Goal: Information Seeking & Learning: Learn about a topic

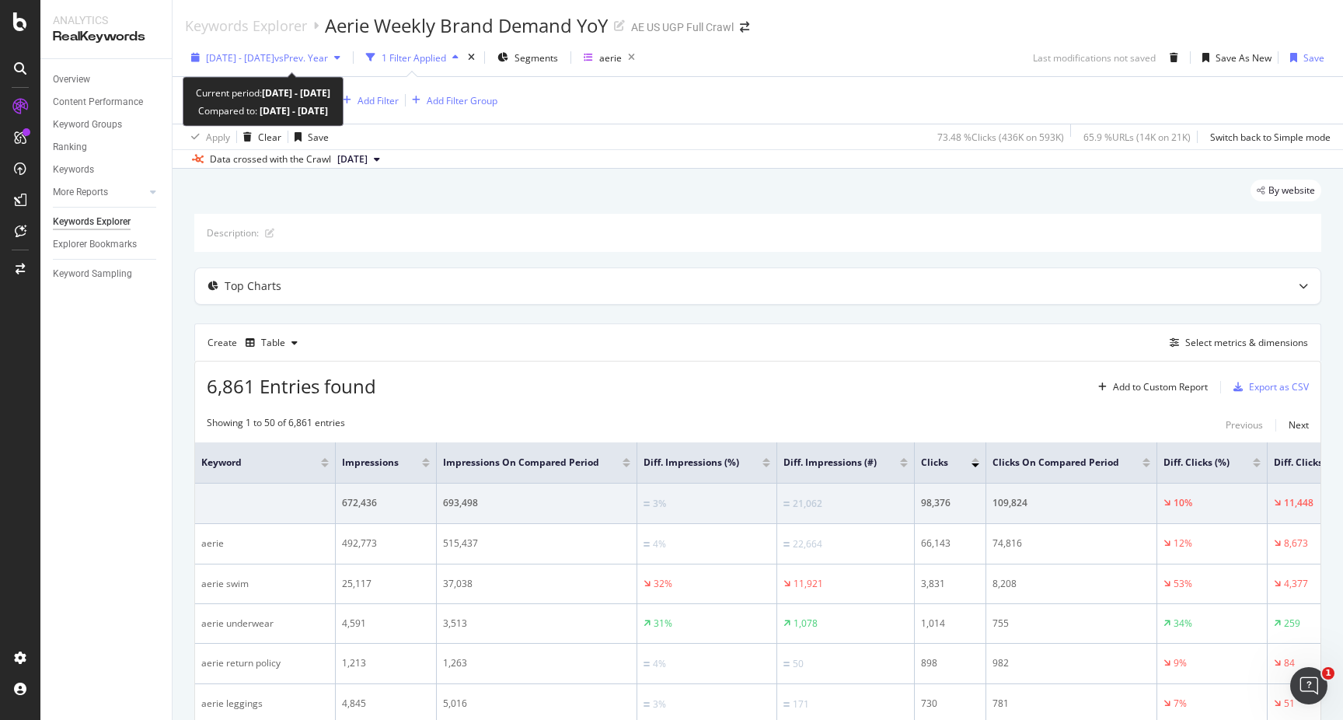
click at [347, 47] on div "2024 May. 14th - May. 20th vs Prev. Year" at bounding box center [266, 57] width 162 height 23
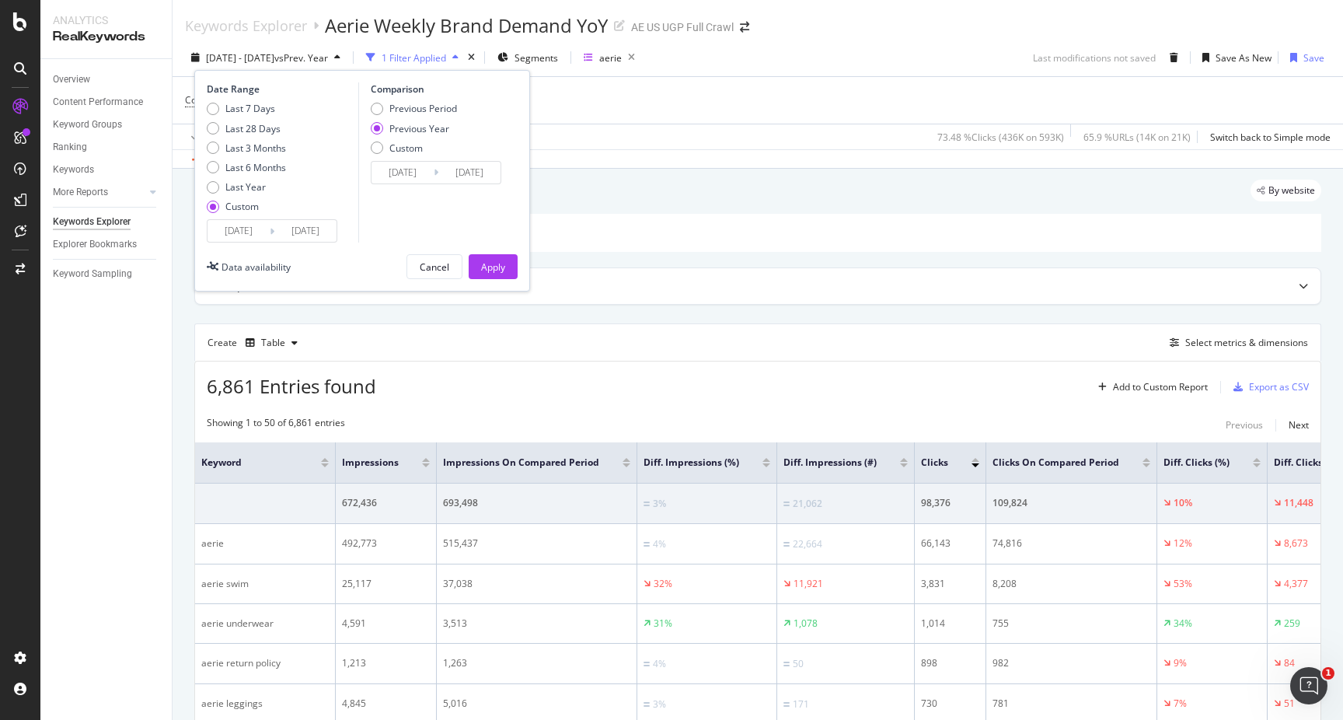
click at [261, 235] on input "2024/05/14" at bounding box center [238, 231] width 62 height 22
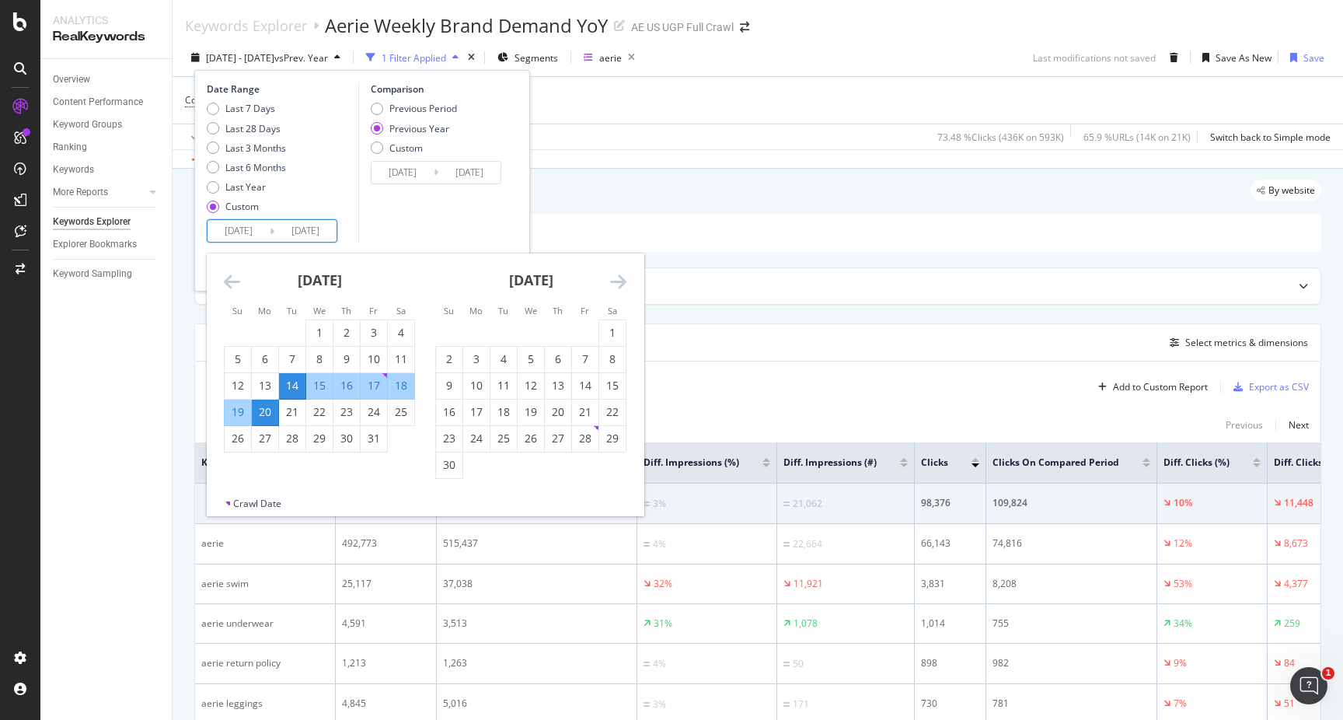
click at [615, 275] on icon "Move forward to switch to the next month." at bounding box center [618, 281] width 16 height 19
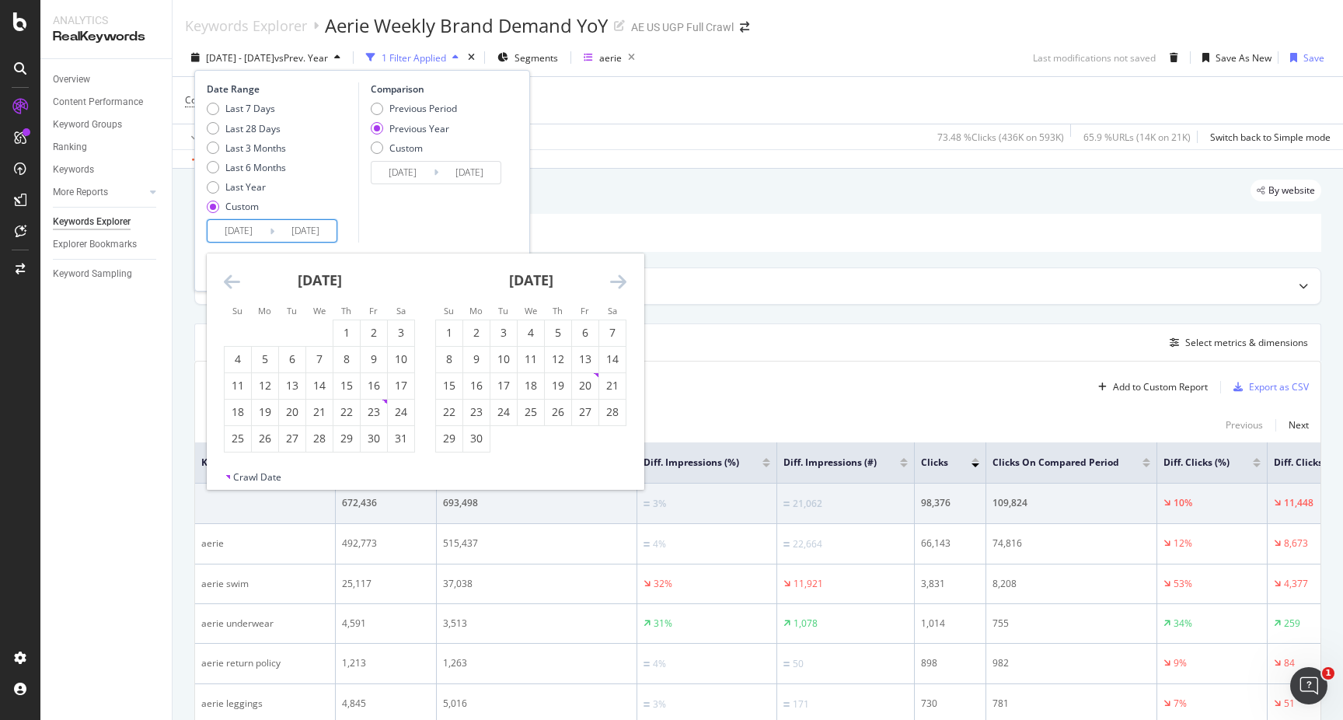
click at [615, 275] on icon "Move forward to switch to the next month." at bounding box center [618, 281] width 16 height 19
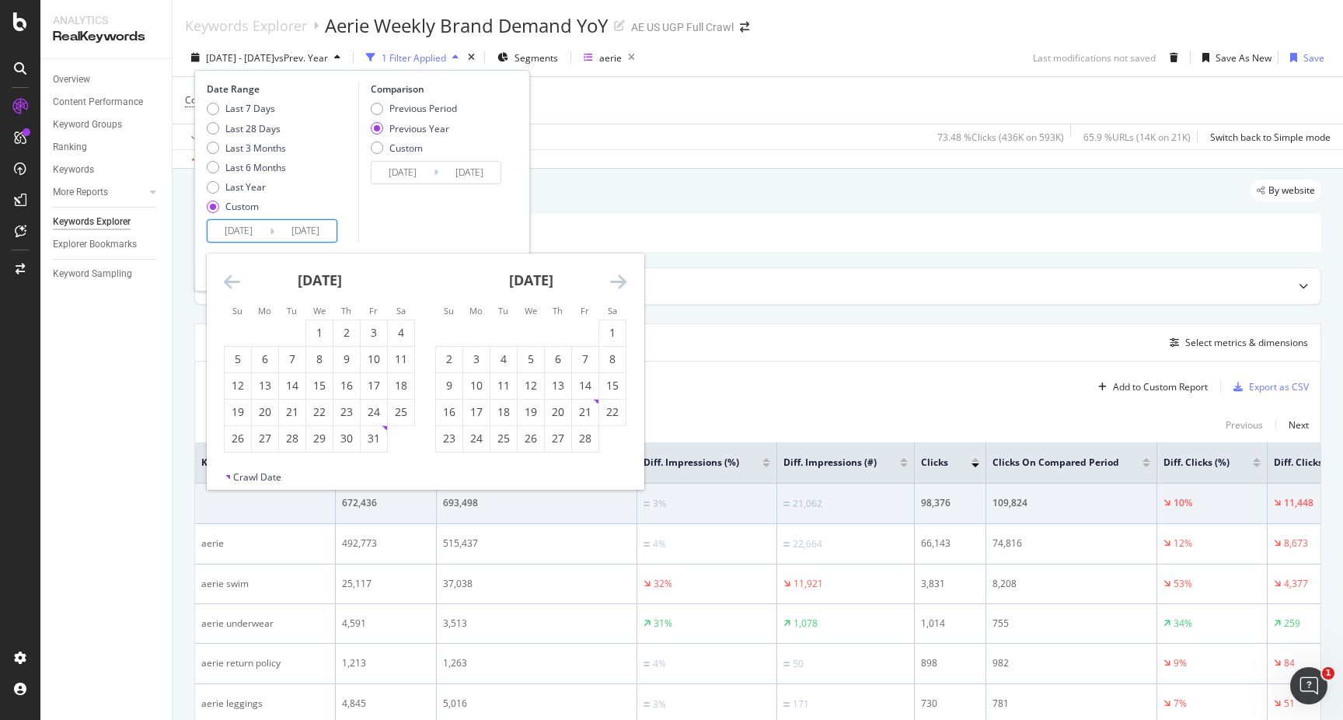
click at [615, 275] on icon "Move forward to switch to the next month." at bounding box center [618, 281] width 16 height 19
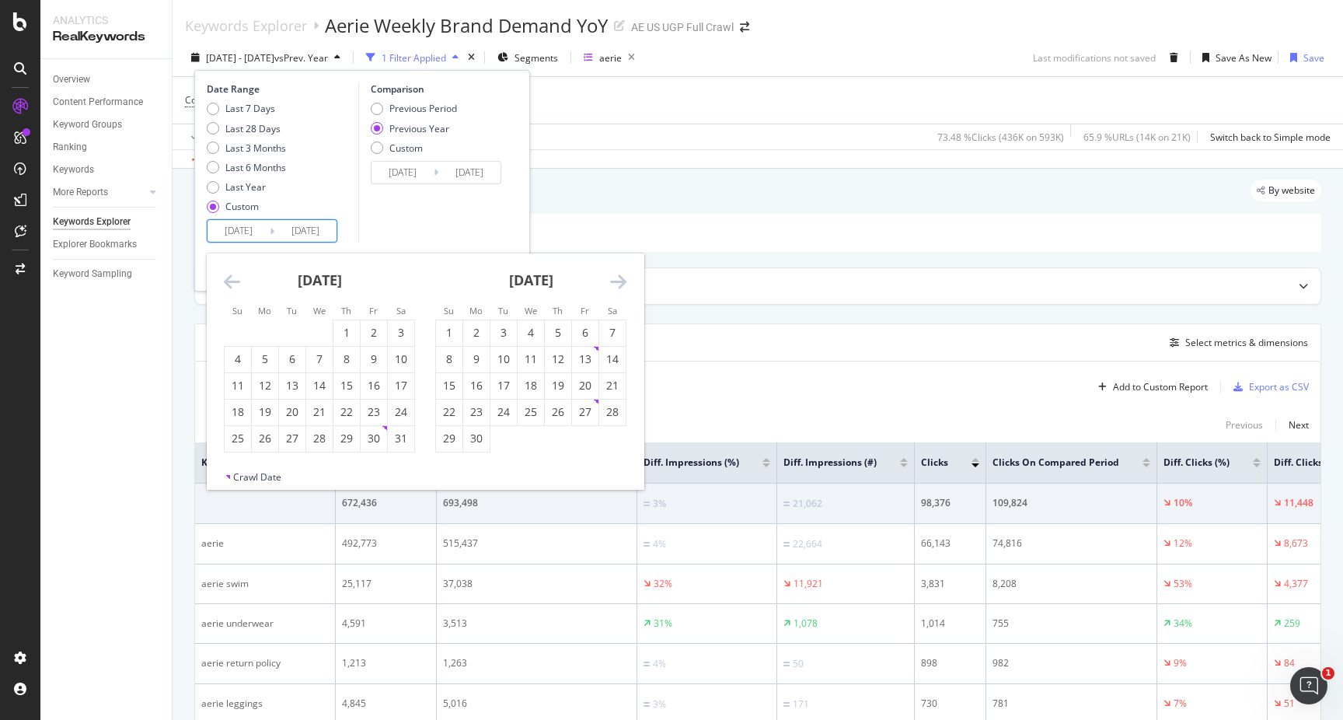
click at [615, 275] on icon "Move forward to switch to the next month." at bounding box center [618, 281] width 16 height 19
click at [591, 395] on div "15" at bounding box center [585, 386] width 26 height 26
type input "2025/08/15"
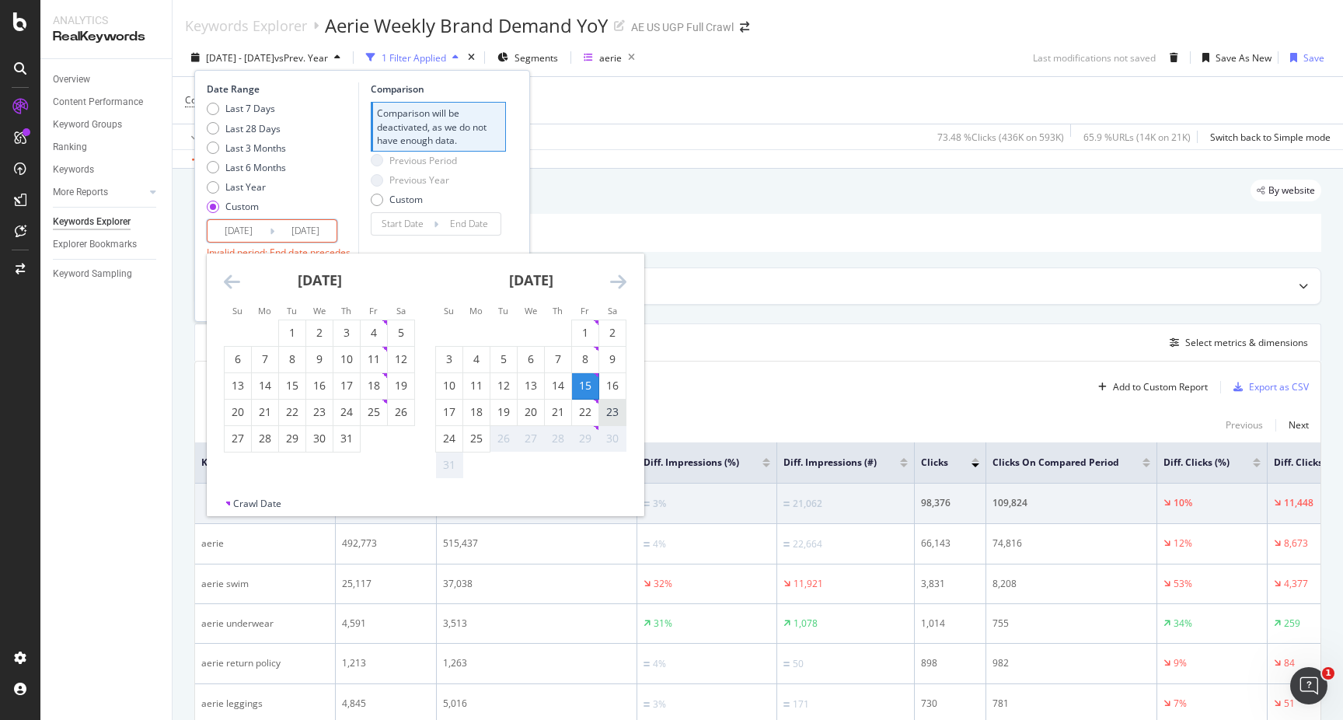
click at [614, 404] on div "23" at bounding box center [612, 412] width 26 height 16
type input "2025/08/23"
type input "2025/08/06"
type input "2025/08/14"
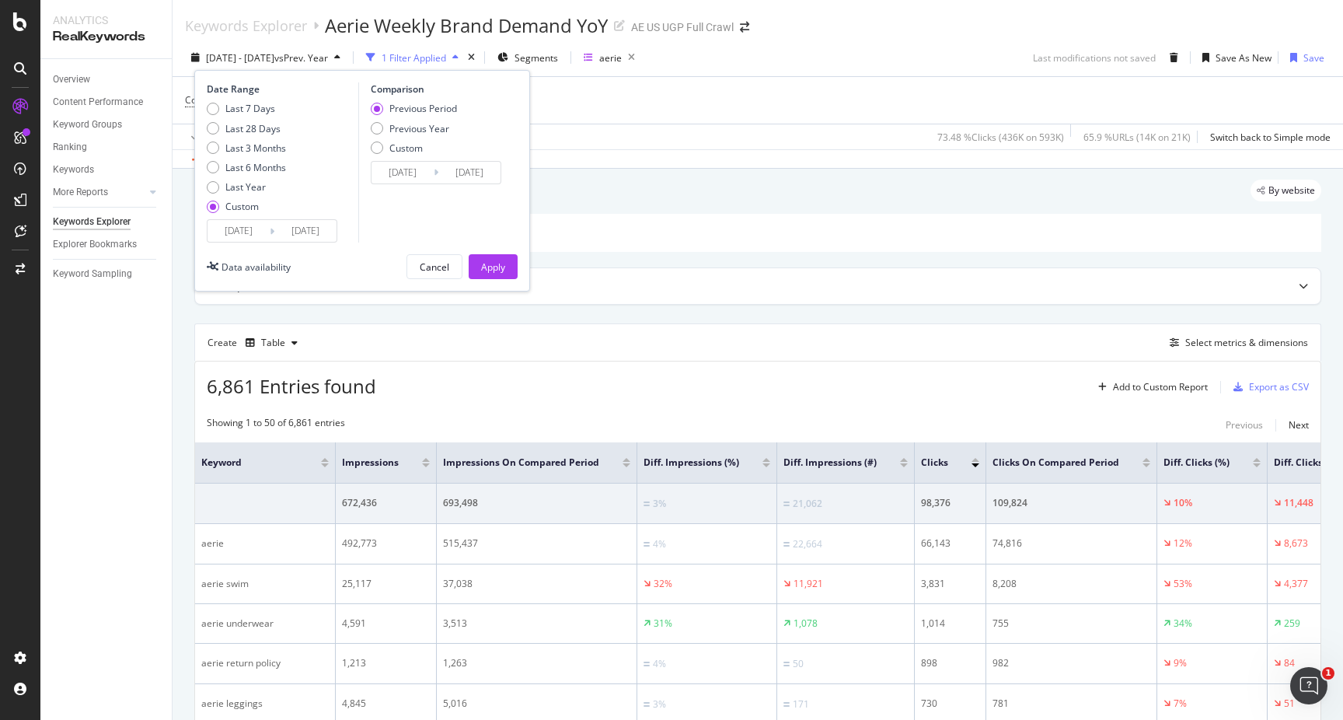
click at [276, 228] on input "2025/08/23" at bounding box center [305, 231] width 62 height 22
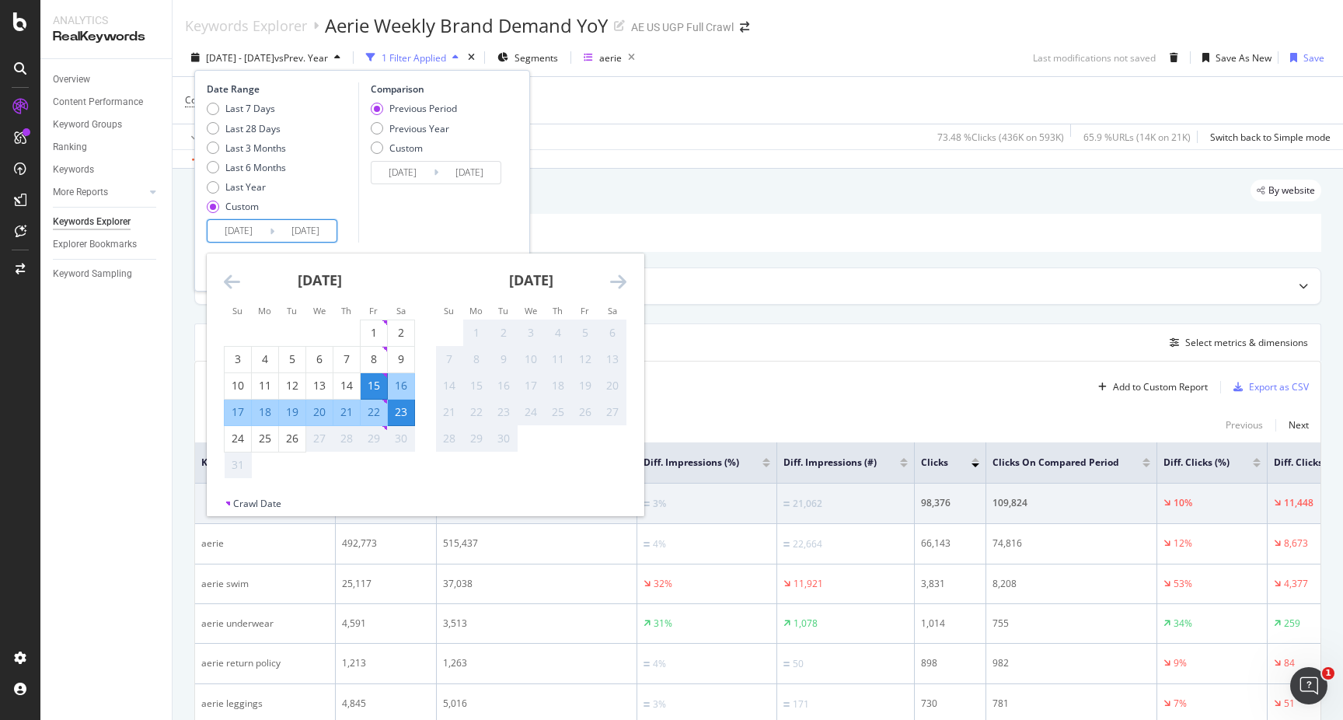
click at [404, 386] on div "16" at bounding box center [401, 386] width 26 height 16
type input "2025/08/16"
type input "2025/08/13"
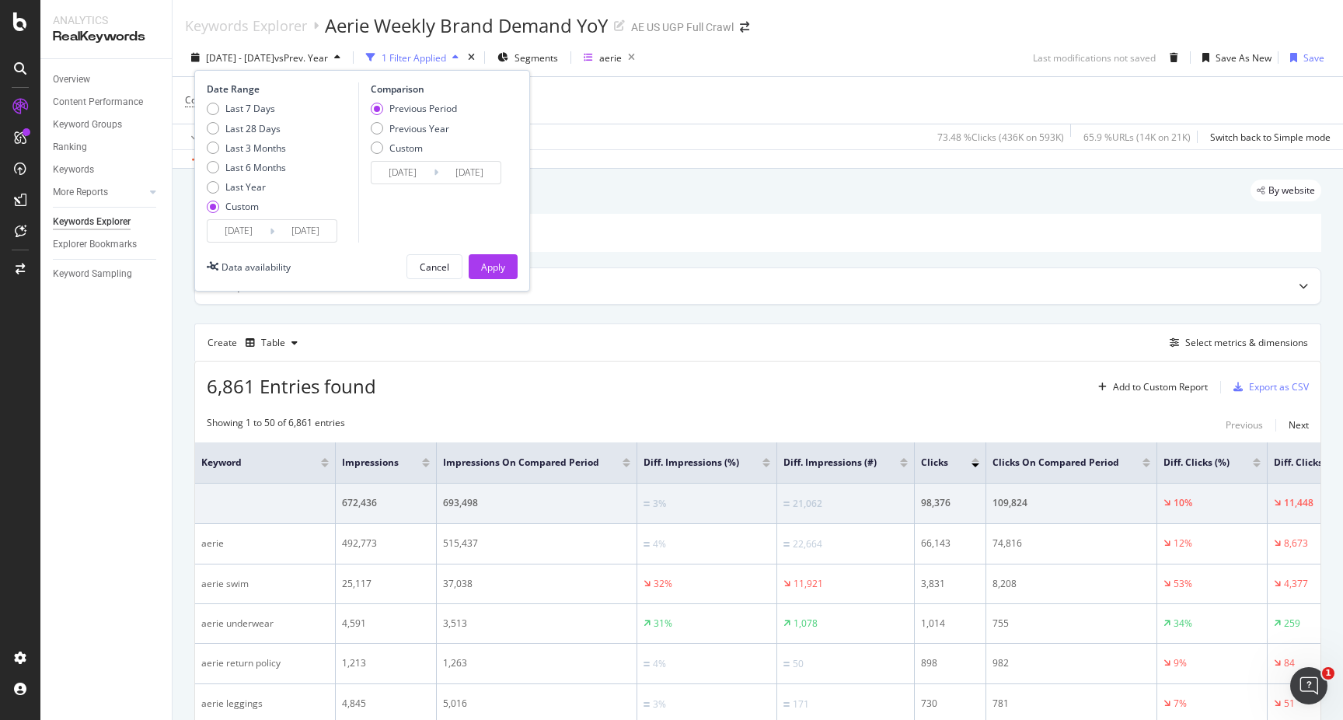
click at [273, 231] on icon at bounding box center [272, 231] width 5 height 15
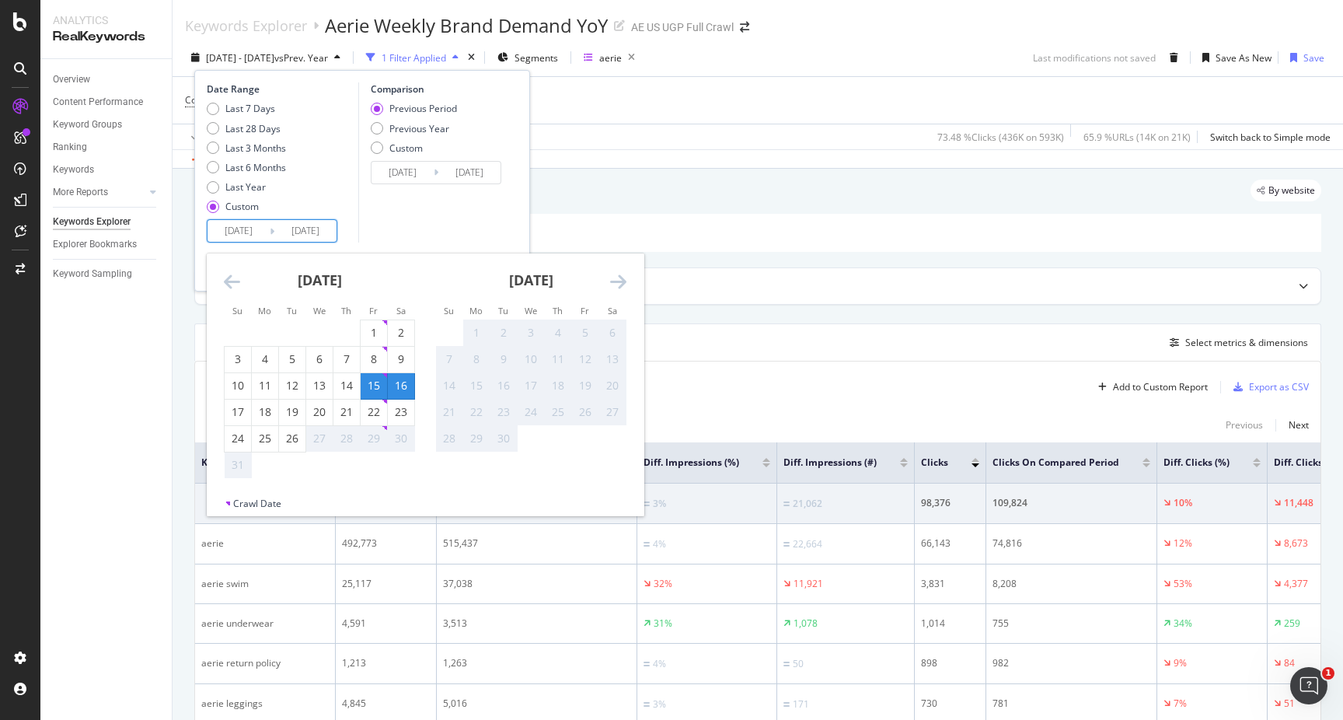
click at [294, 234] on input "2025/08/16" at bounding box center [305, 231] width 62 height 22
click at [402, 386] on div "16" at bounding box center [401, 386] width 26 height 16
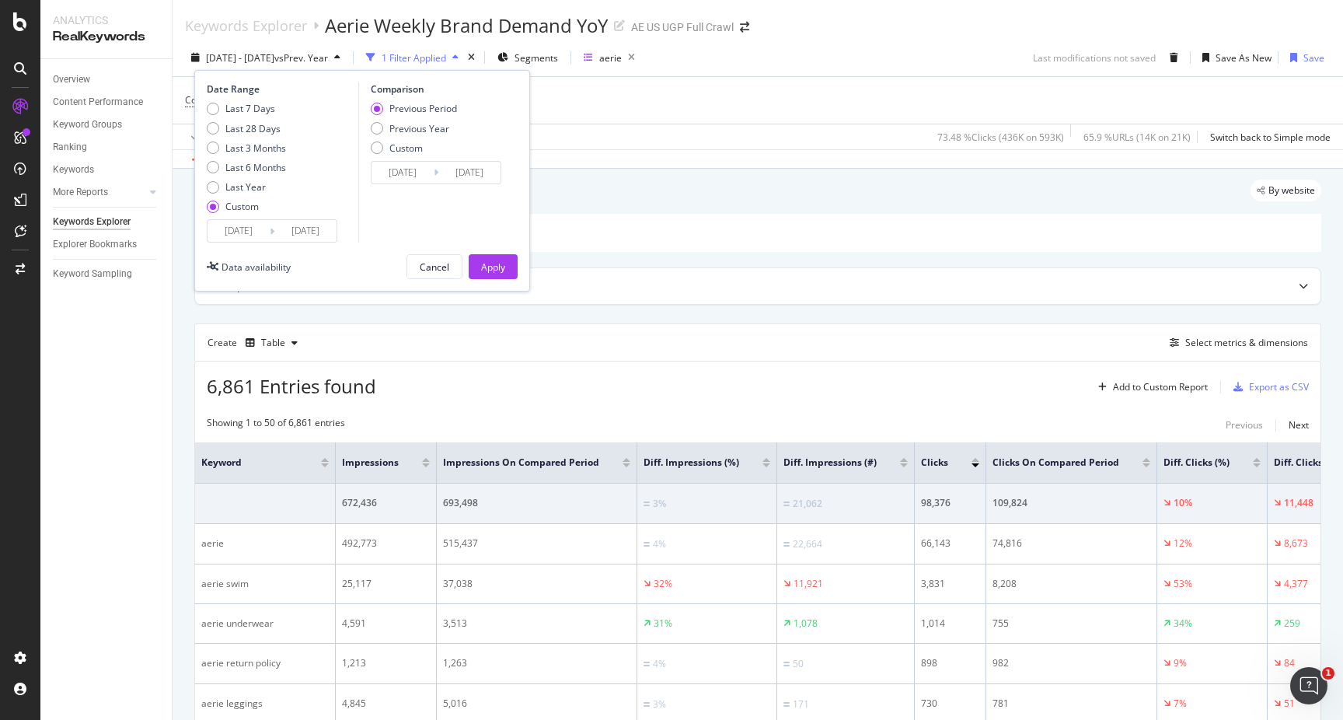
click at [298, 230] on input "2025/08/16" at bounding box center [305, 231] width 62 height 22
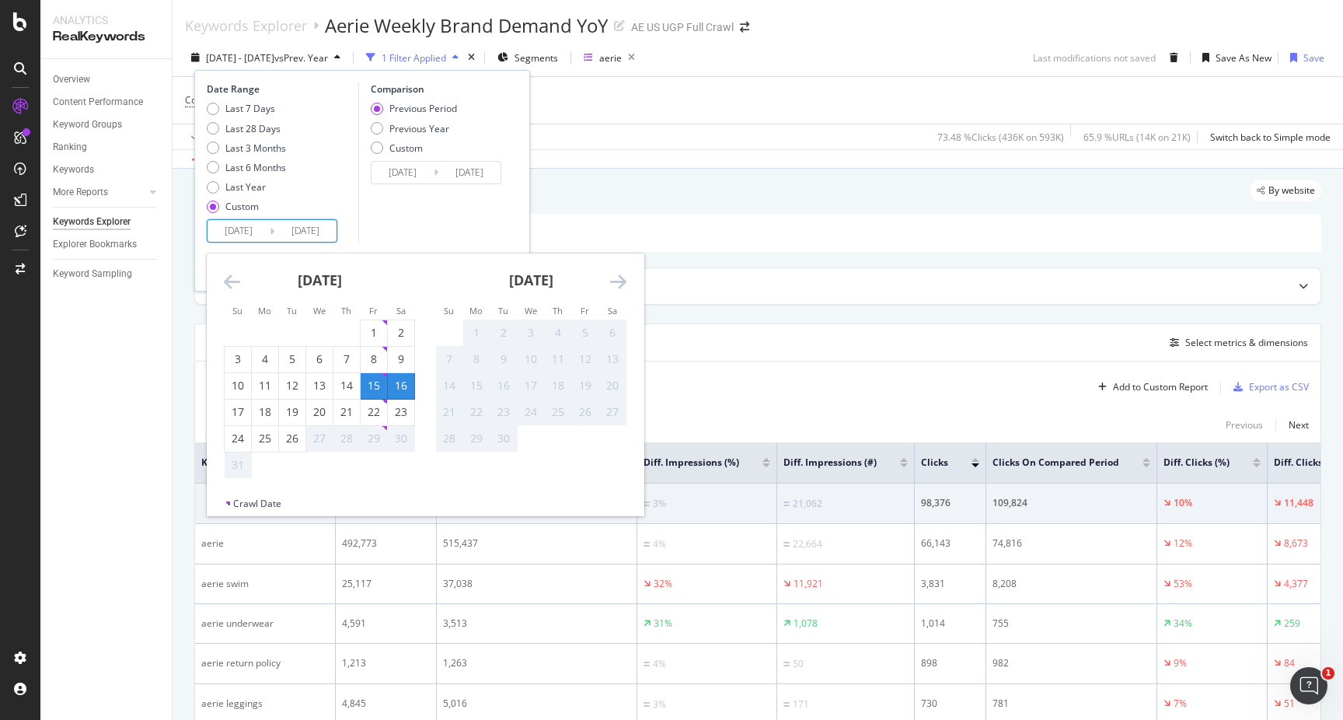
click at [404, 389] on div "16" at bounding box center [401, 386] width 26 height 16
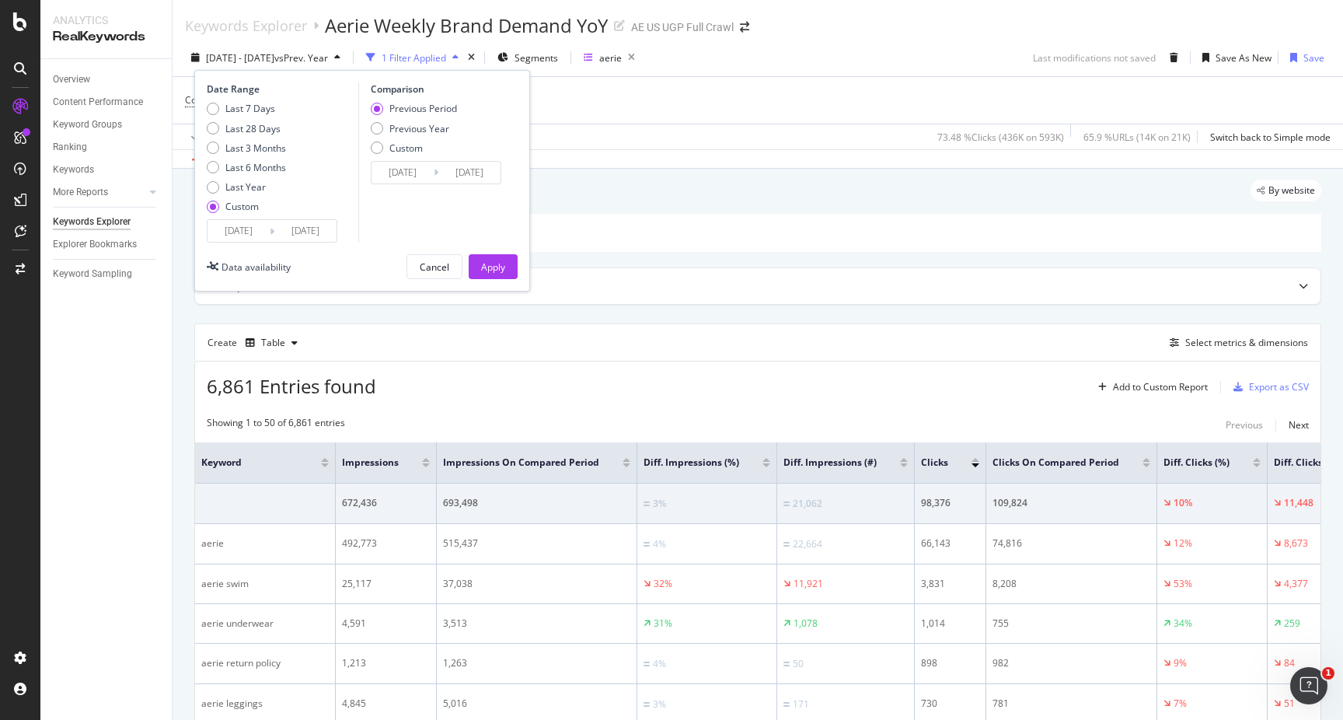
click at [236, 233] on input "2025/08/15" at bounding box center [238, 231] width 62 height 22
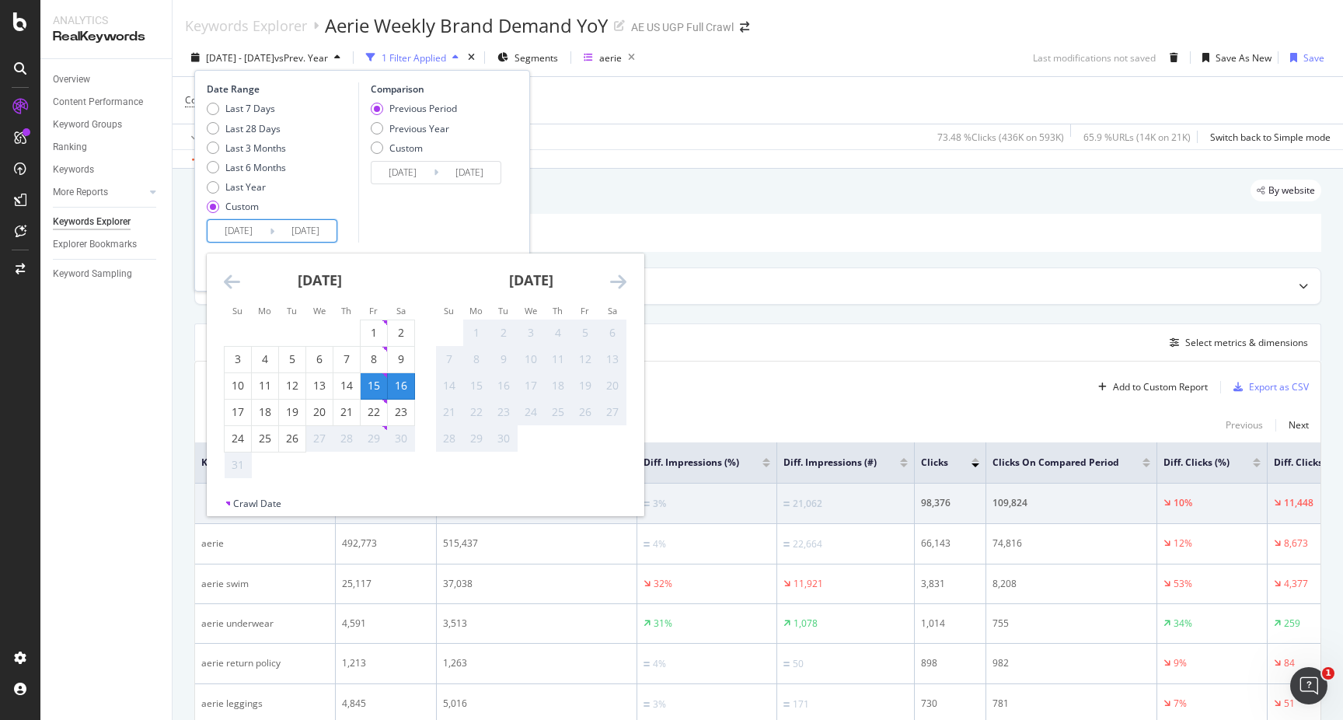
click at [401, 387] on div "16" at bounding box center [401, 386] width 26 height 16
type input "2025/08/16"
type input "2025/08/15"
click at [239, 233] on input "2025/08/16" at bounding box center [238, 231] width 62 height 22
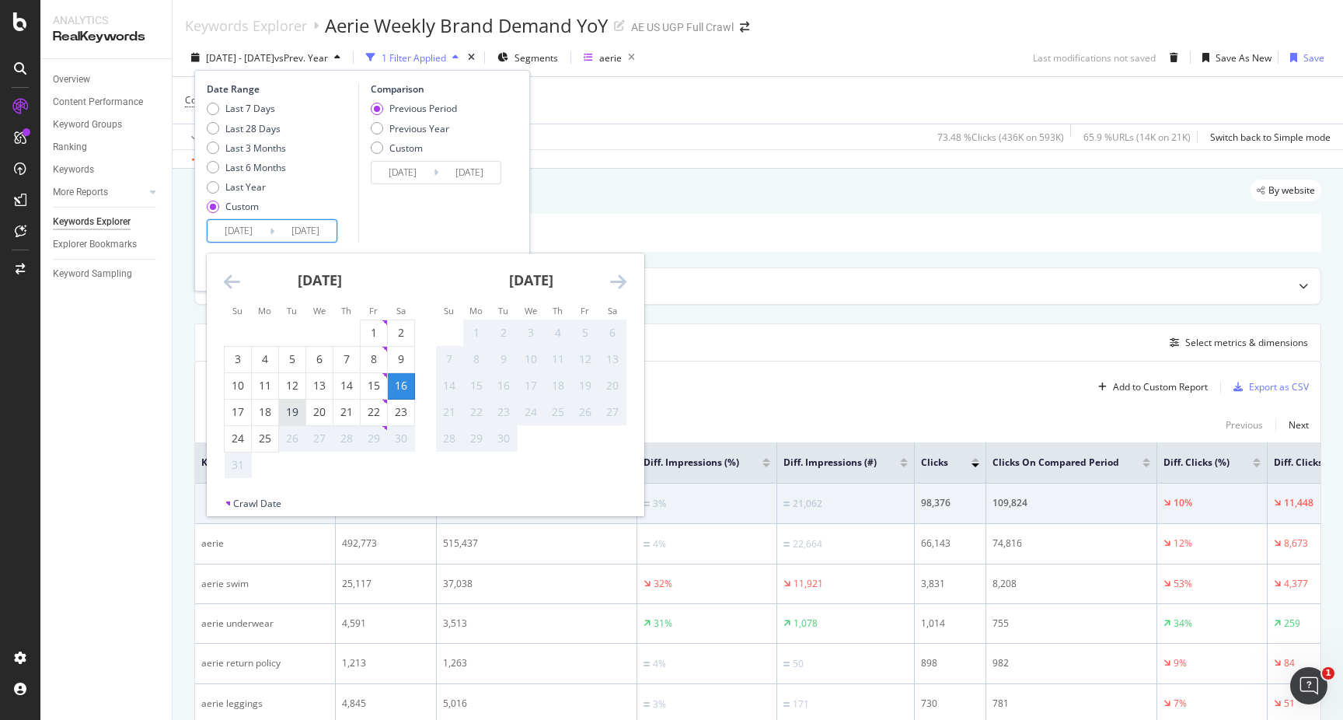
click at [304, 409] on div "19" at bounding box center [292, 412] width 26 height 16
type input "[DATE]"
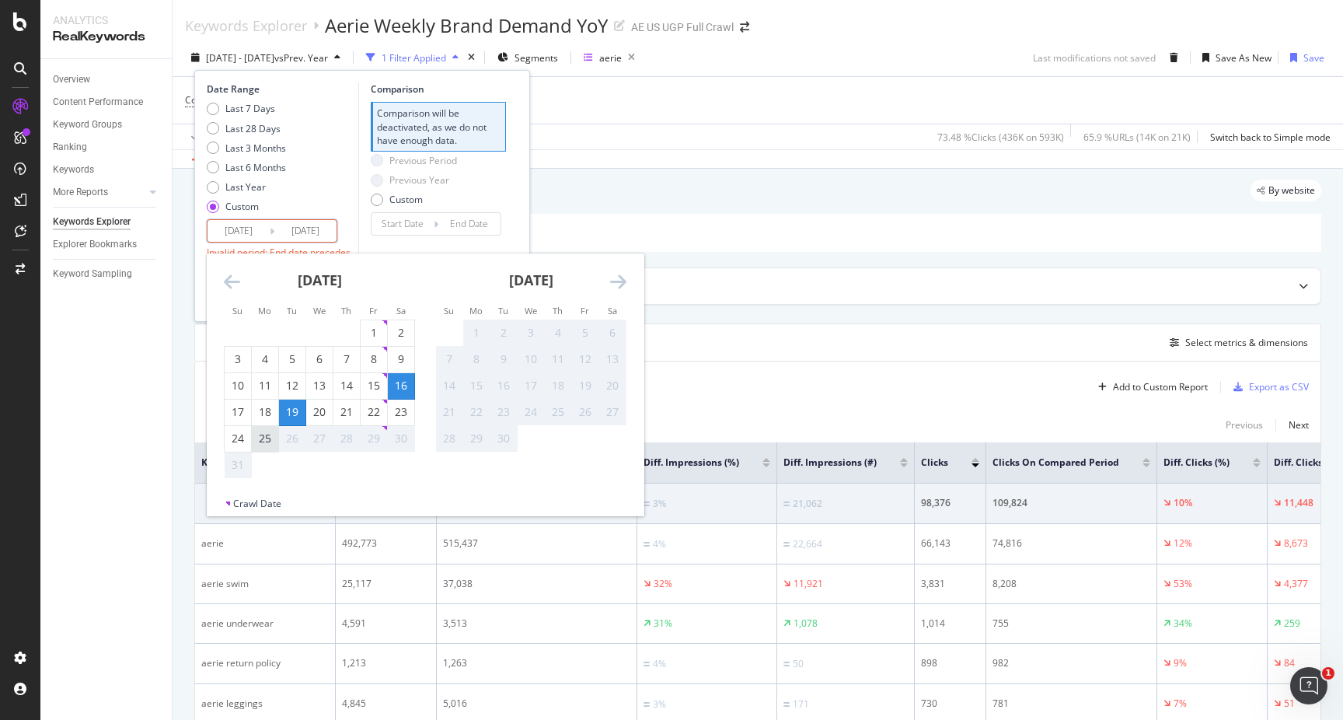
click at [260, 447] on div "25" at bounding box center [265, 439] width 26 height 26
type input "[DATE]"
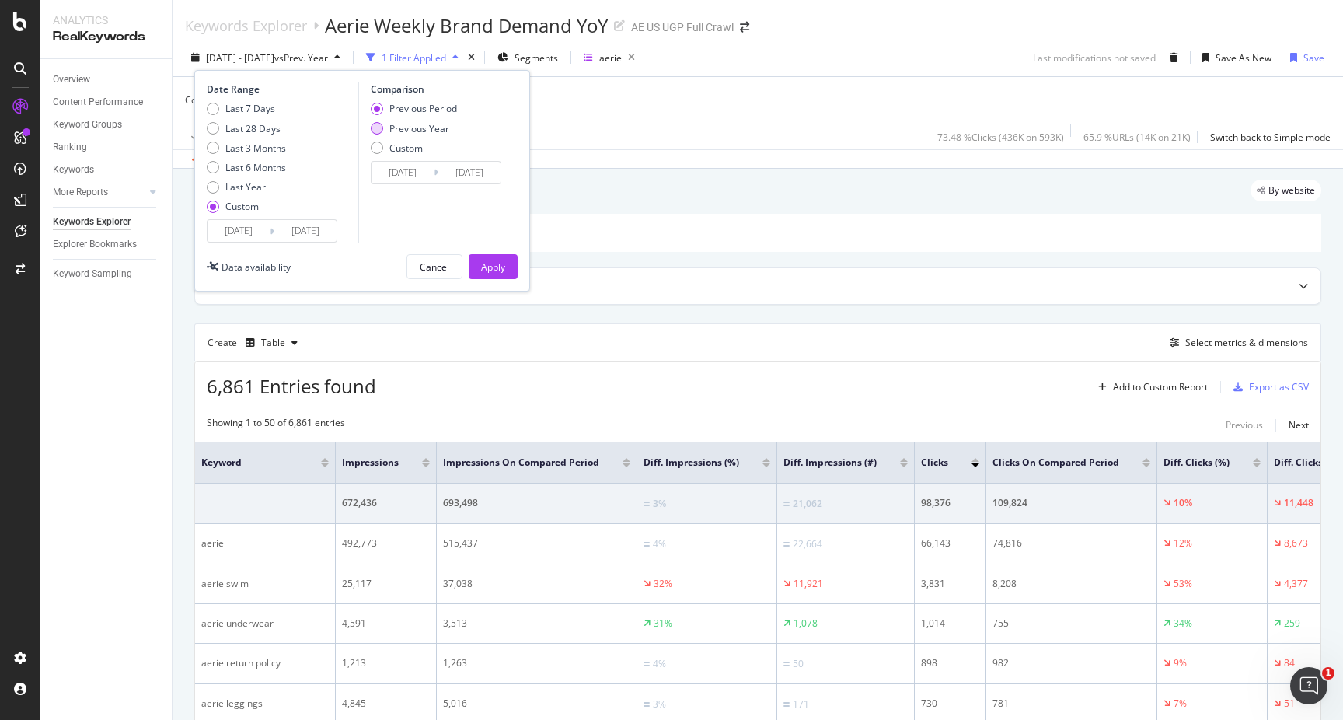
click at [426, 129] on div "Previous Year" at bounding box center [419, 128] width 60 height 13
type input "[DATE]"
click at [491, 265] on div "Apply" at bounding box center [493, 266] width 24 height 13
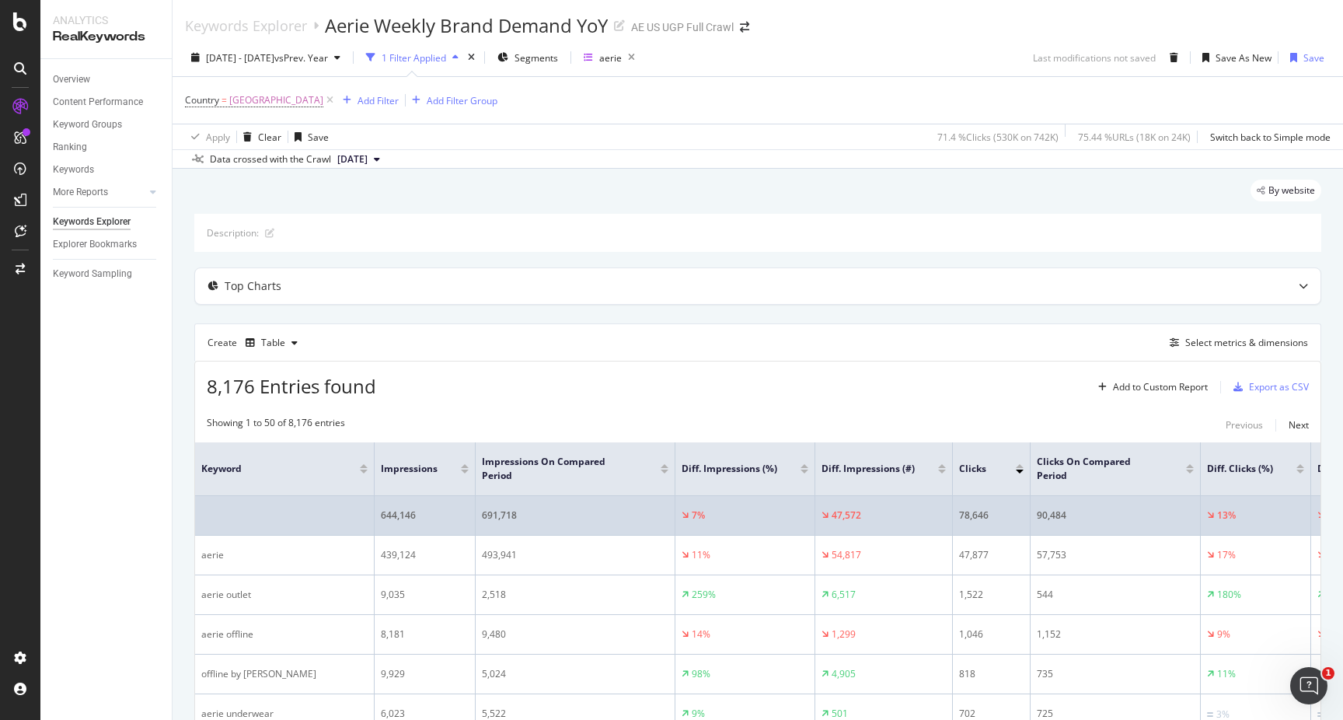
click at [394, 516] on div "644,146" at bounding box center [425, 515] width 88 height 14
copy div "644,146"
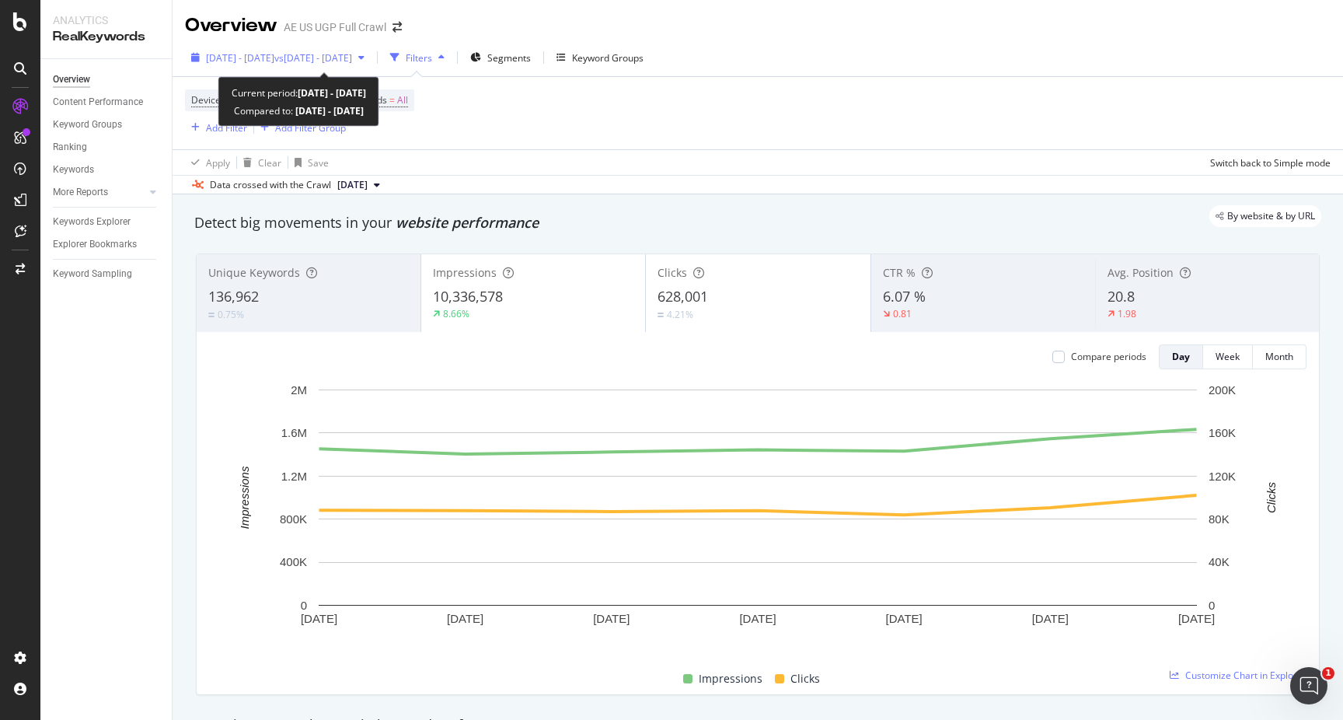
click at [371, 64] on div "[DATE] - [DATE] vs [DATE] - [DATE]" at bounding box center [278, 57] width 186 height 23
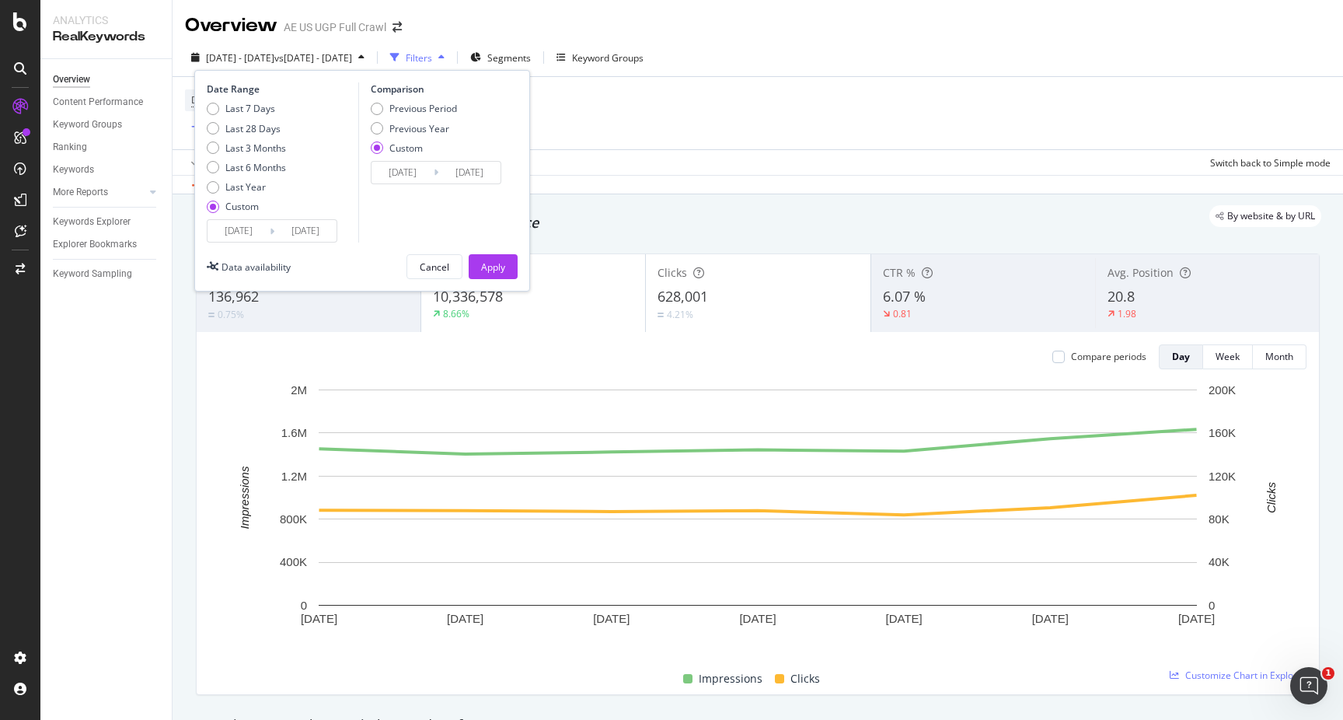
click at [251, 239] on input "[DATE]" at bounding box center [238, 231] width 62 height 22
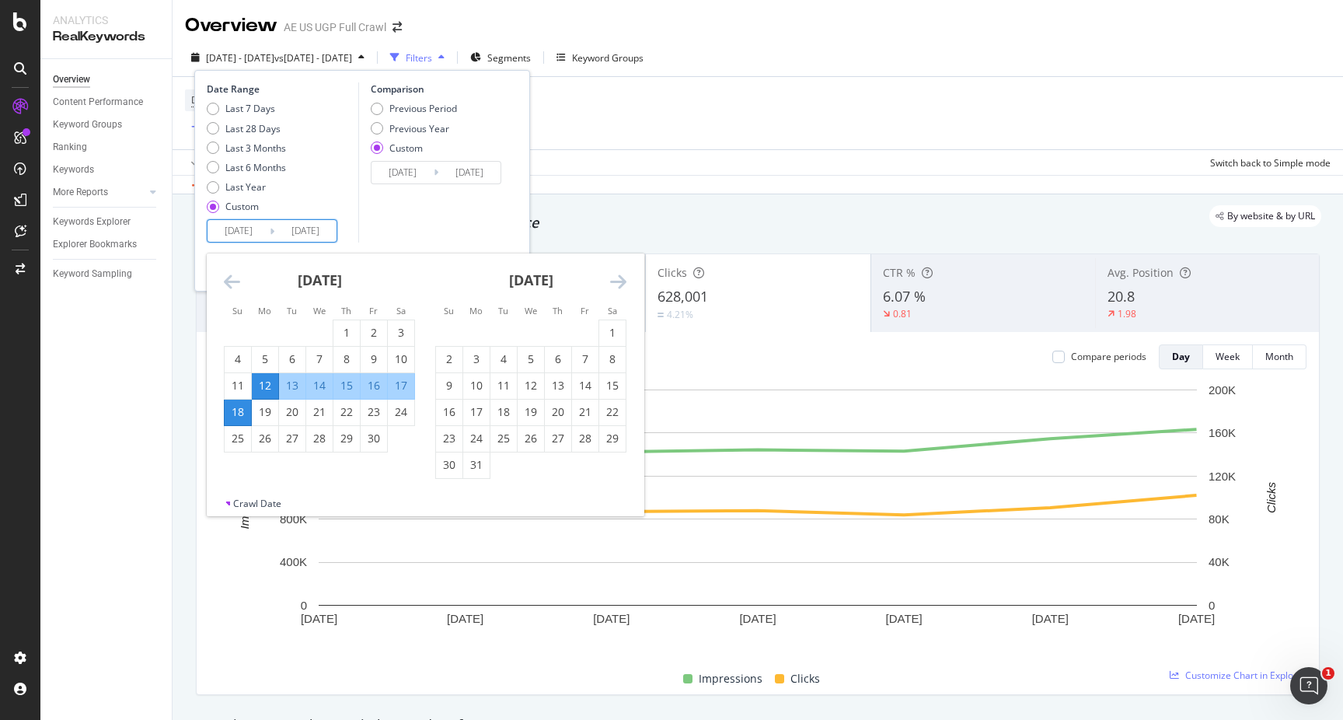
click at [617, 283] on icon "Move forward to switch to the next month." at bounding box center [618, 281] width 16 height 19
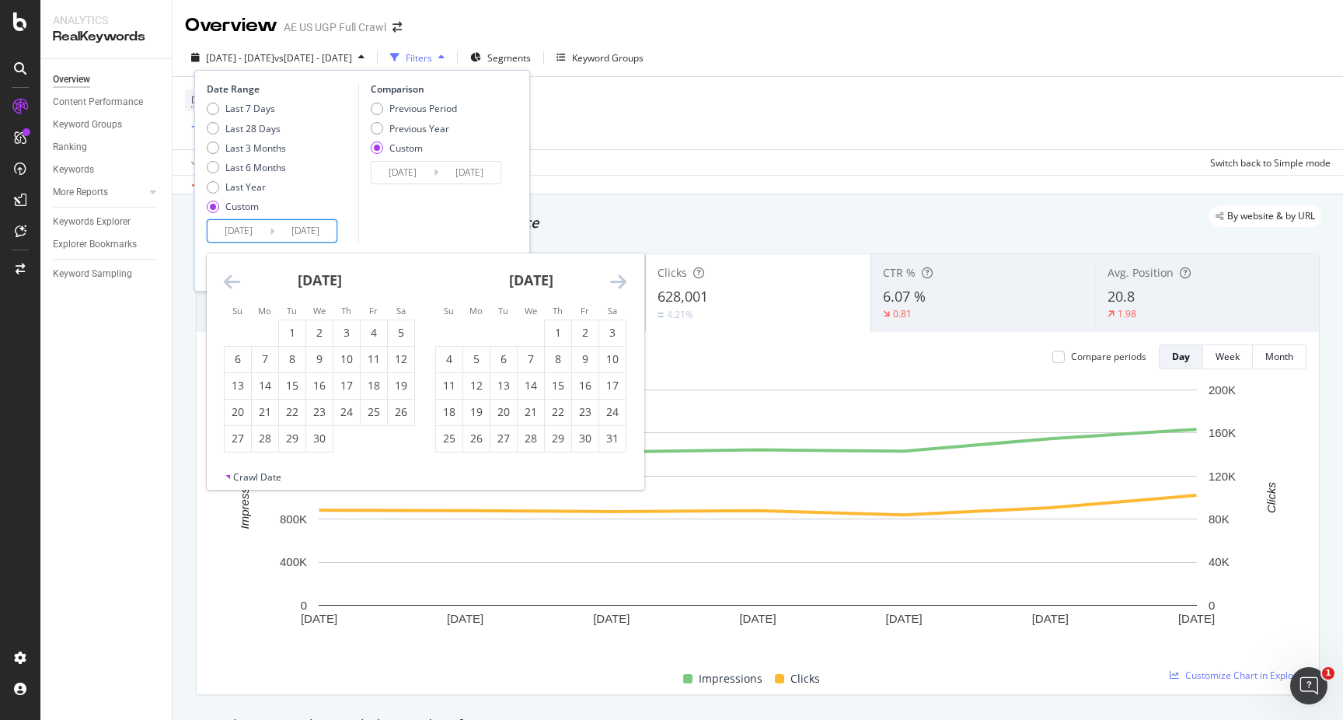
click at [617, 283] on icon "Move forward to switch to the next month." at bounding box center [618, 281] width 16 height 19
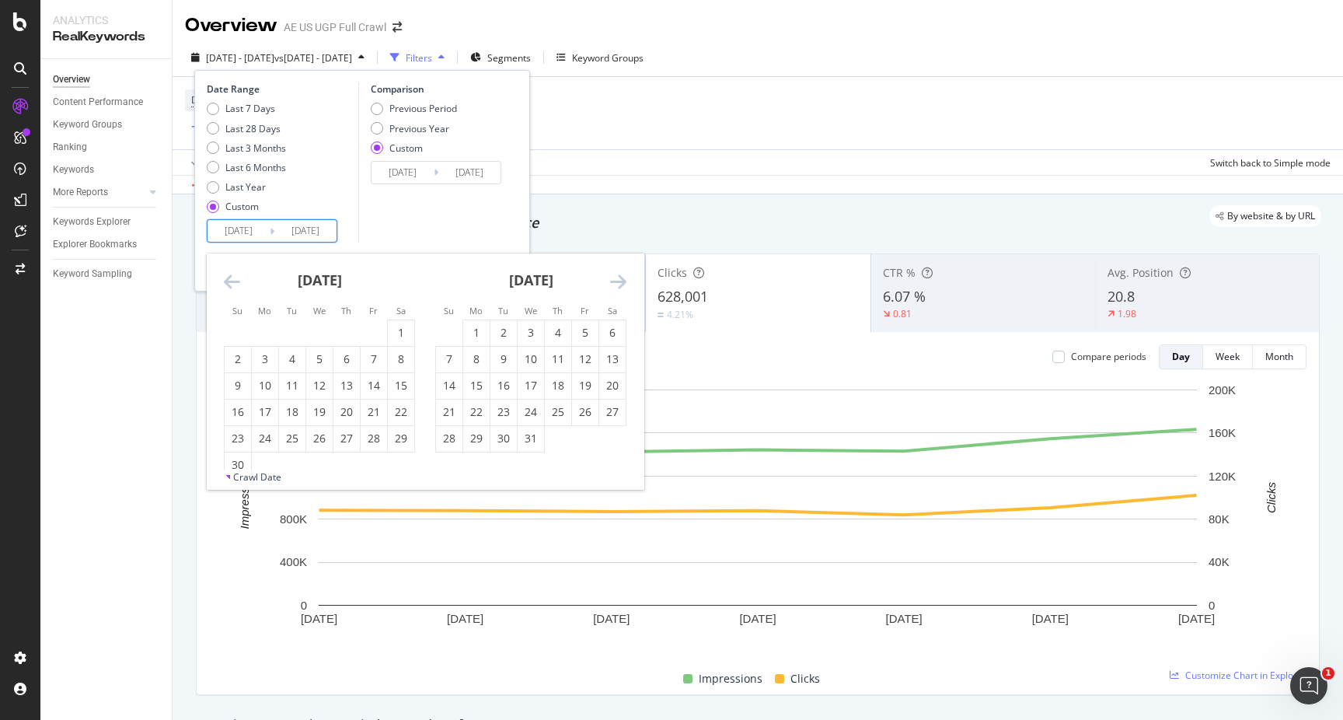
click at [617, 283] on icon "Move forward to switch to the next month." at bounding box center [618, 281] width 16 height 19
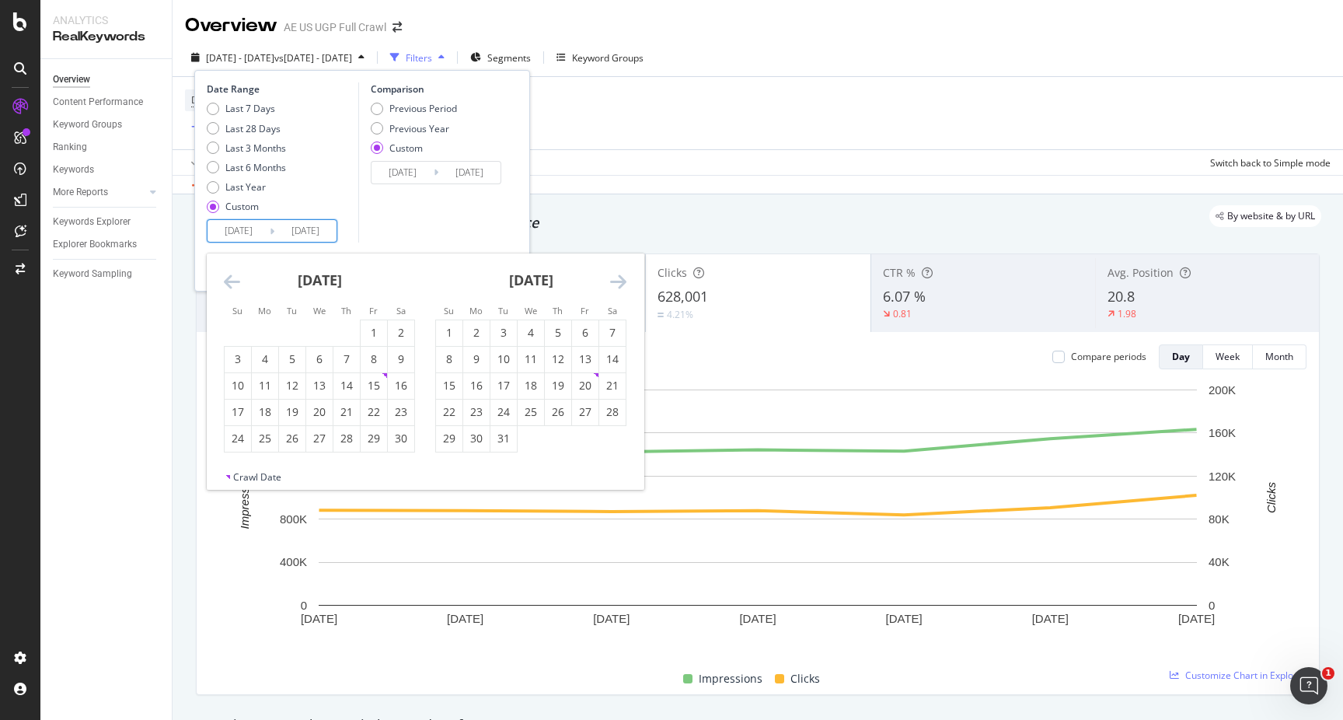
click at [617, 283] on icon "Move forward to switch to the next month." at bounding box center [618, 281] width 16 height 19
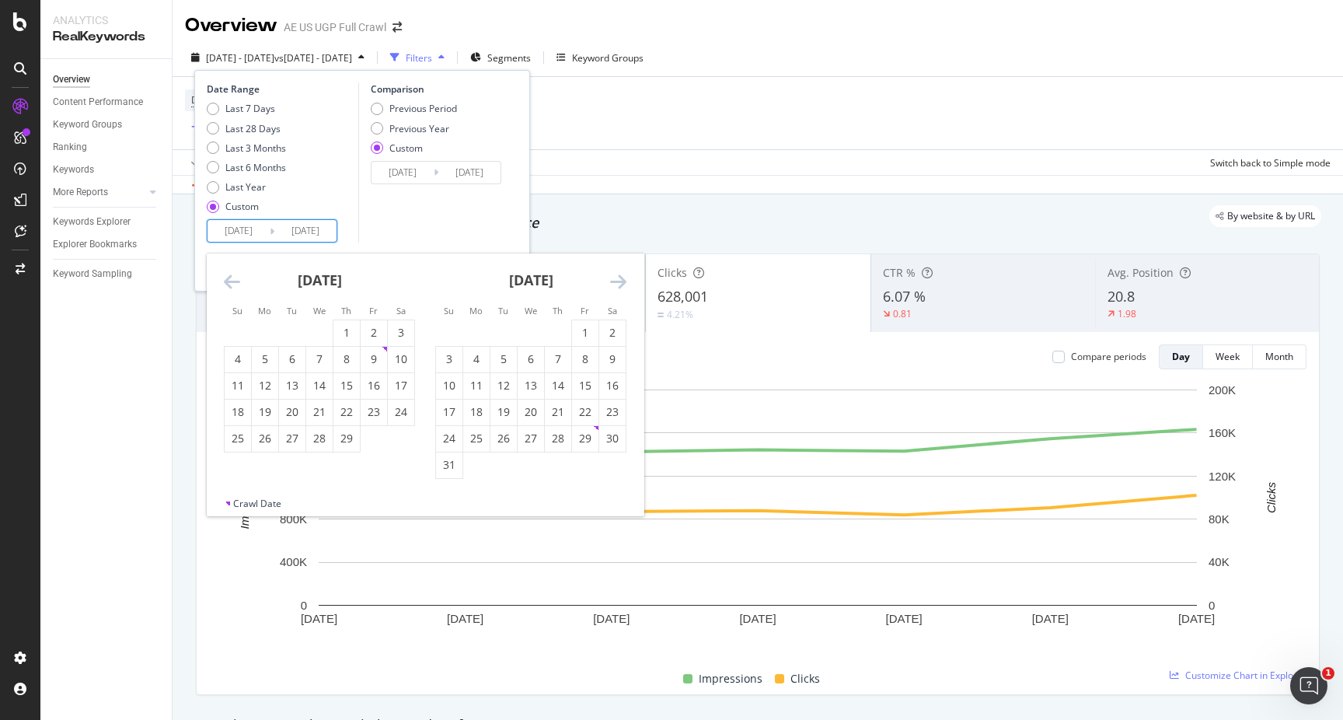
click at [617, 283] on icon "Move forward to switch to the next month." at bounding box center [618, 281] width 16 height 19
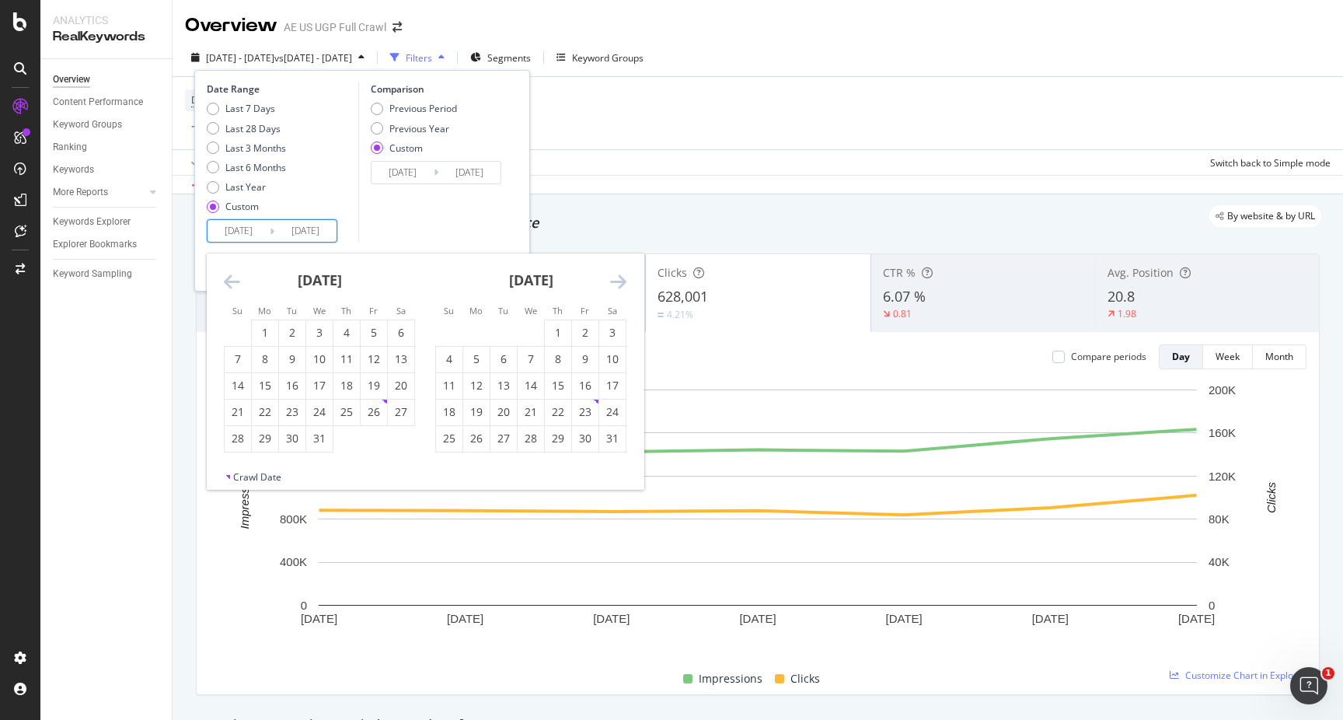
click at [617, 283] on icon "Move forward to switch to the next month." at bounding box center [618, 281] width 16 height 19
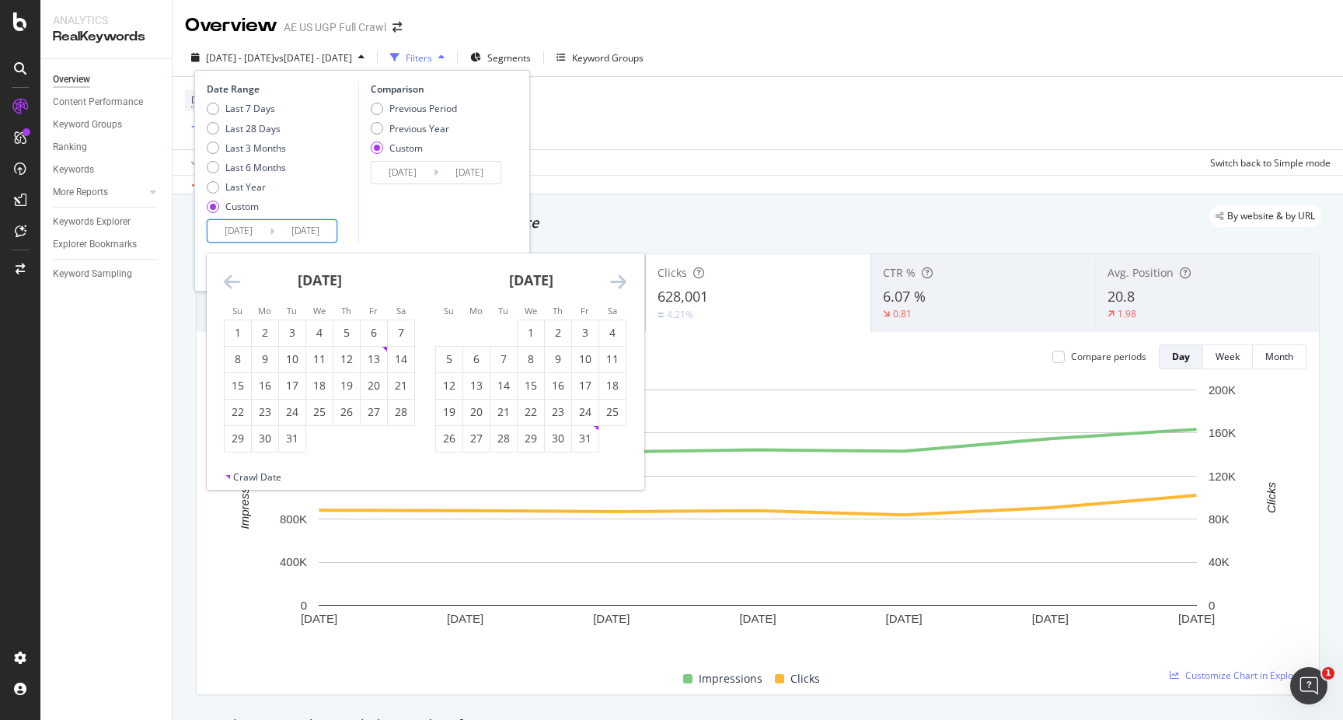
click at [617, 283] on icon "Move forward to switch to the next month." at bounding box center [618, 281] width 16 height 19
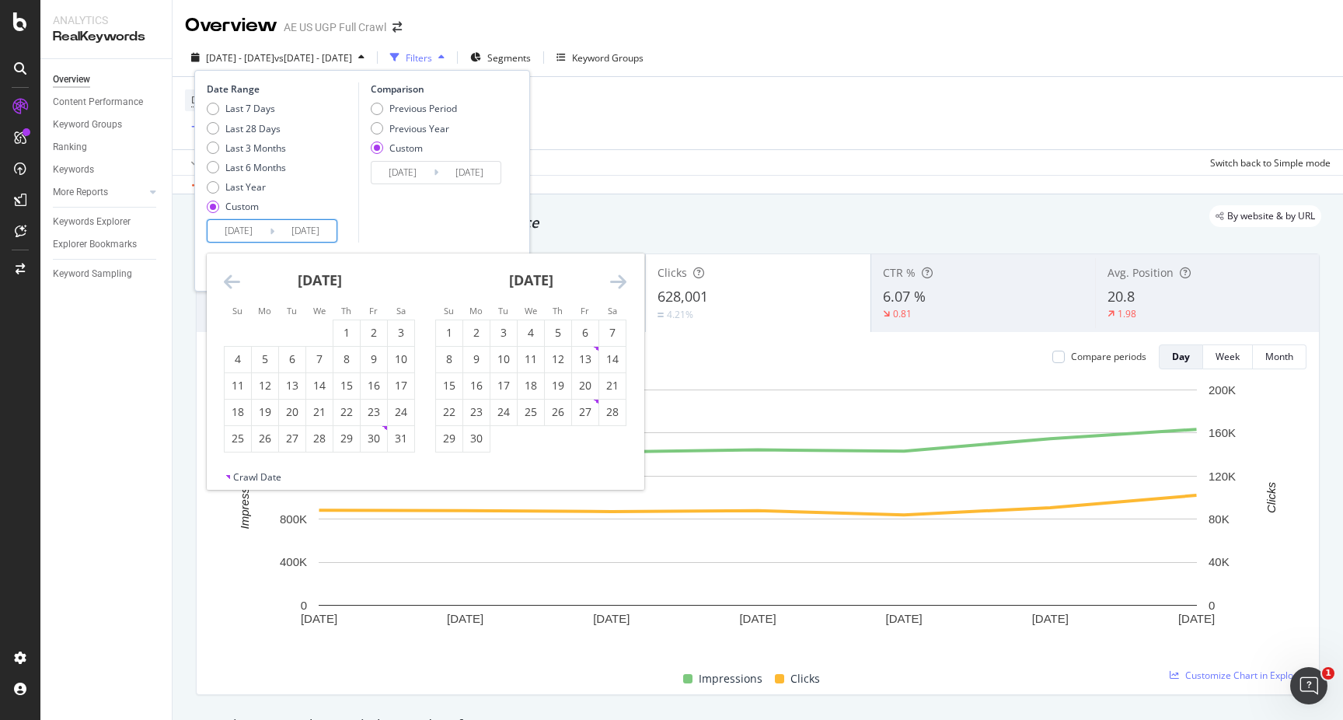
click at [617, 283] on icon "Move forward to switch to the next month." at bounding box center [618, 281] width 16 height 19
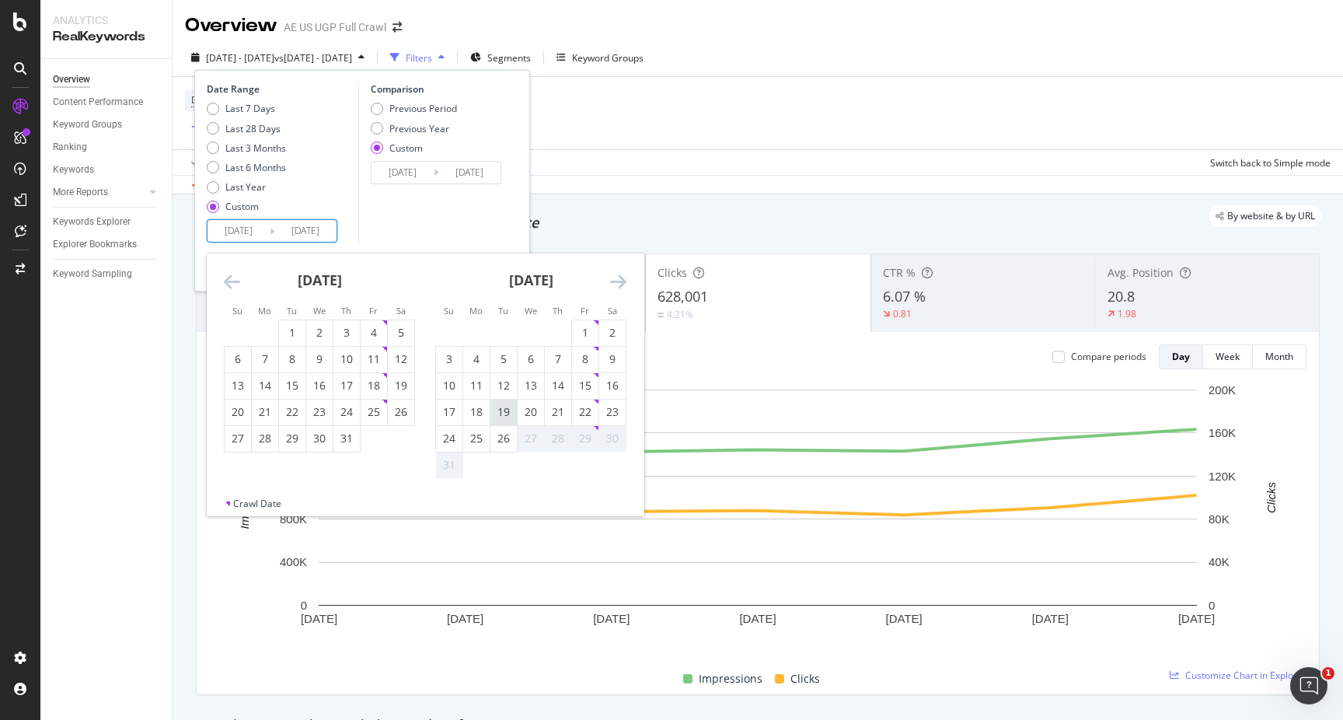
click at [510, 408] on div "19" at bounding box center [503, 412] width 26 height 16
type input "[DATE]"
click at [472, 441] on div "25" at bounding box center [476, 438] width 26 height 16
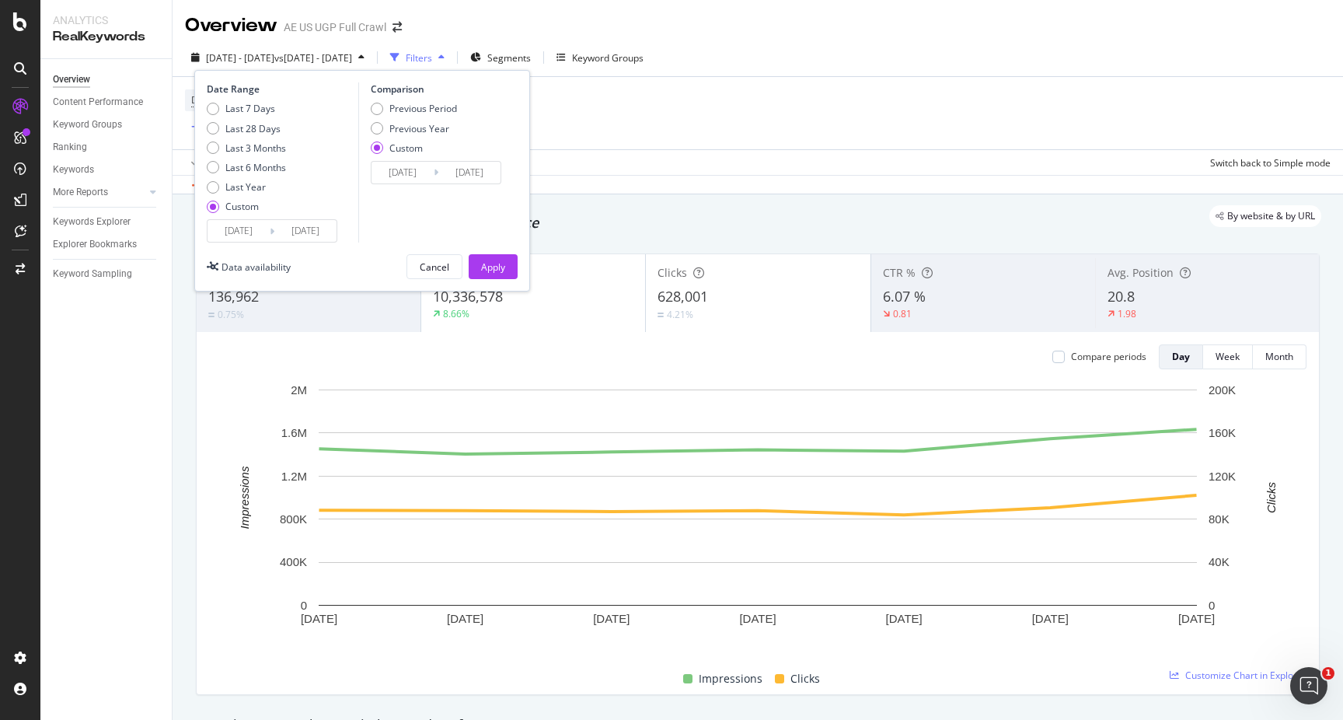
type input "[DATE]"
click at [441, 127] on div "Previous Year" at bounding box center [419, 128] width 60 height 13
type input "[DATE]"
click at [492, 269] on div "Apply" at bounding box center [493, 266] width 24 height 13
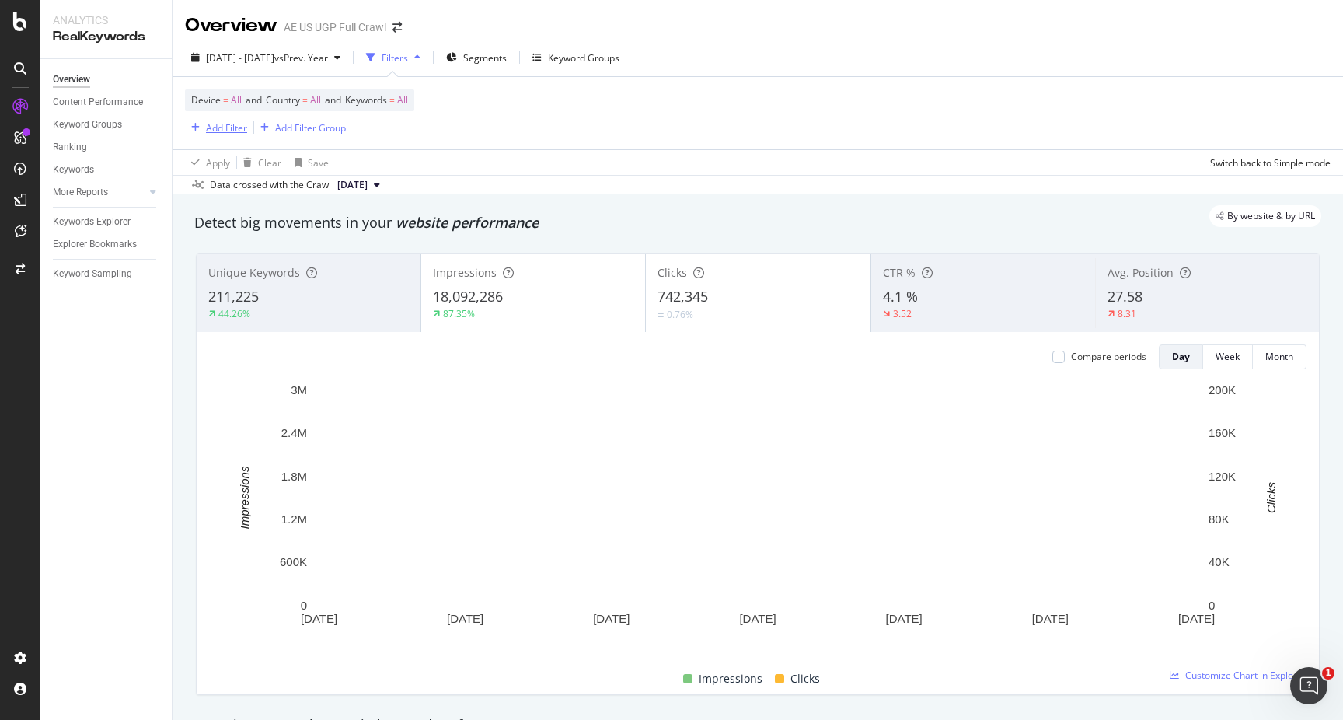
click at [235, 130] on div "Add Filter" at bounding box center [226, 127] width 41 height 13
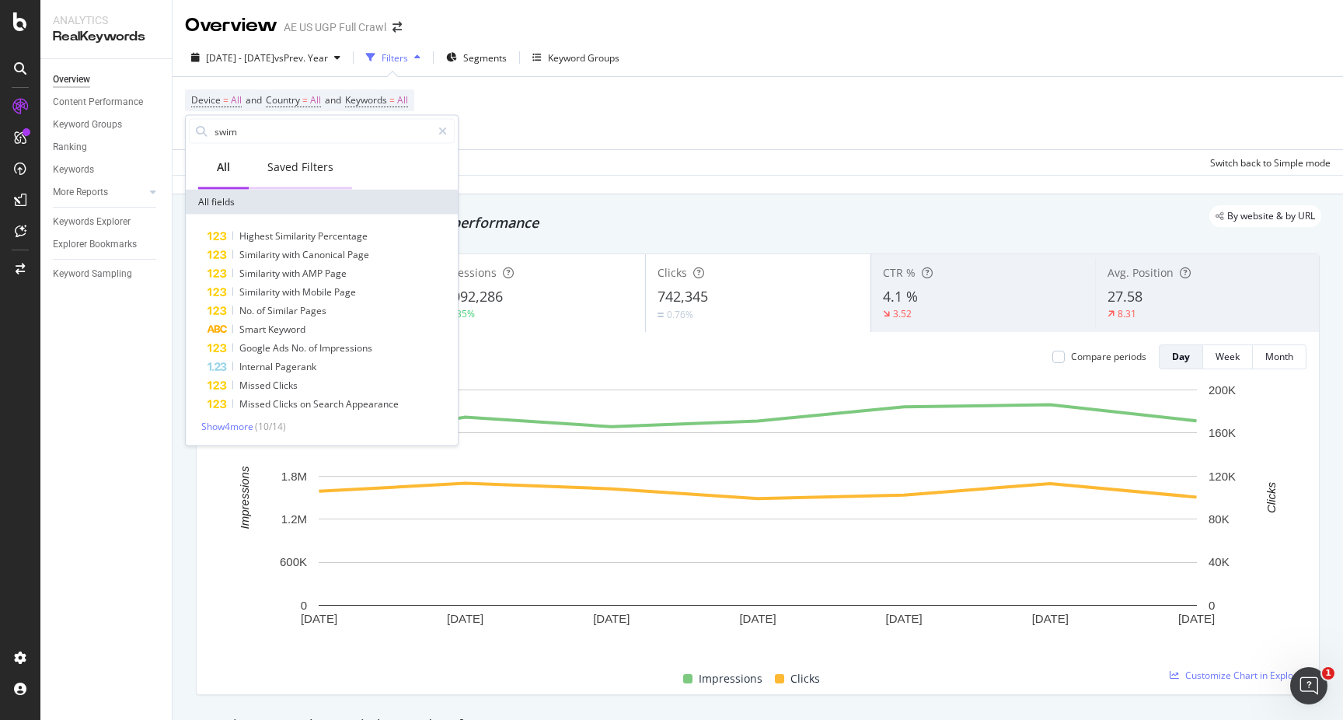
type input "swim"
click at [284, 163] on div "Saved Filters" at bounding box center [300, 167] width 66 height 16
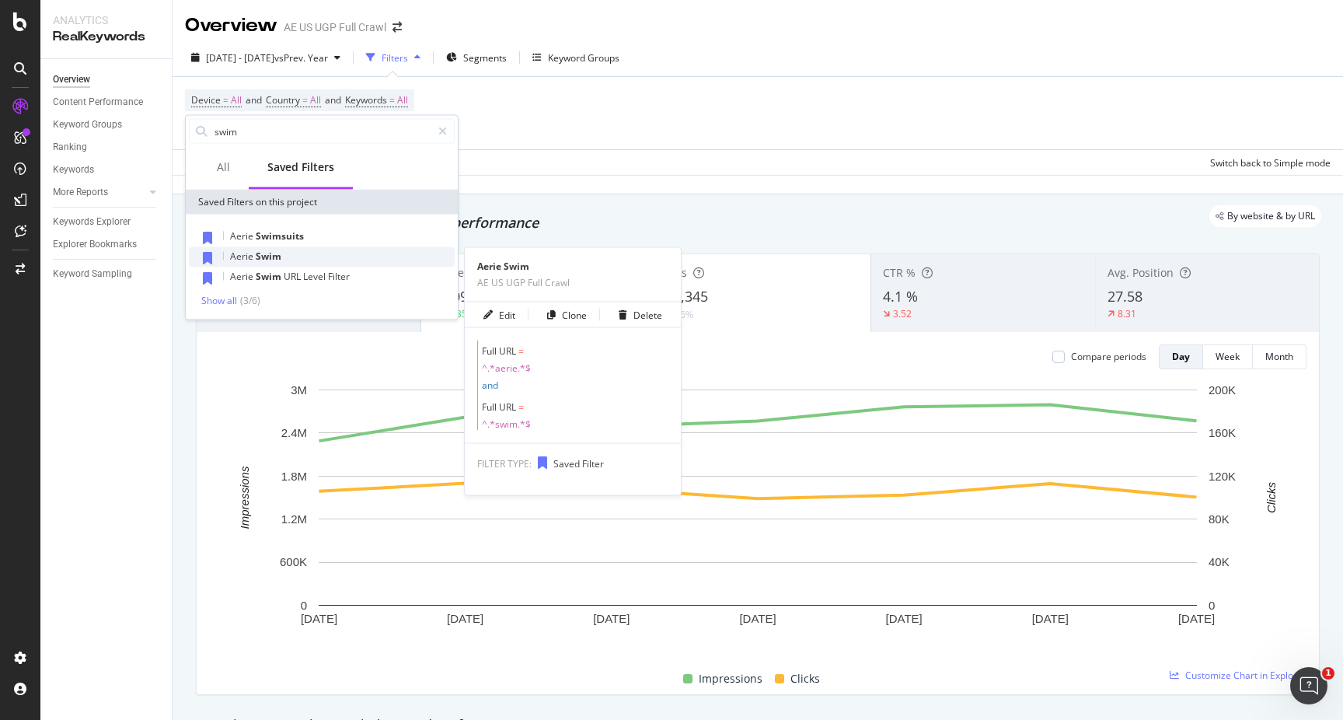
click at [267, 259] on span "Swim" at bounding box center [269, 255] width 26 height 13
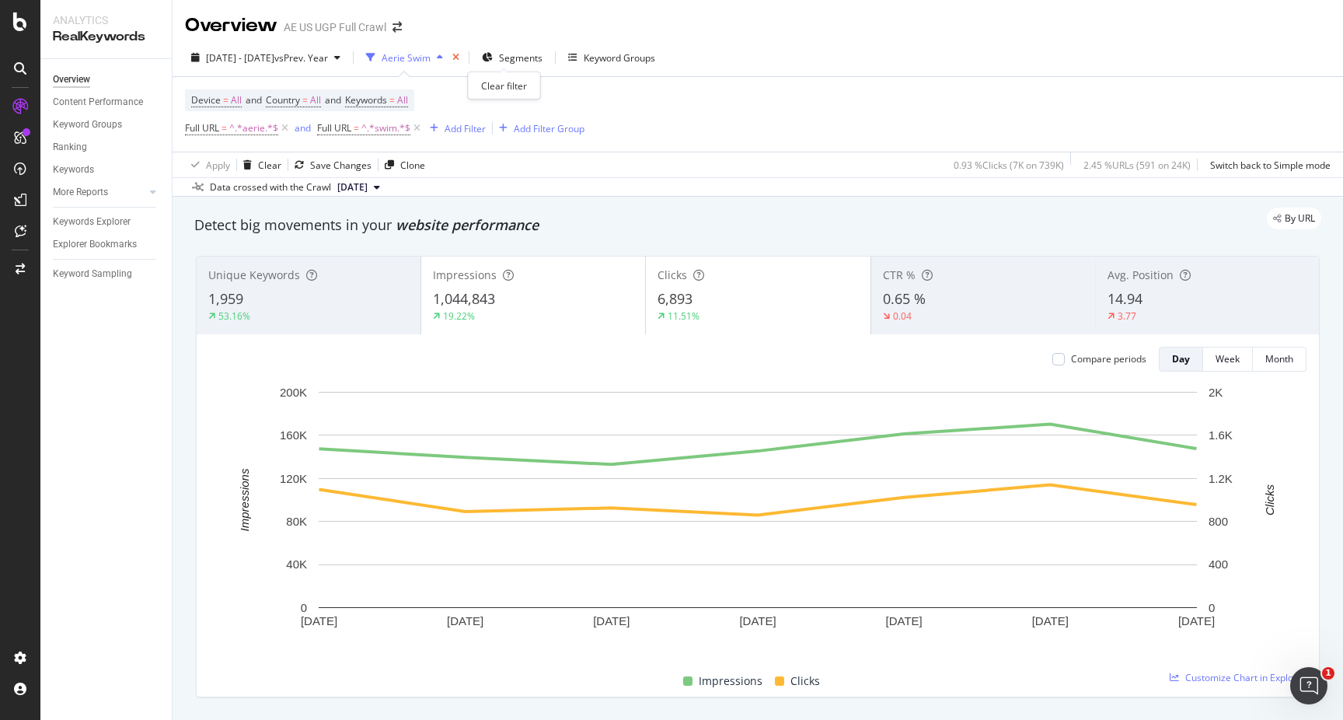
click at [459, 60] on icon "times" at bounding box center [455, 57] width 7 height 9
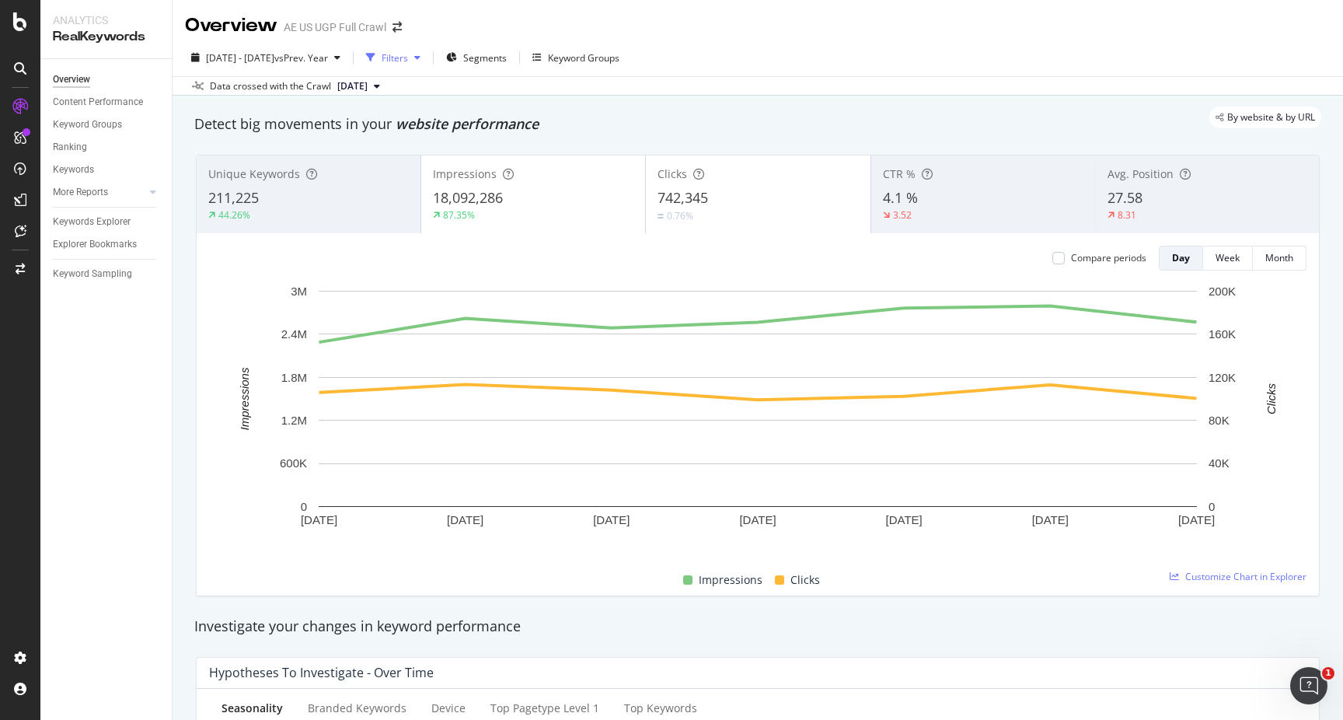
click at [408, 56] on div "Filters" at bounding box center [395, 57] width 26 height 13
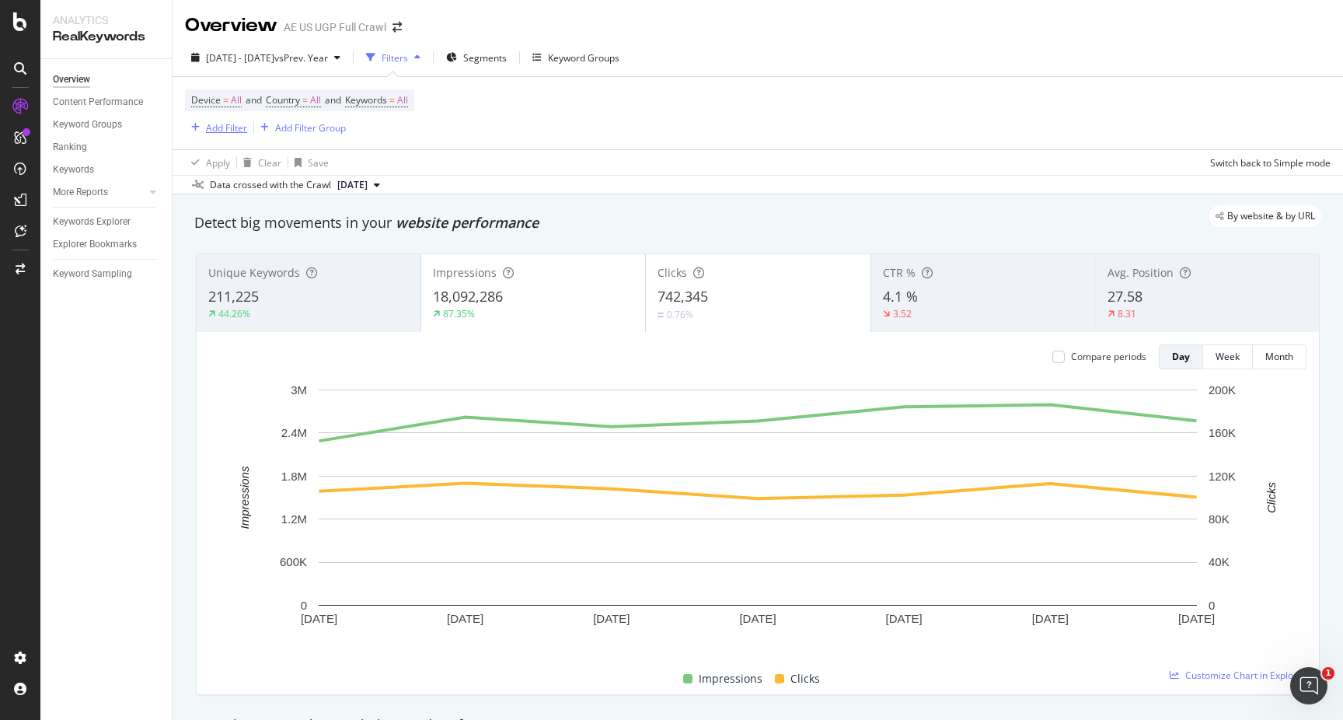
click at [225, 128] on div "Add Filter" at bounding box center [226, 127] width 41 height 13
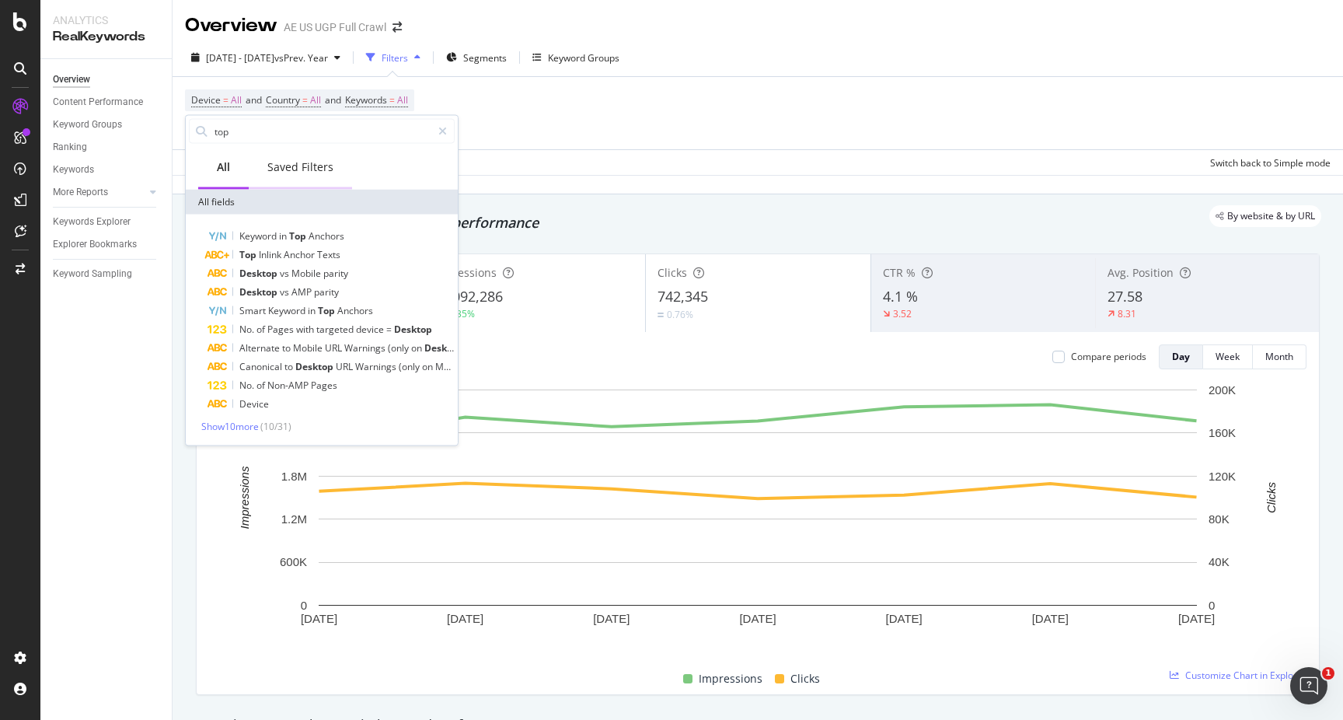
type input "top"
click at [288, 167] on div "Saved Filters" at bounding box center [300, 167] width 66 height 16
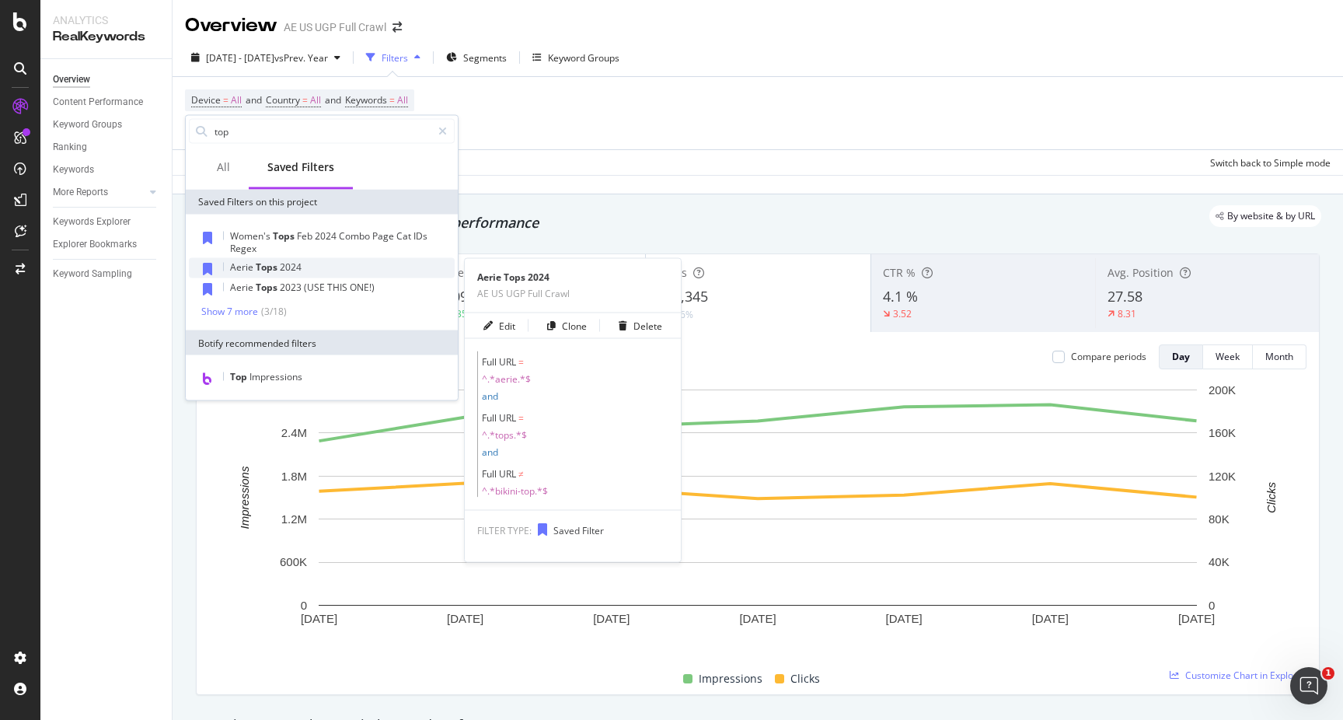
click at [243, 264] on span "Aerie" at bounding box center [243, 266] width 26 height 13
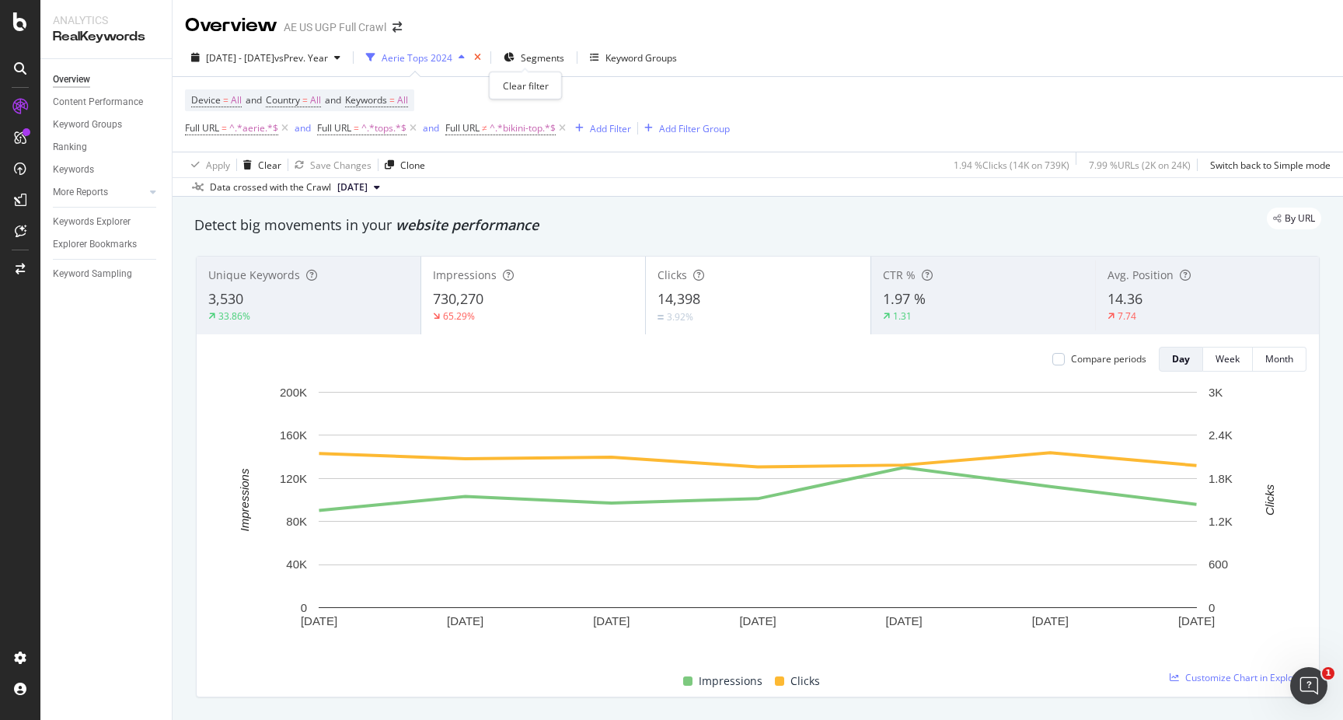
click at [481, 61] on icon "times" at bounding box center [477, 57] width 7 height 9
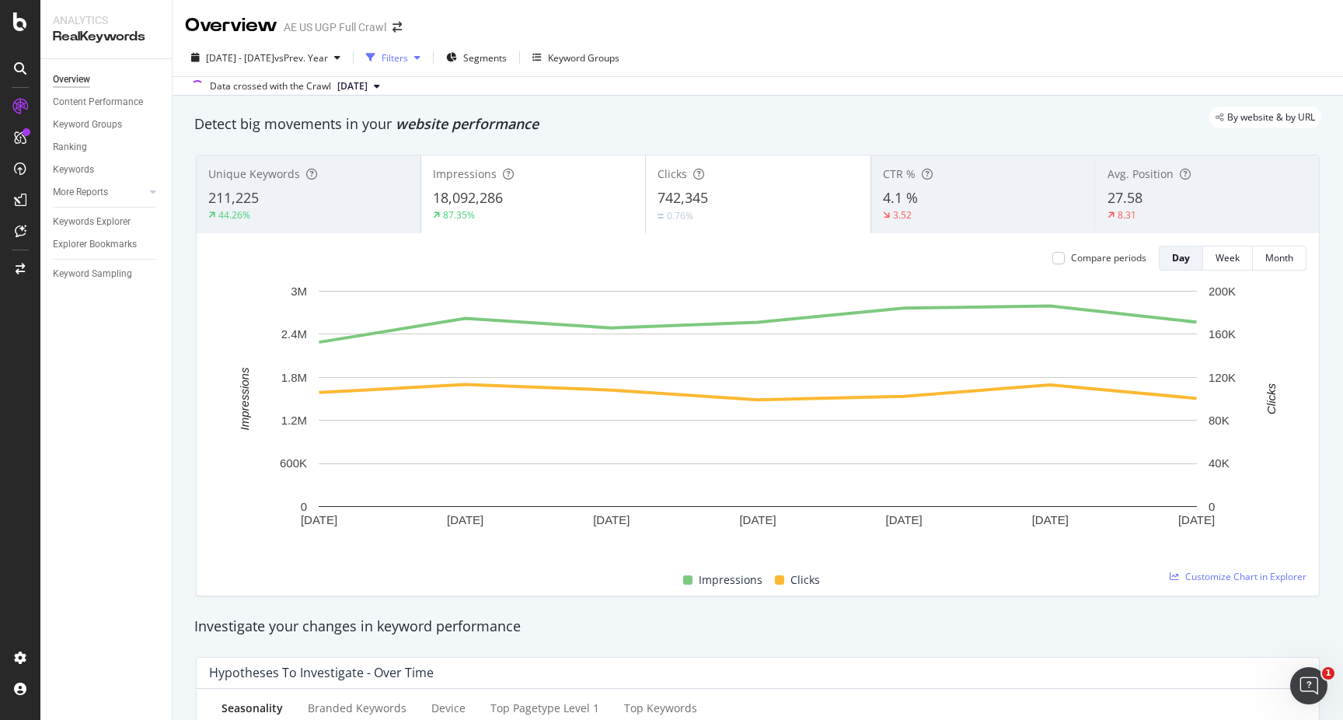
click at [427, 64] on div "Filters" at bounding box center [393, 57] width 67 height 23
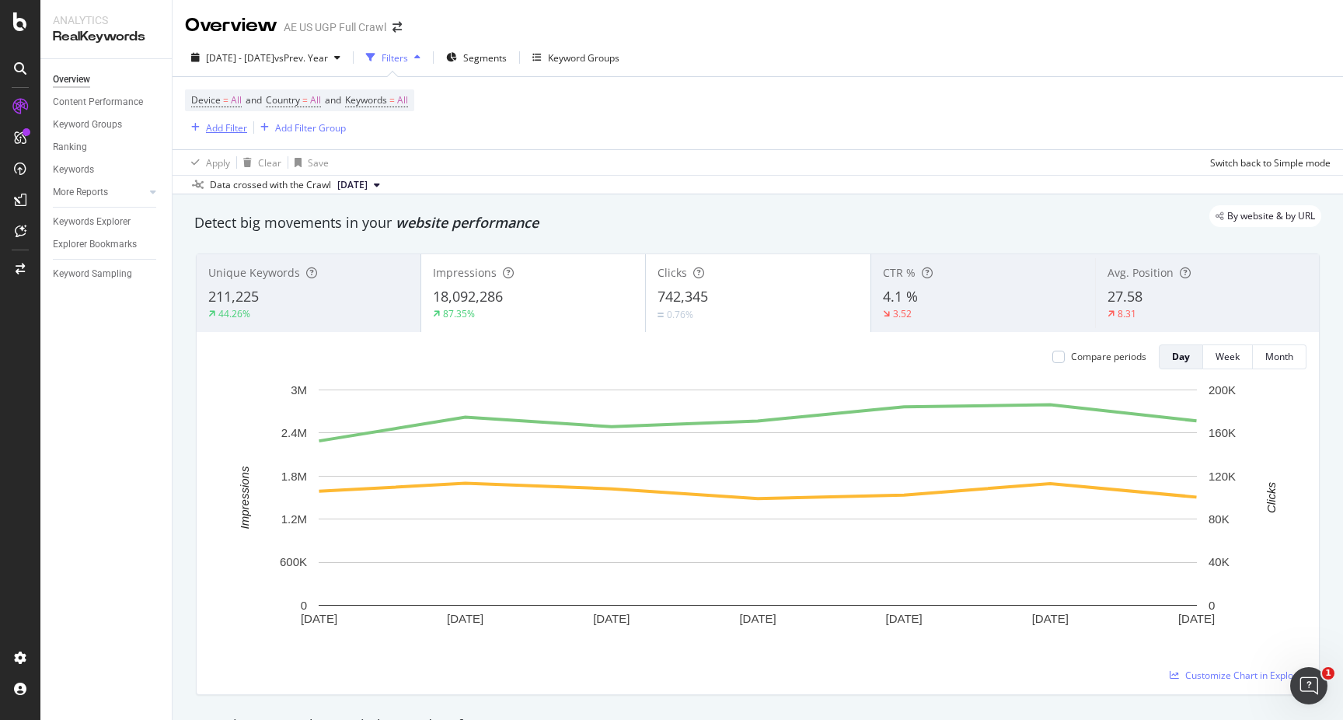
click at [225, 130] on div "Add Filter" at bounding box center [226, 127] width 41 height 13
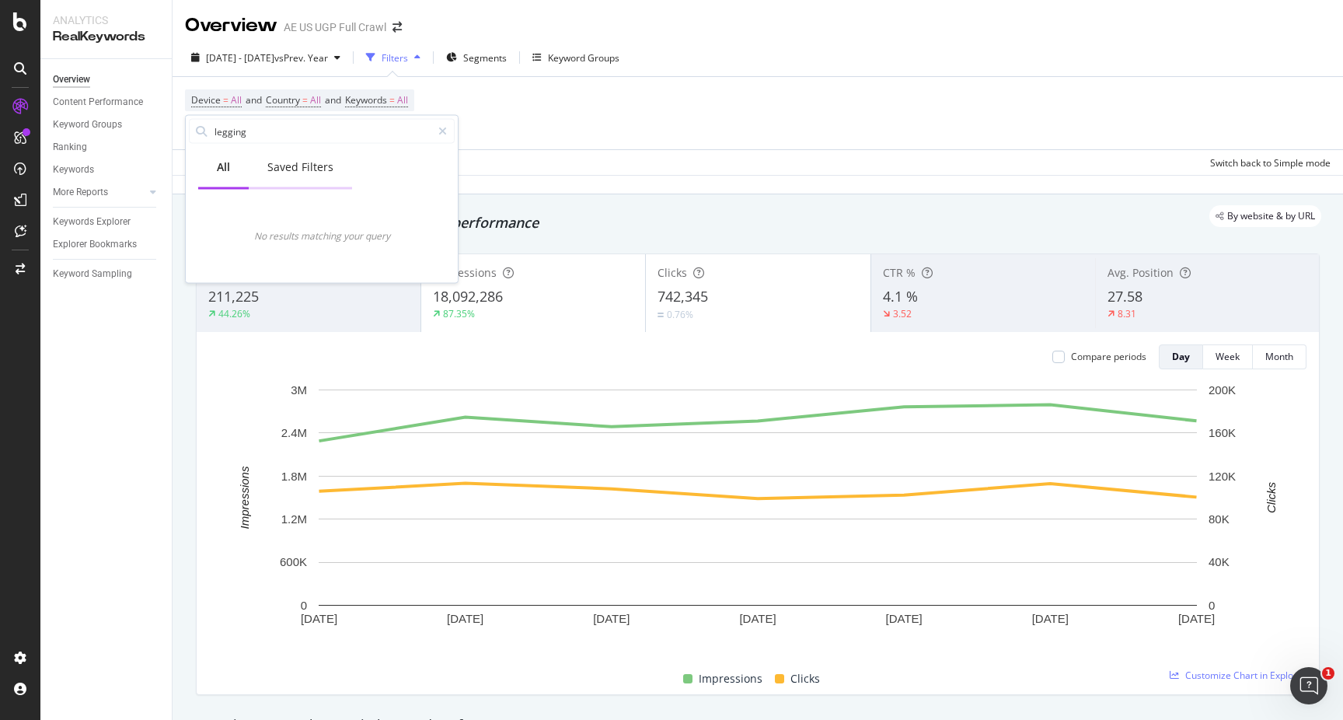
type input "legging"
click at [322, 167] on div "Saved Filters" at bounding box center [300, 167] width 66 height 16
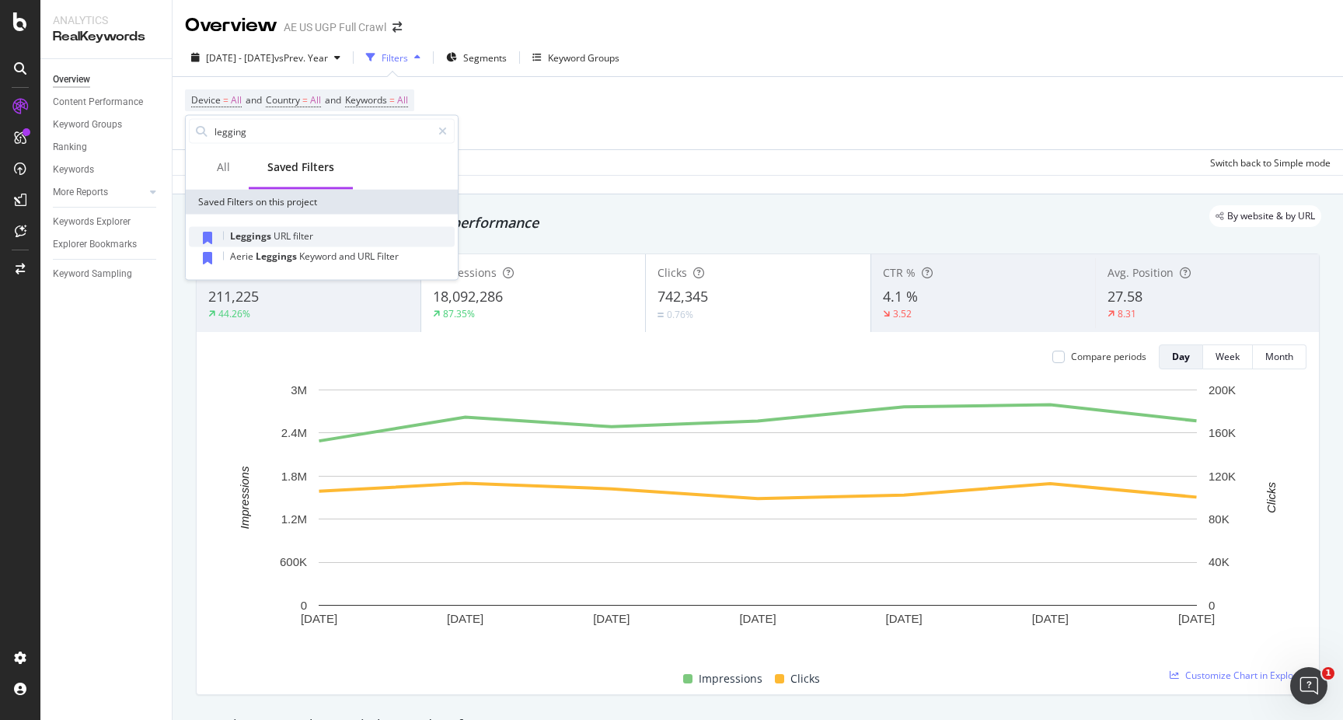
click at [283, 239] on span "URL" at bounding box center [283, 235] width 19 height 13
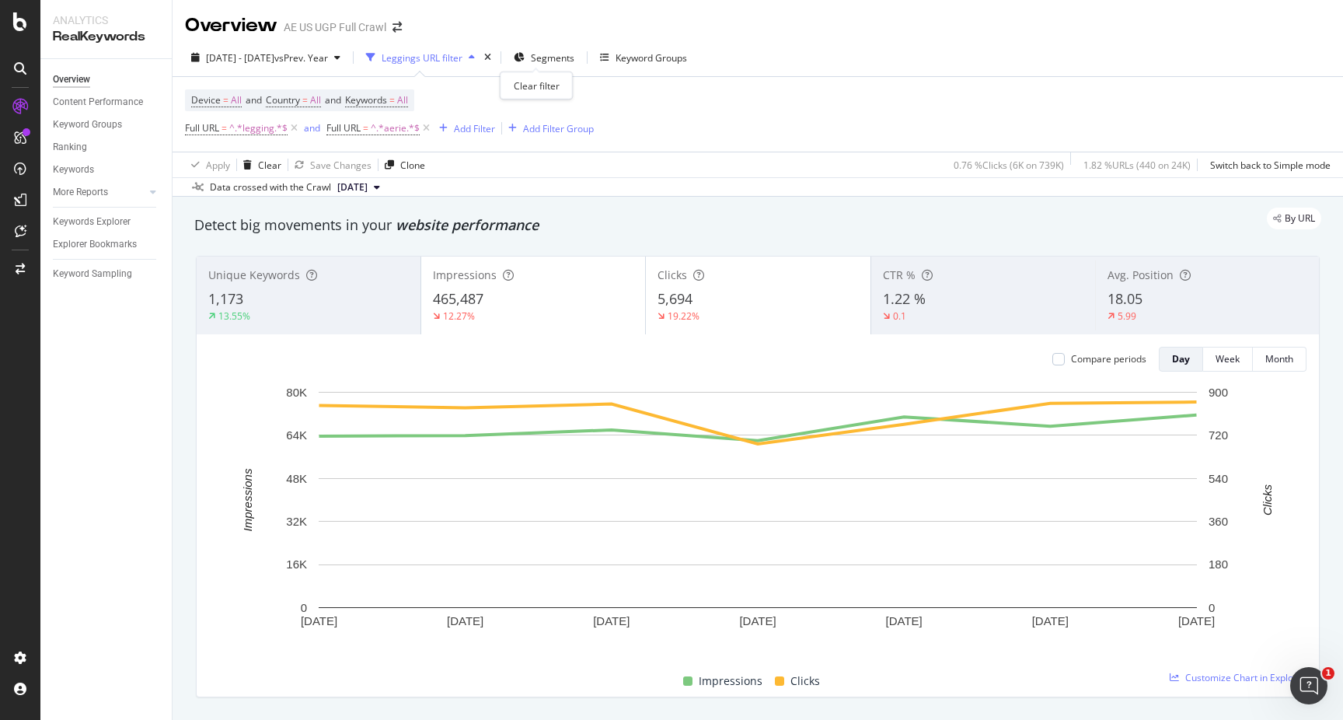
click at [494, 58] on div "times" at bounding box center [487, 58] width 13 height 16
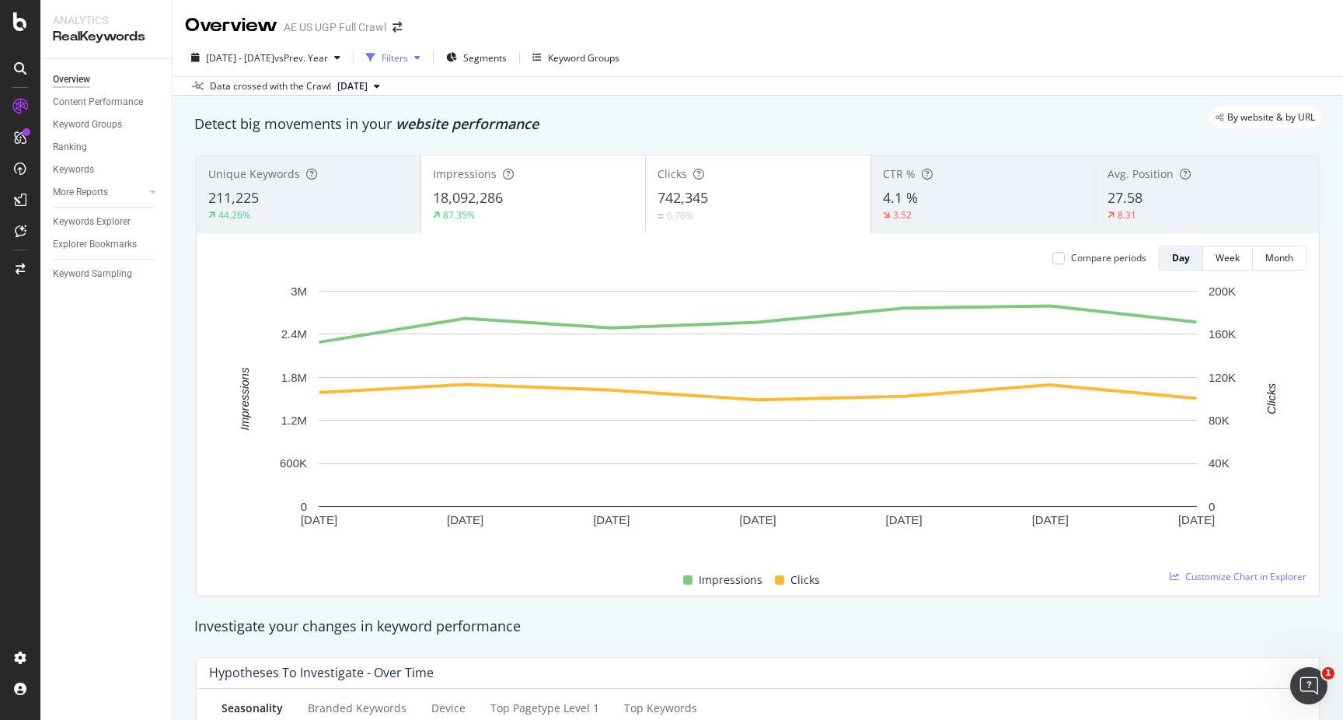
click at [408, 57] on div "Filters" at bounding box center [395, 57] width 26 height 13
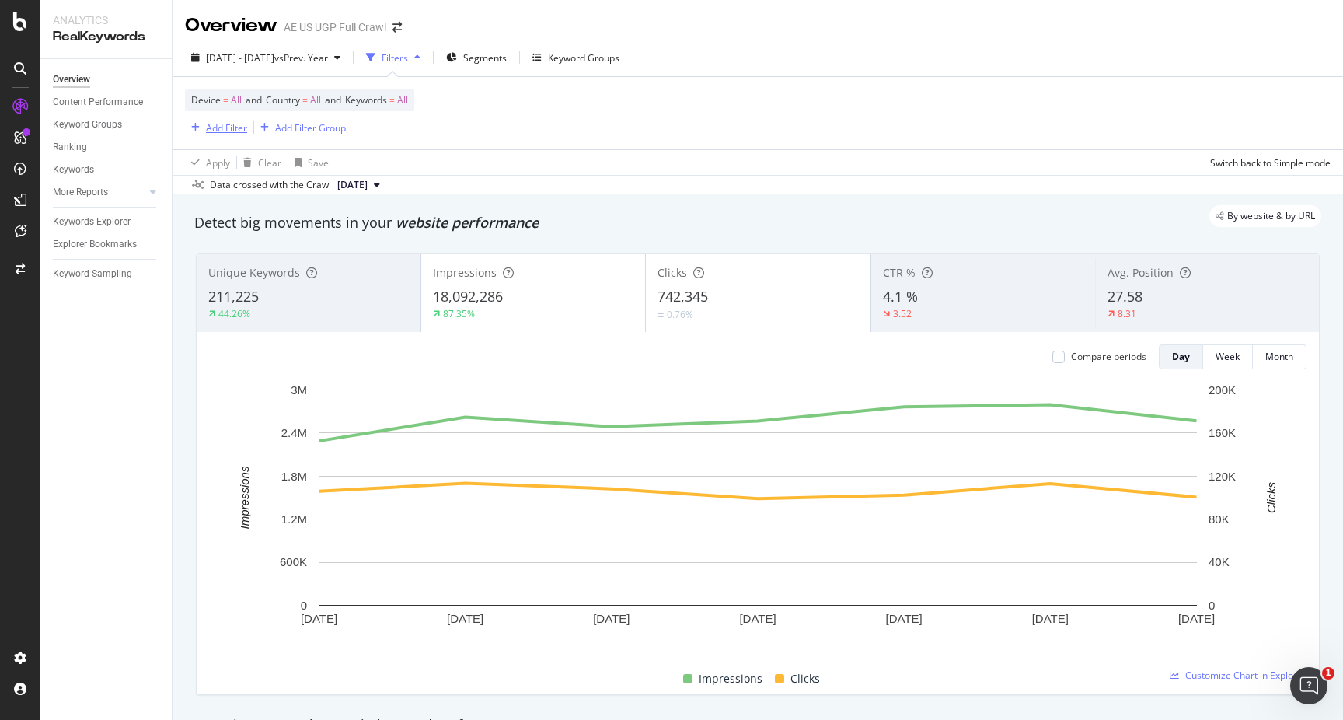
click at [220, 132] on div "Add Filter" at bounding box center [226, 127] width 41 height 13
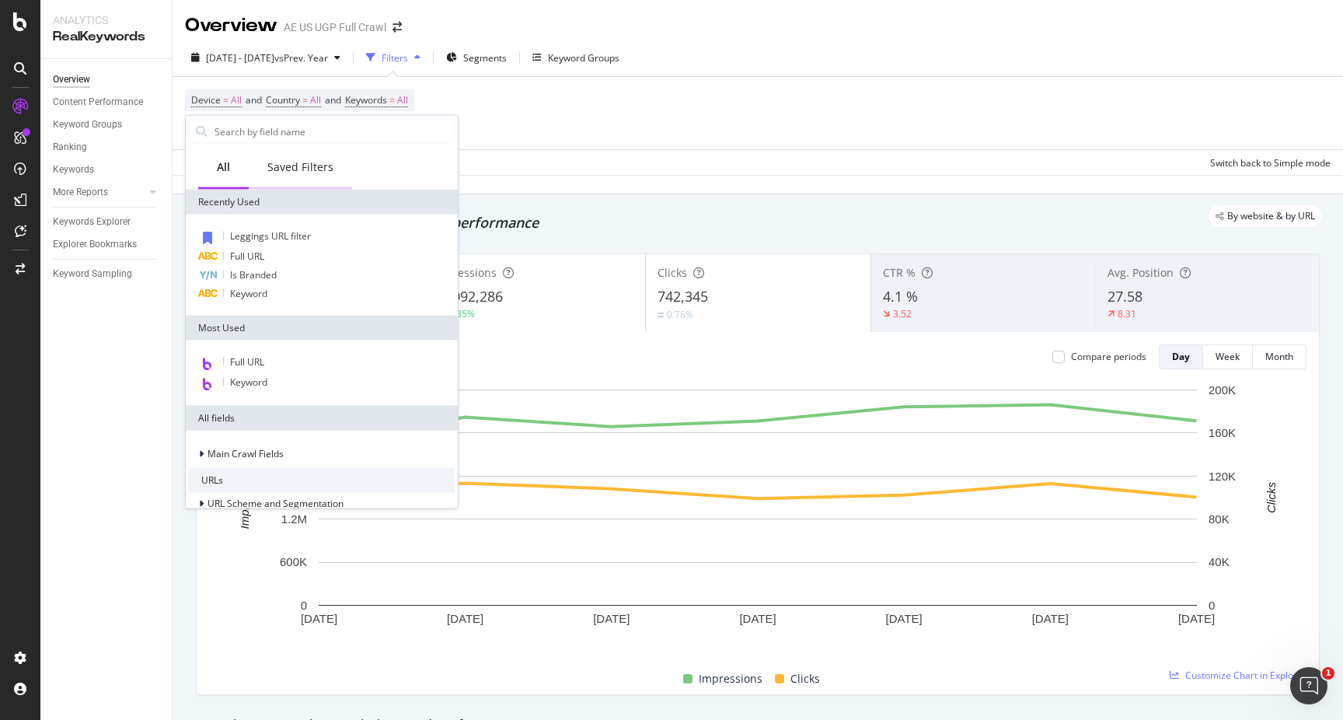
click at [299, 169] on div "Saved Filters" at bounding box center [300, 167] width 66 height 16
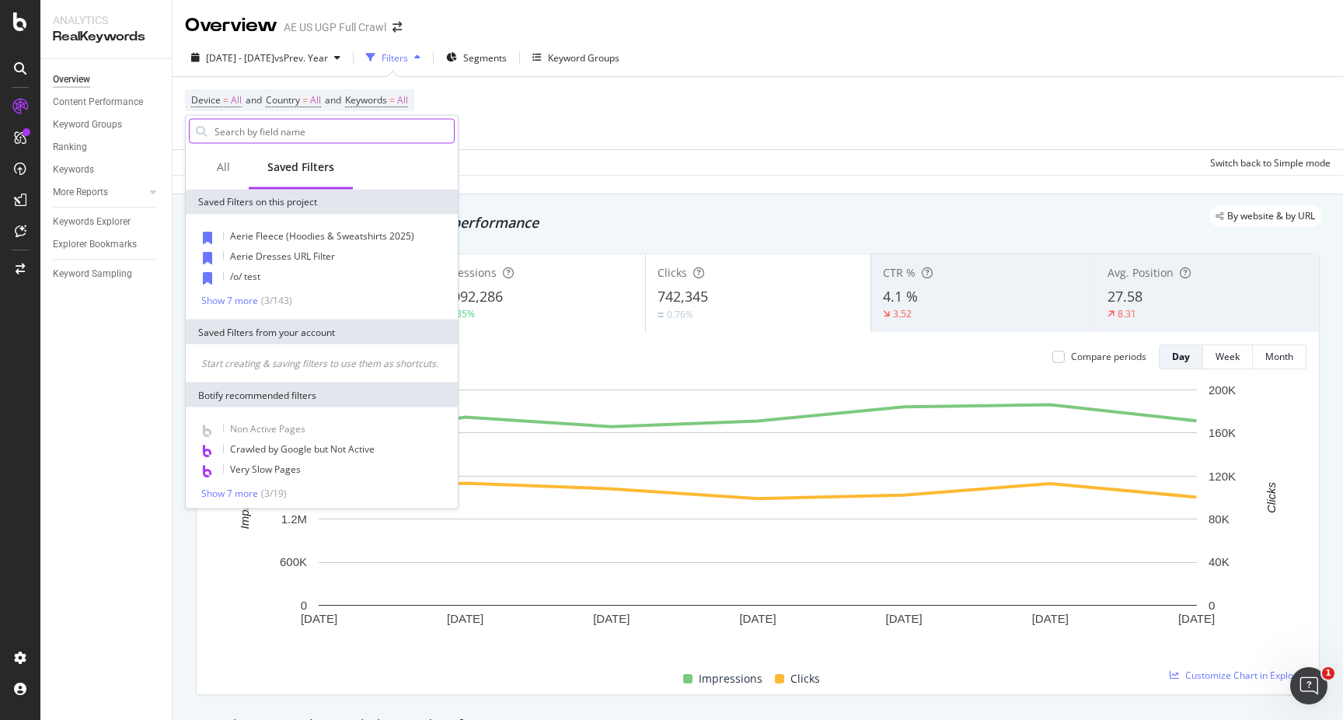
click at [283, 139] on input "text" at bounding box center [333, 131] width 241 height 23
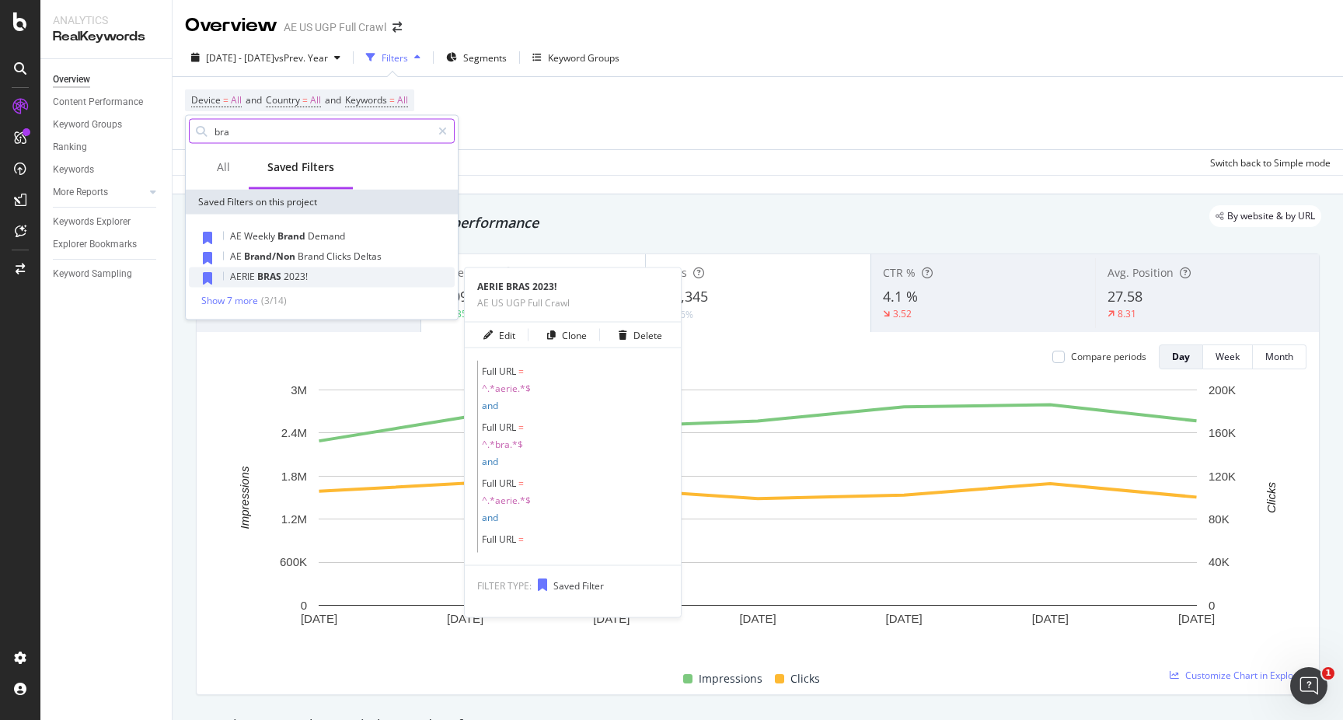
type input "bra"
click at [291, 272] on span "2023!" at bounding box center [296, 276] width 24 height 13
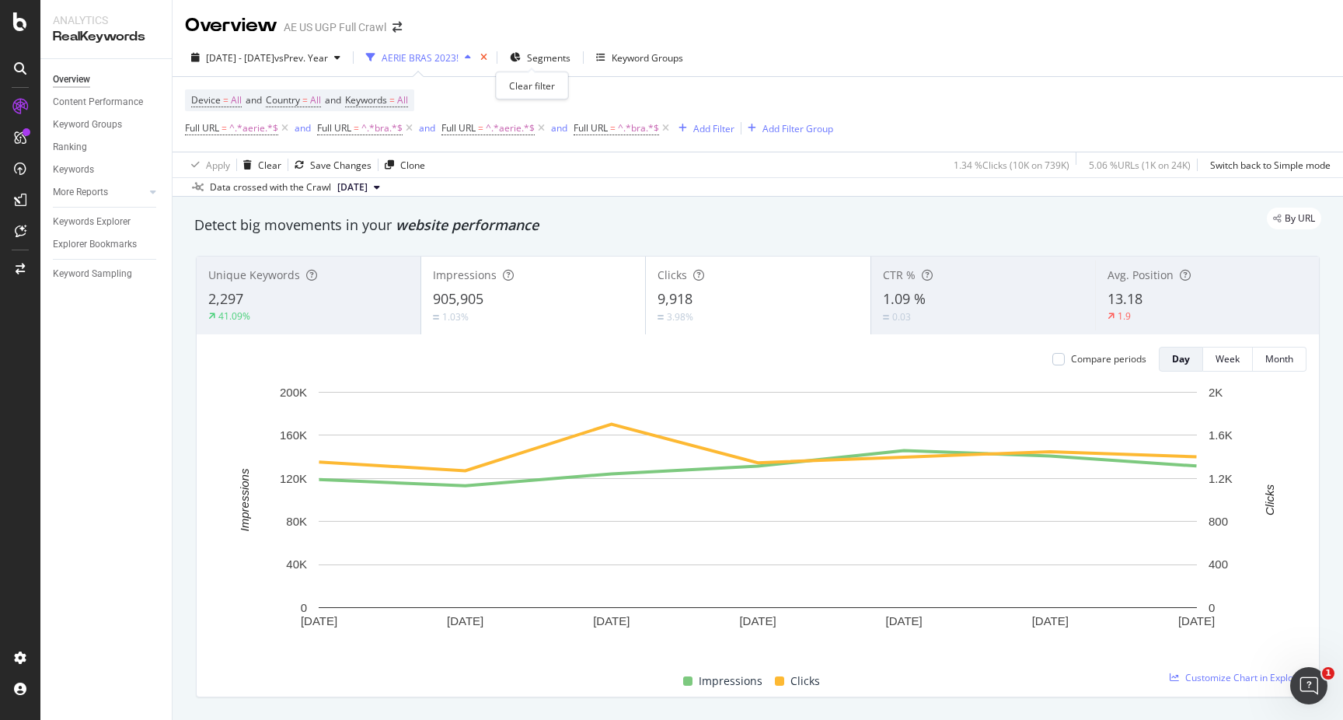
click at [487, 60] on icon "times" at bounding box center [483, 57] width 7 height 9
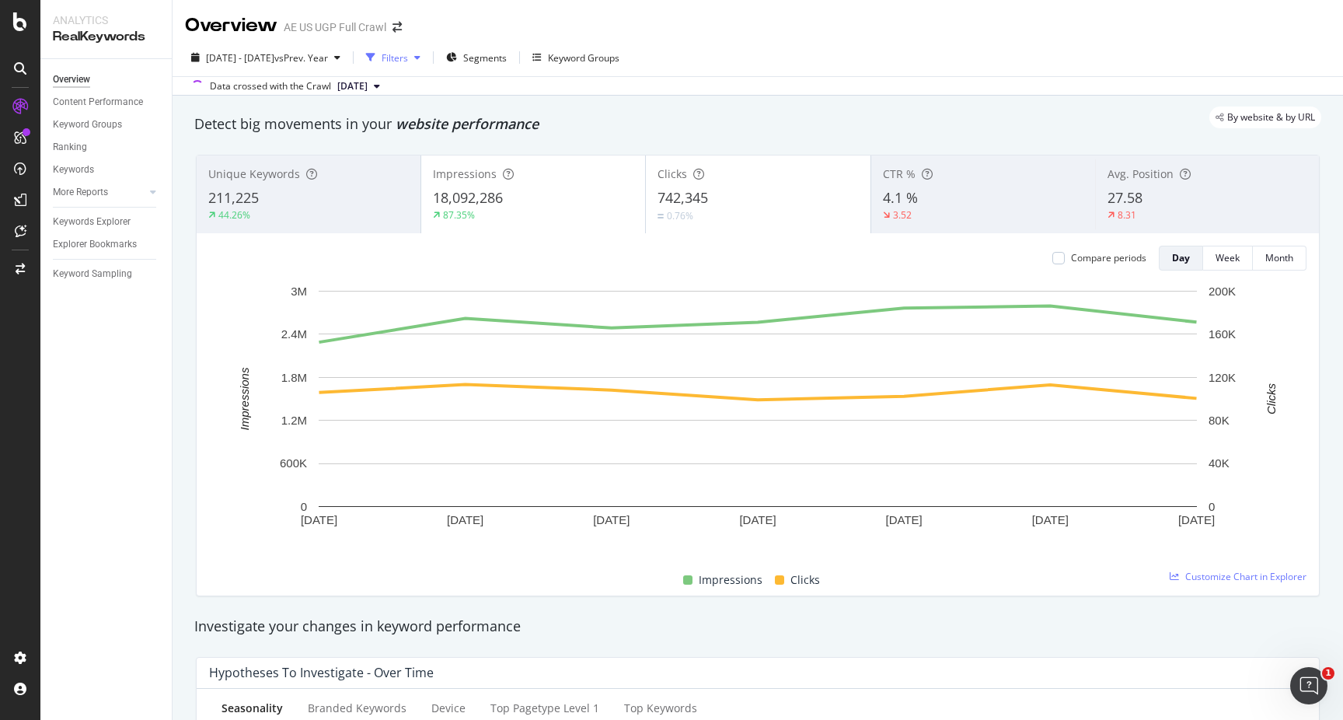
click at [427, 64] on div "Filters" at bounding box center [393, 57] width 67 height 23
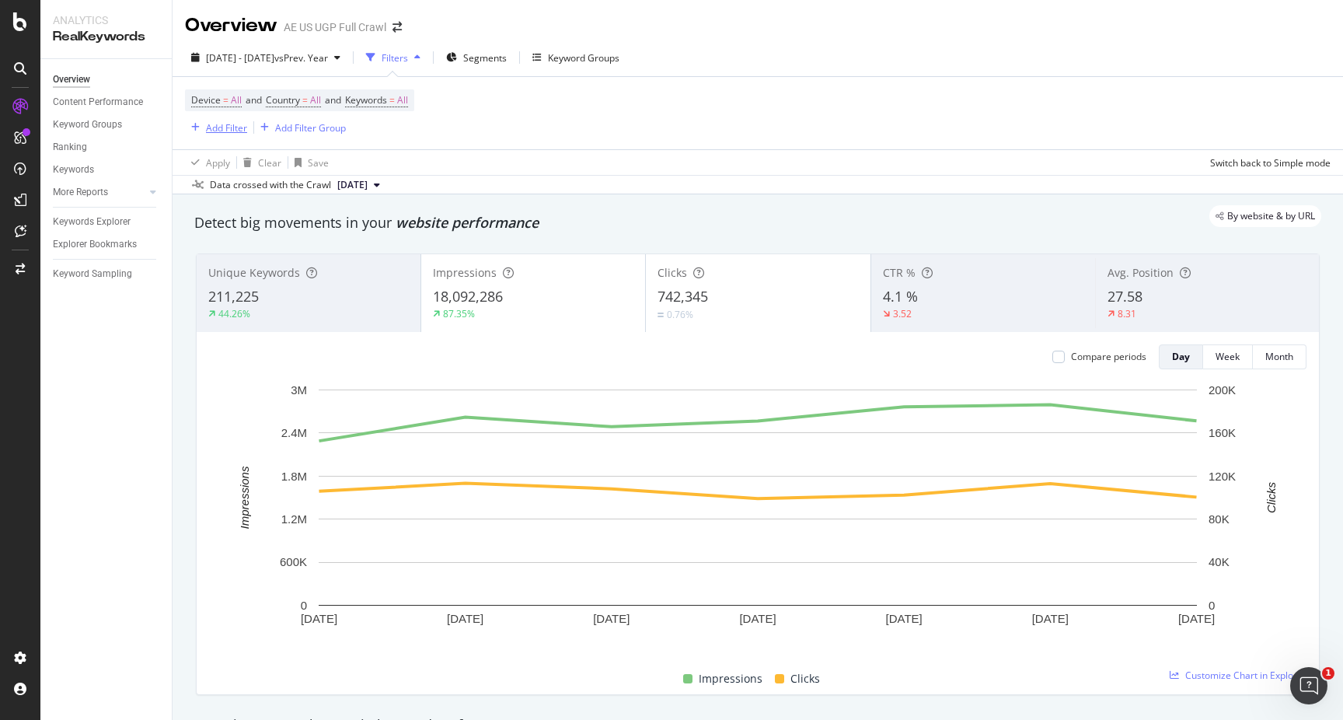
click at [221, 134] on div "Add Filter" at bounding box center [216, 127] width 62 height 17
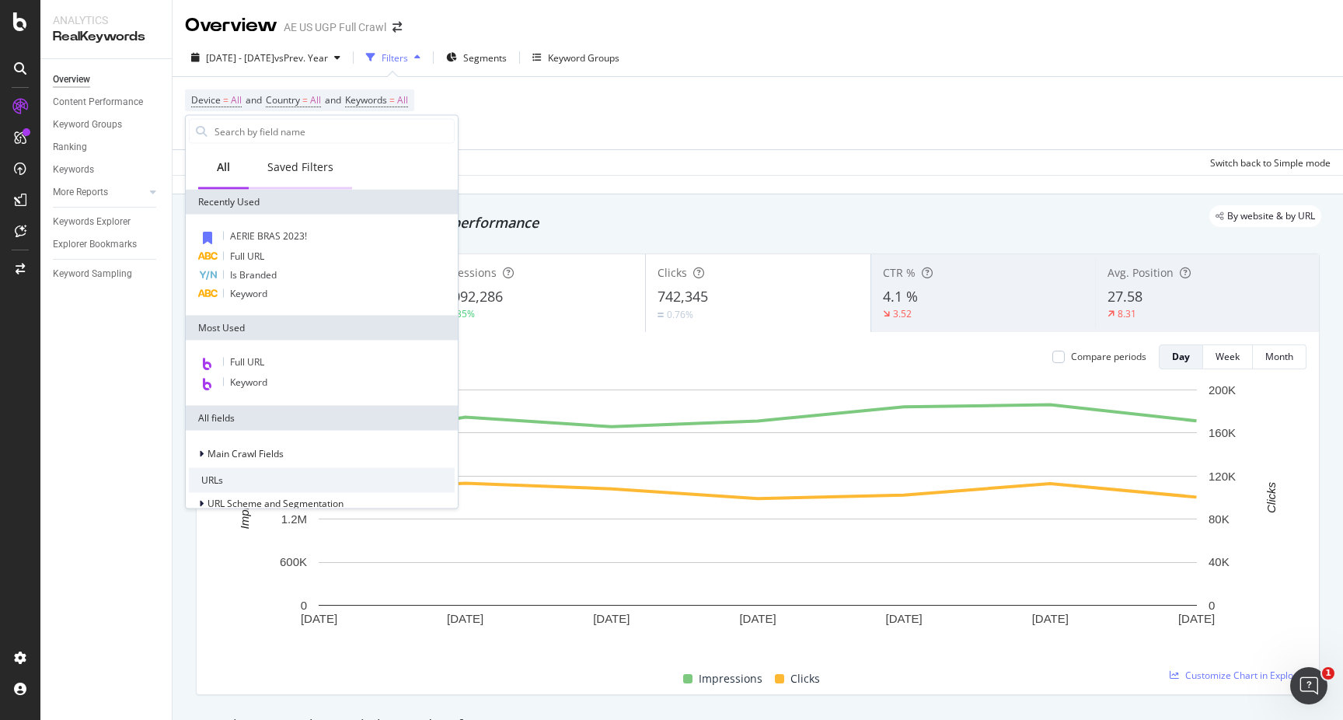
click at [301, 161] on div "Saved Filters" at bounding box center [300, 167] width 66 height 16
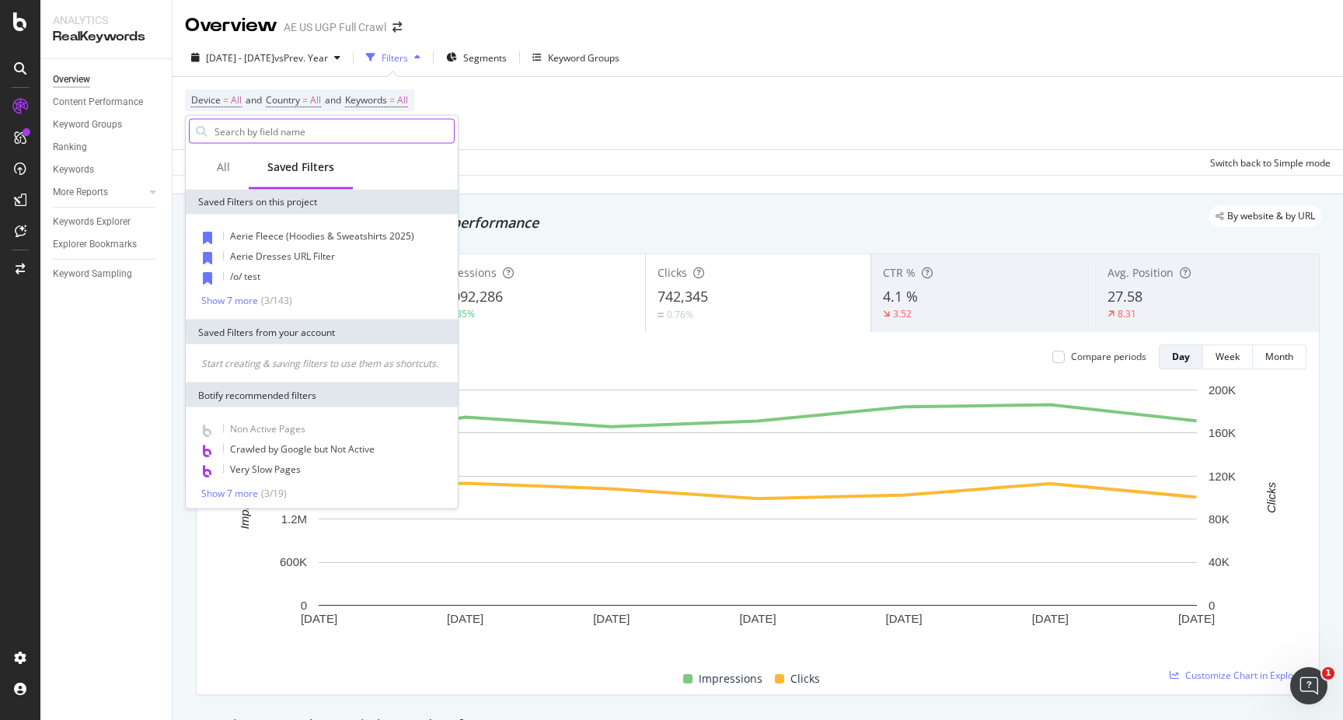
click at [294, 143] on div at bounding box center [322, 131] width 266 height 25
click at [293, 138] on input "text" at bounding box center [333, 131] width 241 height 23
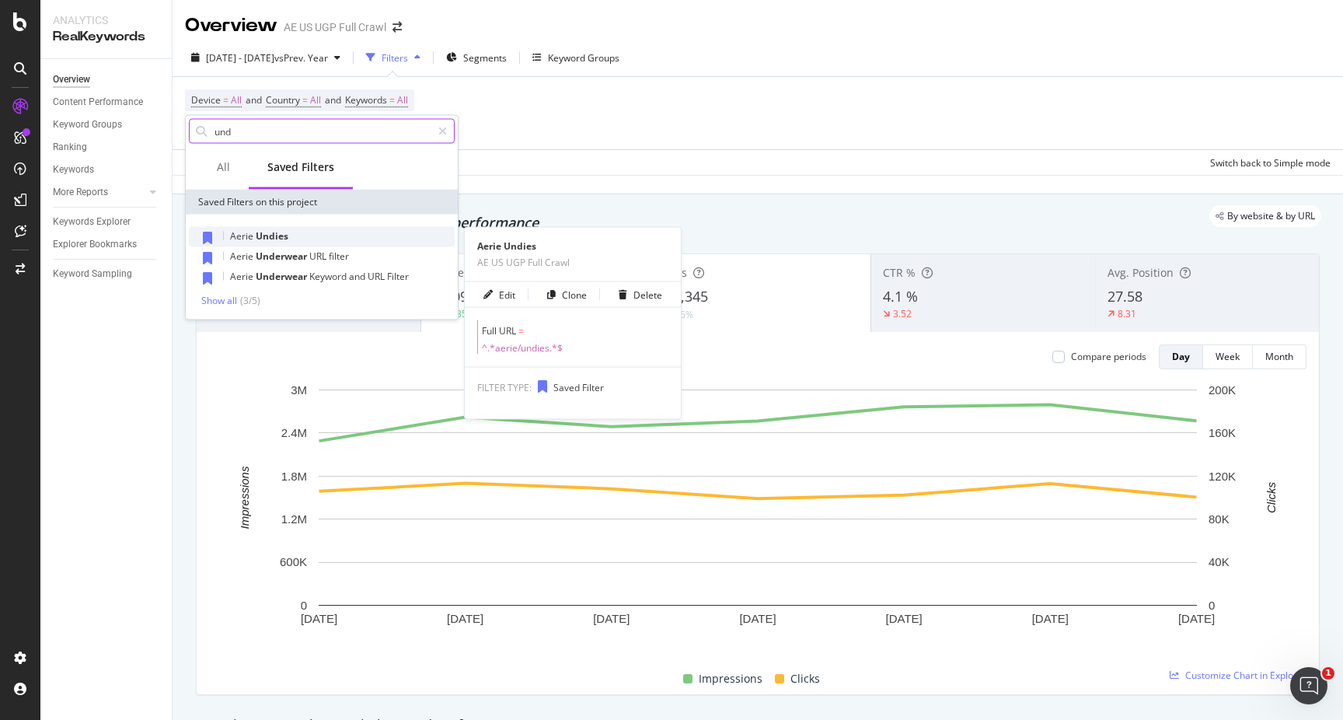
type input "und"
click at [310, 237] on div "Aerie Undies" at bounding box center [322, 237] width 266 height 20
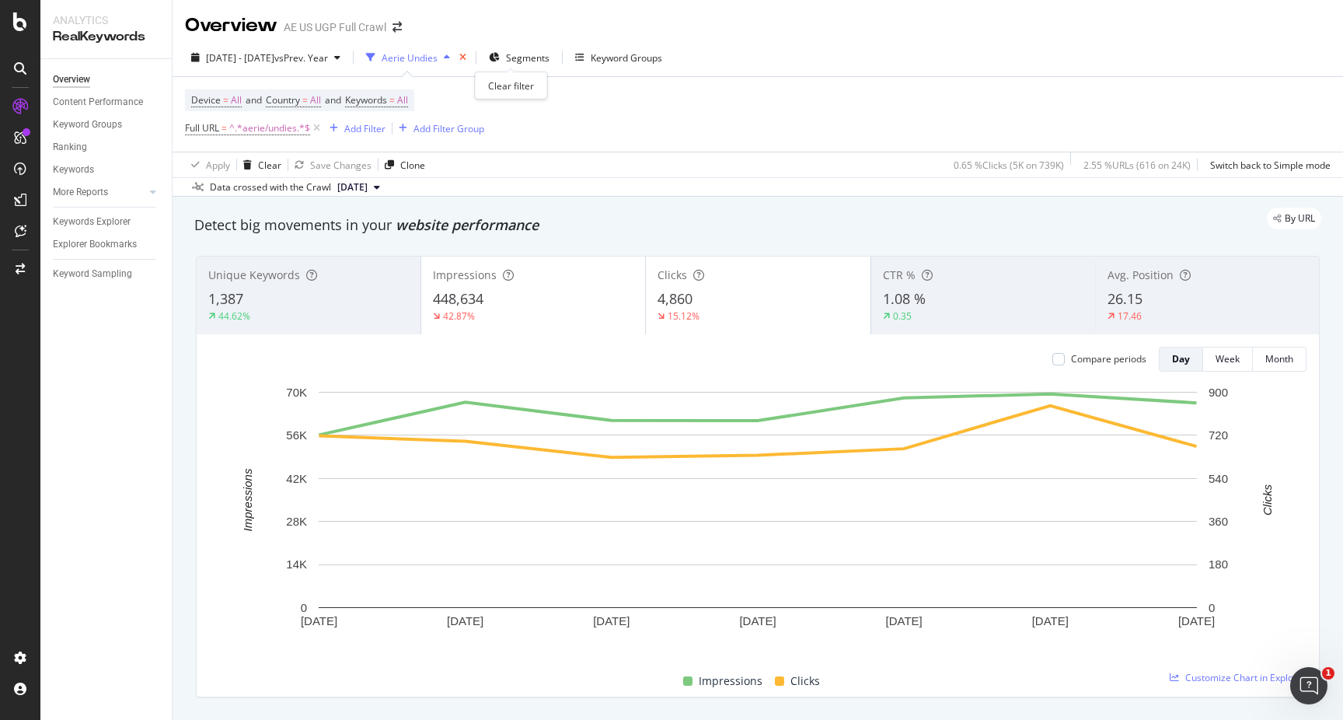
click at [466, 61] on icon "times" at bounding box center [462, 57] width 7 height 9
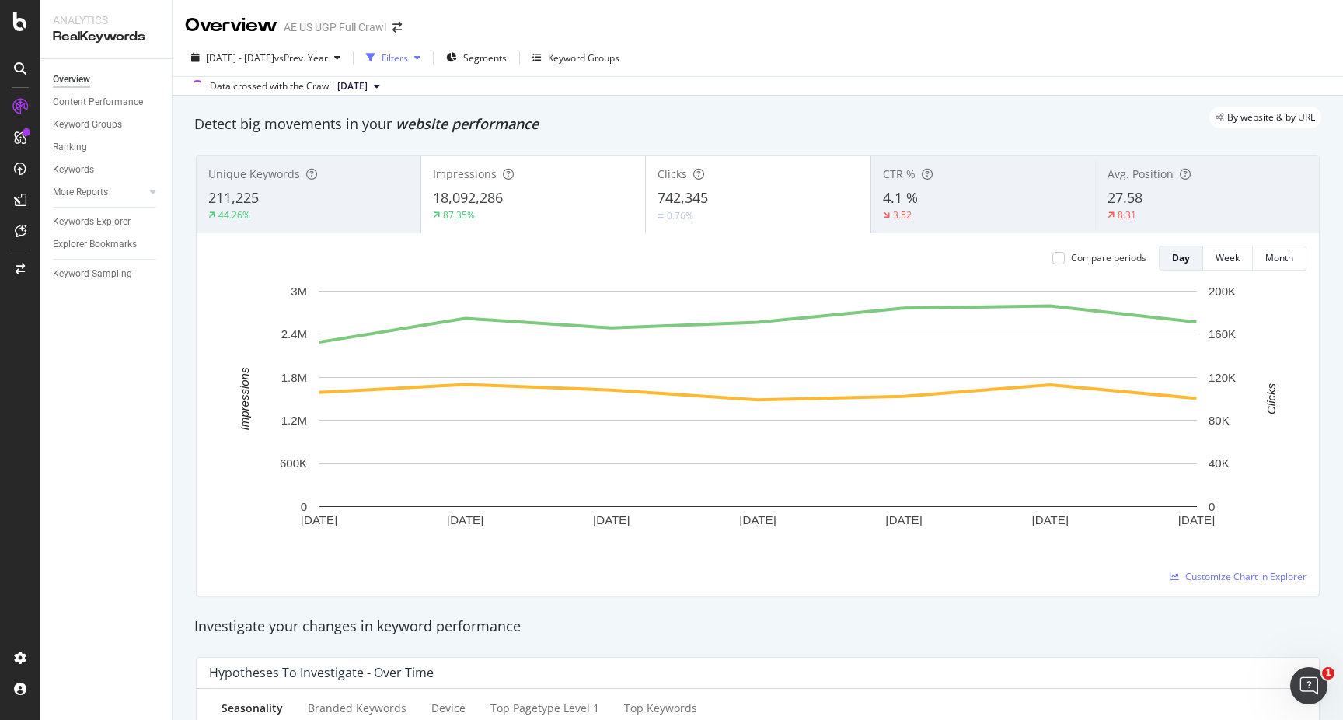
click at [408, 62] on div "Filters" at bounding box center [395, 57] width 26 height 13
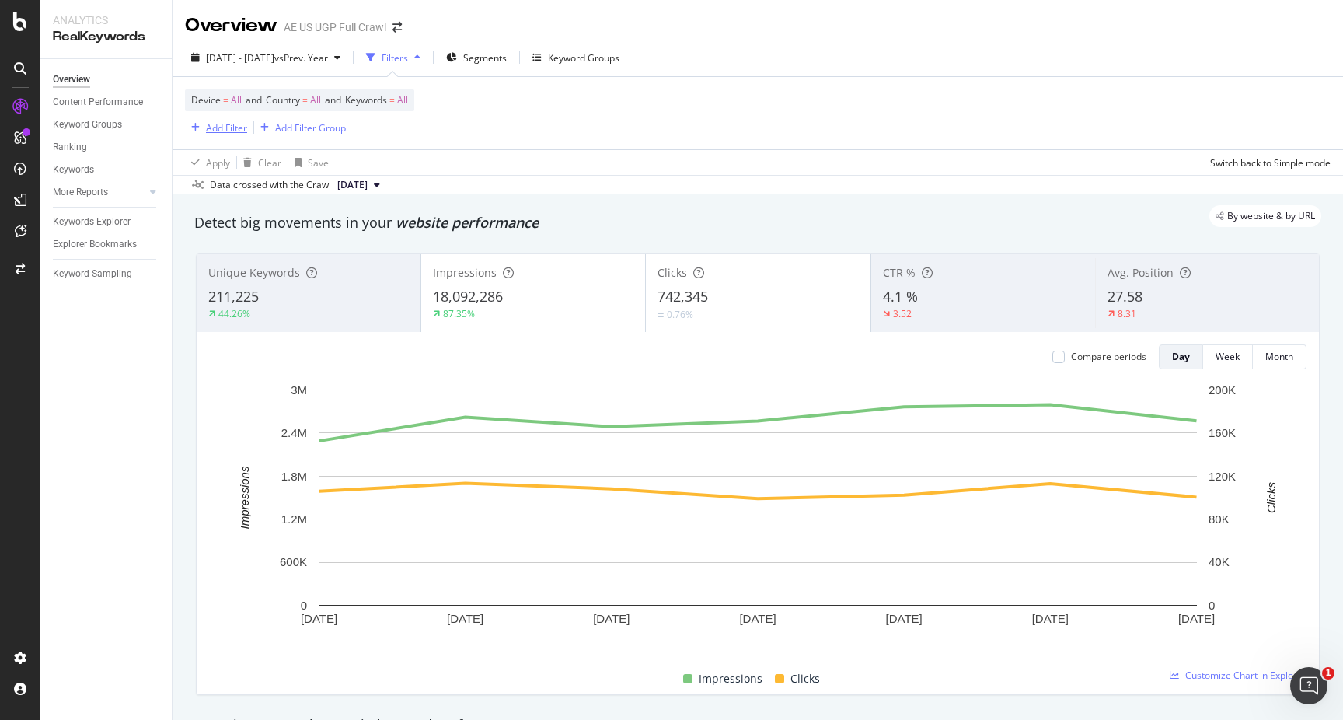
click at [218, 123] on div "Add Filter" at bounding box center [226, 127] width 41 height 13
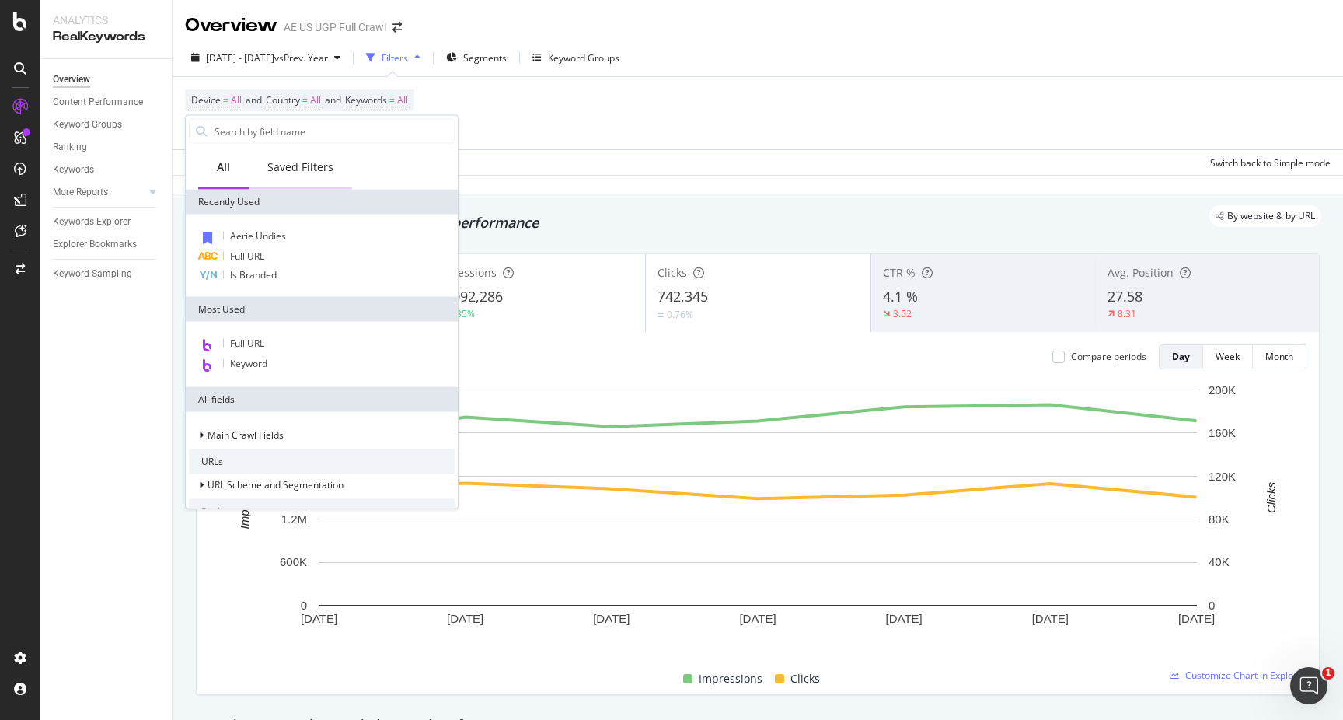
click at [291, 159] on div "Saved Filters" at bounding box center [300, 167] width 66 height 16
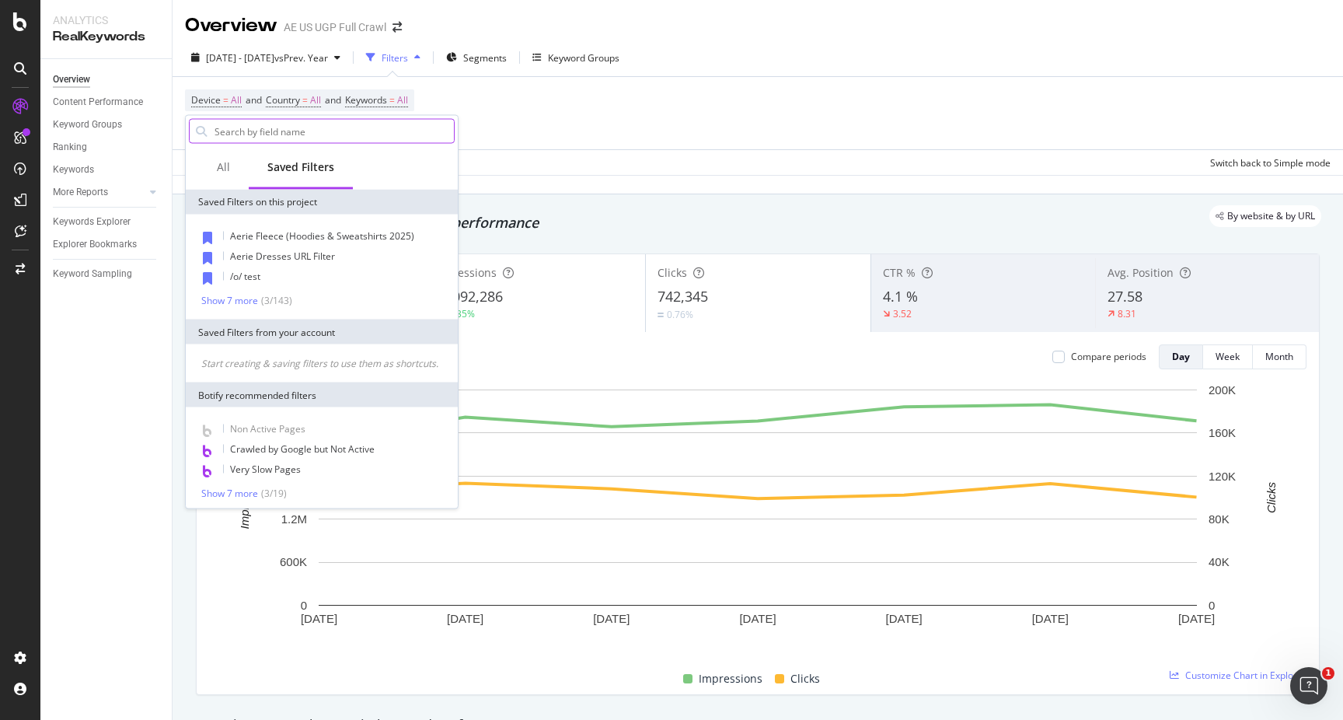
click at [271, 128] on input "text" at bounding box center [333, 131] width 241 height 23
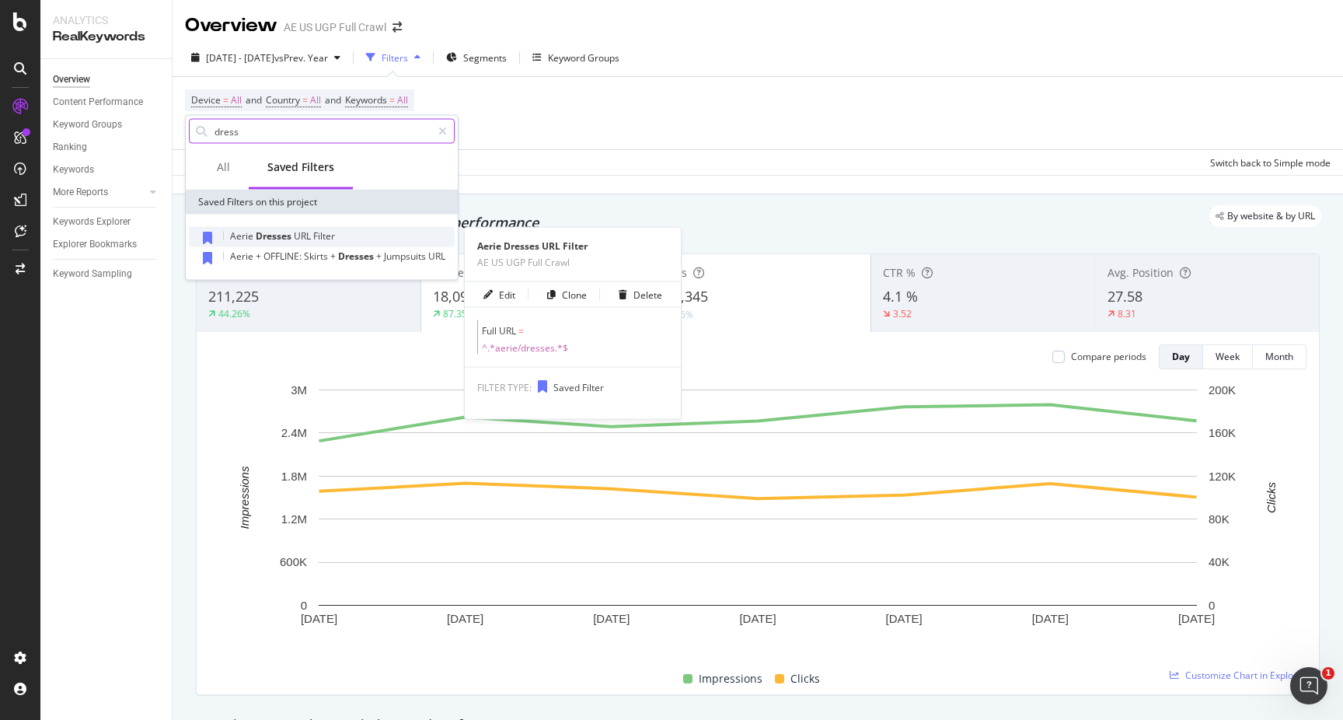
type input "dress"
click at [291, 239] on span "Dresses" at bounding box center [275, 235] width 38 height 13
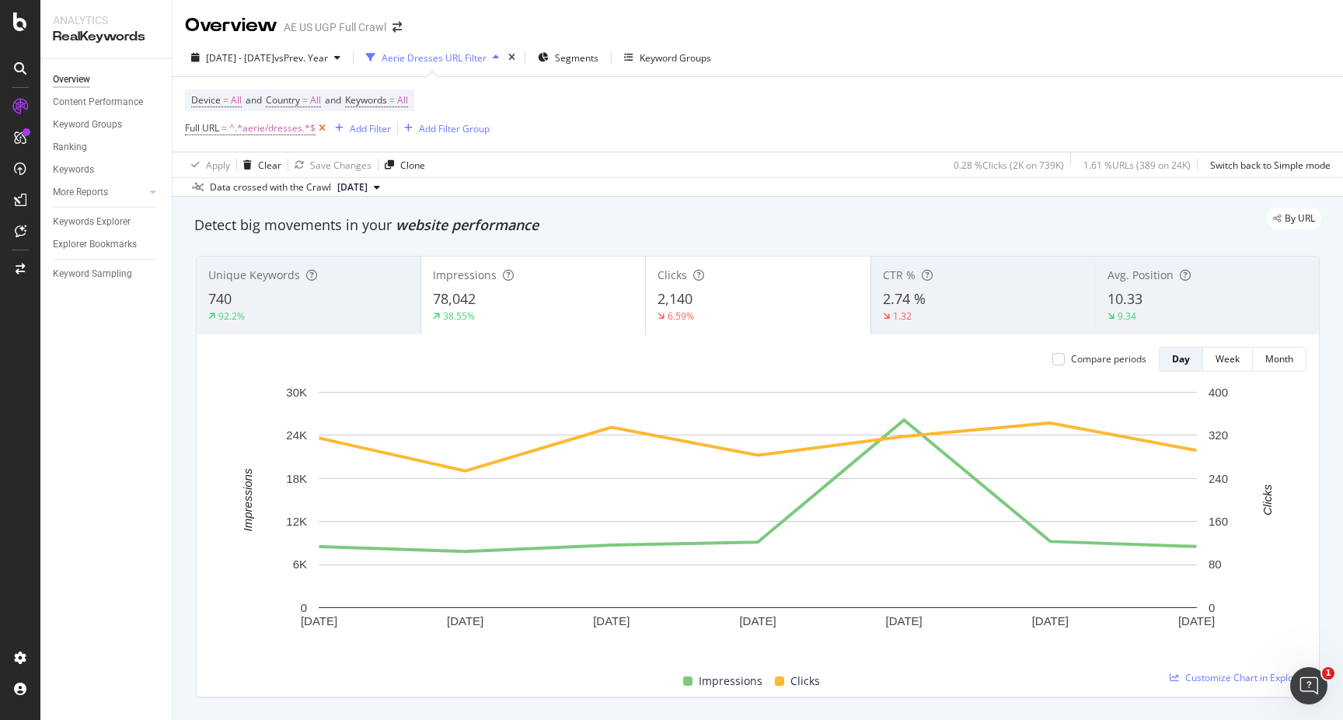
click at [319, 132] on icon at bounding box center [321, 128] width 13 height 16
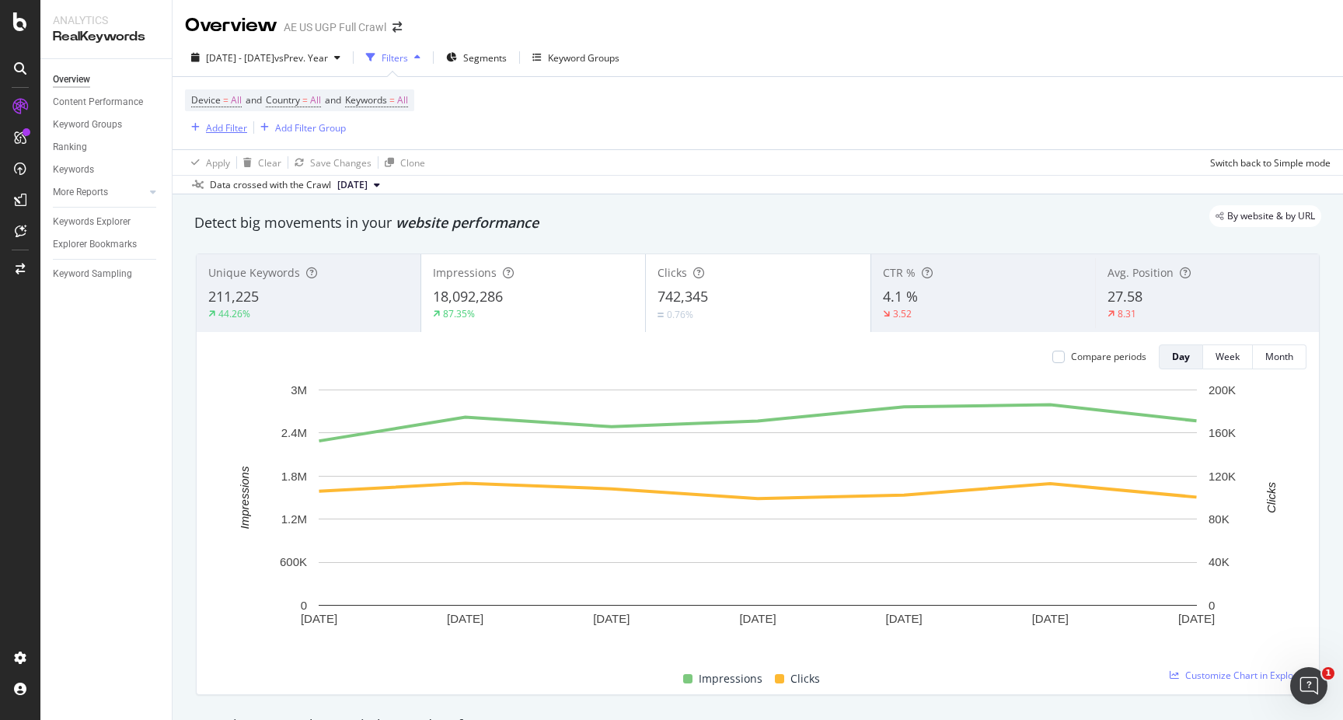
click at [223, 131] on div "Add Filter" at bounding box center [226, 127] width 41 height 13
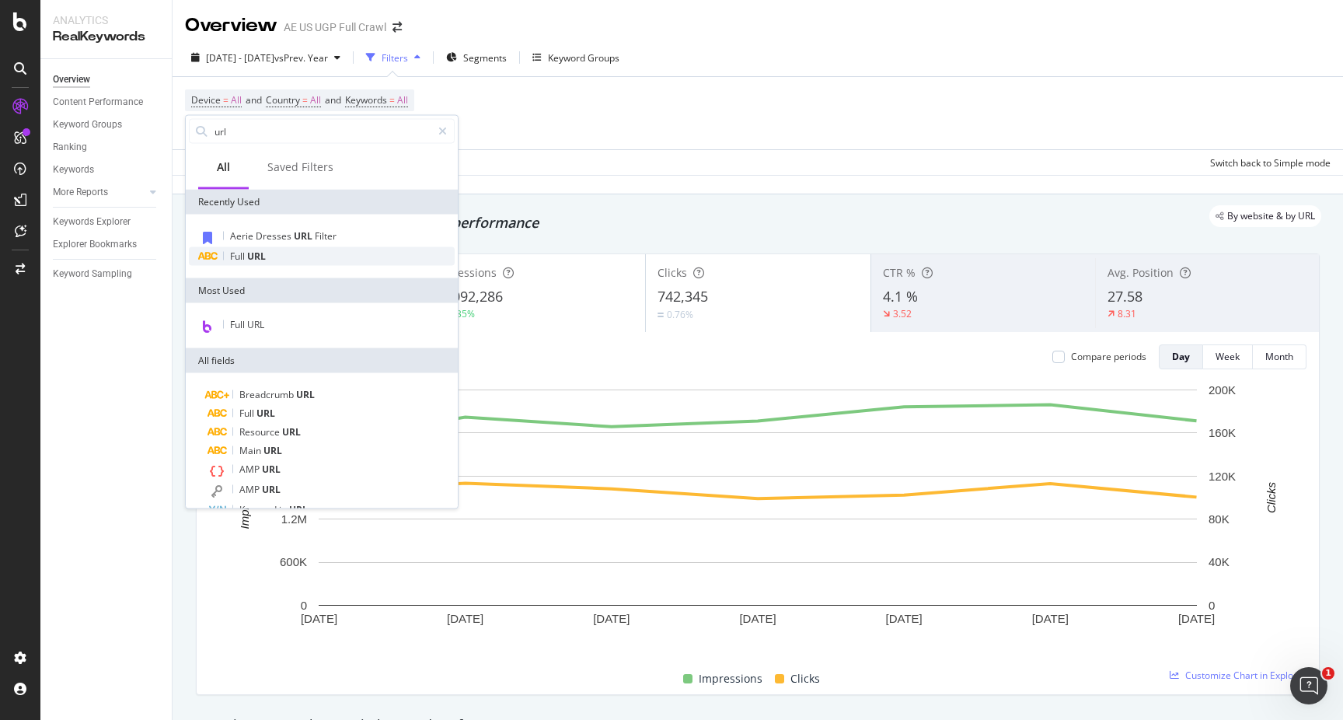
type input "url"
click at [287, 263] on div "Full URL" at bounding box center [322, 256] width 266 height 19
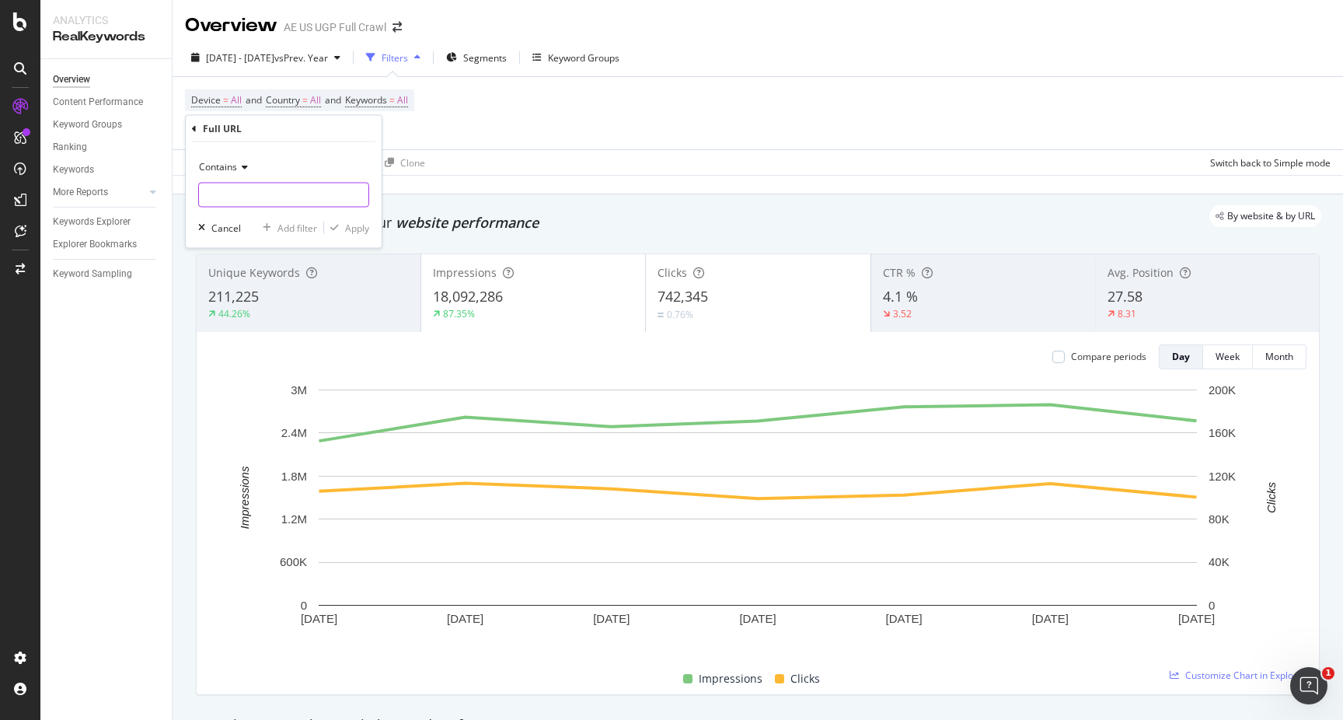
click at [249, 195] on input "text" at bounding box center [283, 195] width 169 height 25
type input "hoodie"
click at [350, 233] on div "Apply" at bounding box center [357, 227] width 24 height 13
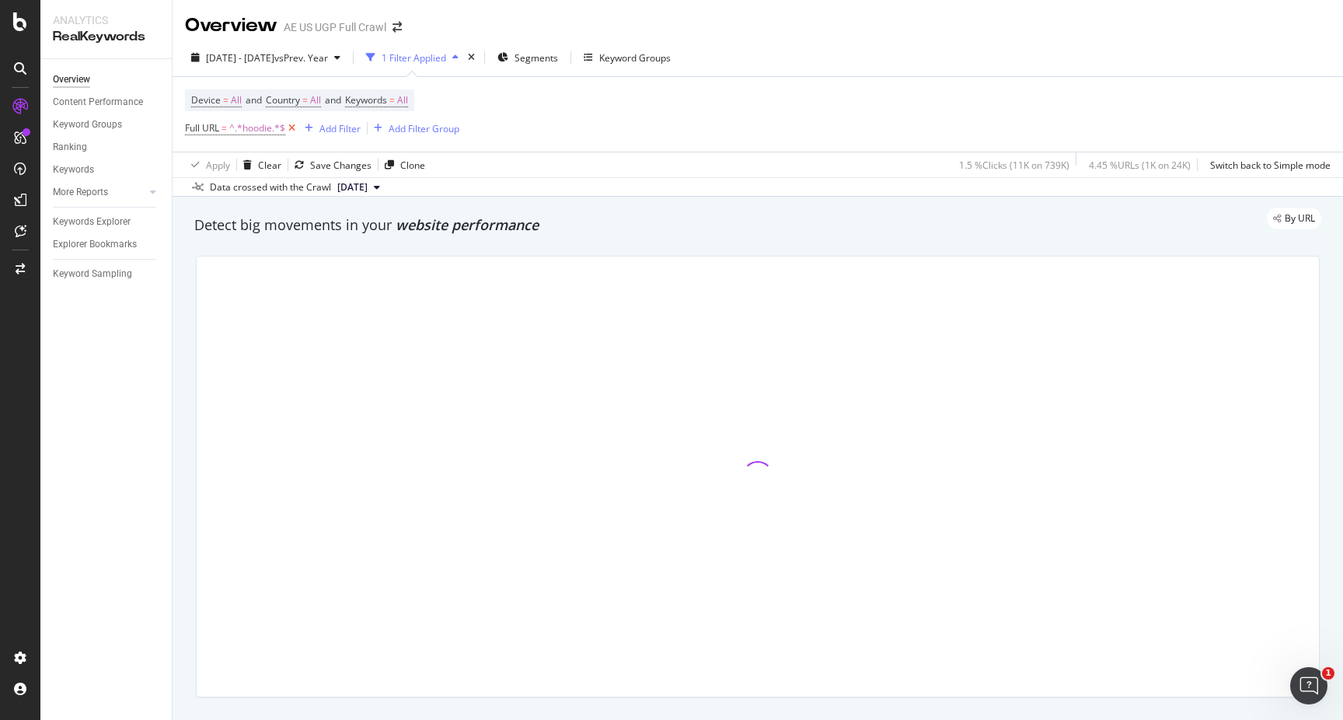
click at [291, 132] on icon at bounding box center [291, 128] width 13 height 16
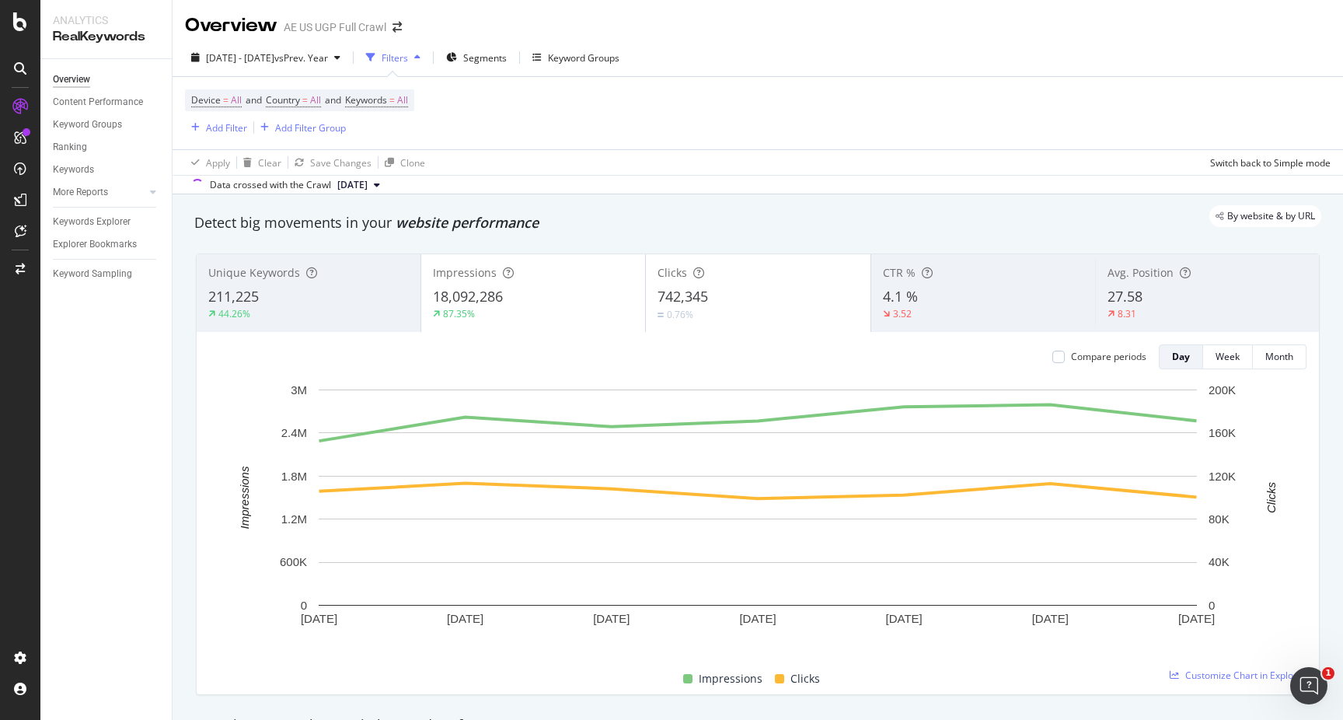
click at [408, 62] on div "Filters" at bounding box center [395, 57] width 26 height 13
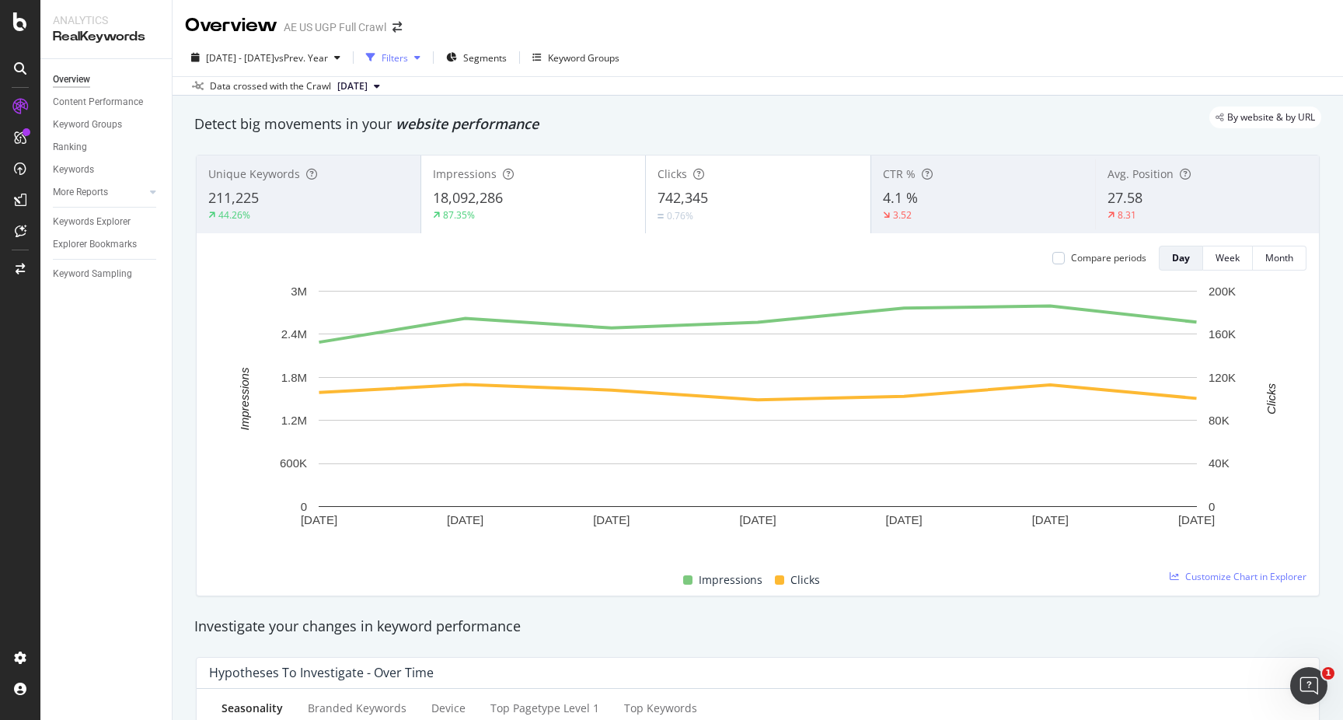
click at [382, 58] on div "button" at bounding box center [371, 58] width 22 height 22
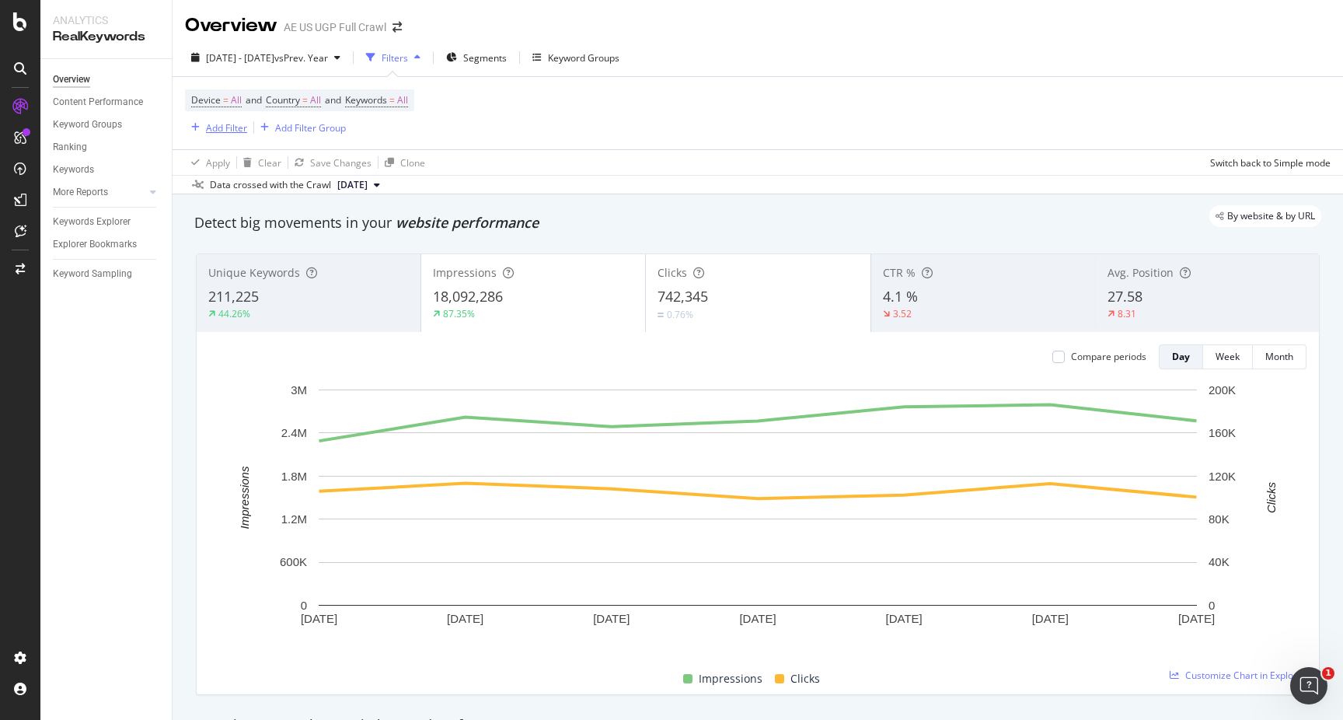
click at [228, 132] on div "Add Filter" at bounding box center [226, 127] width 41 height 13
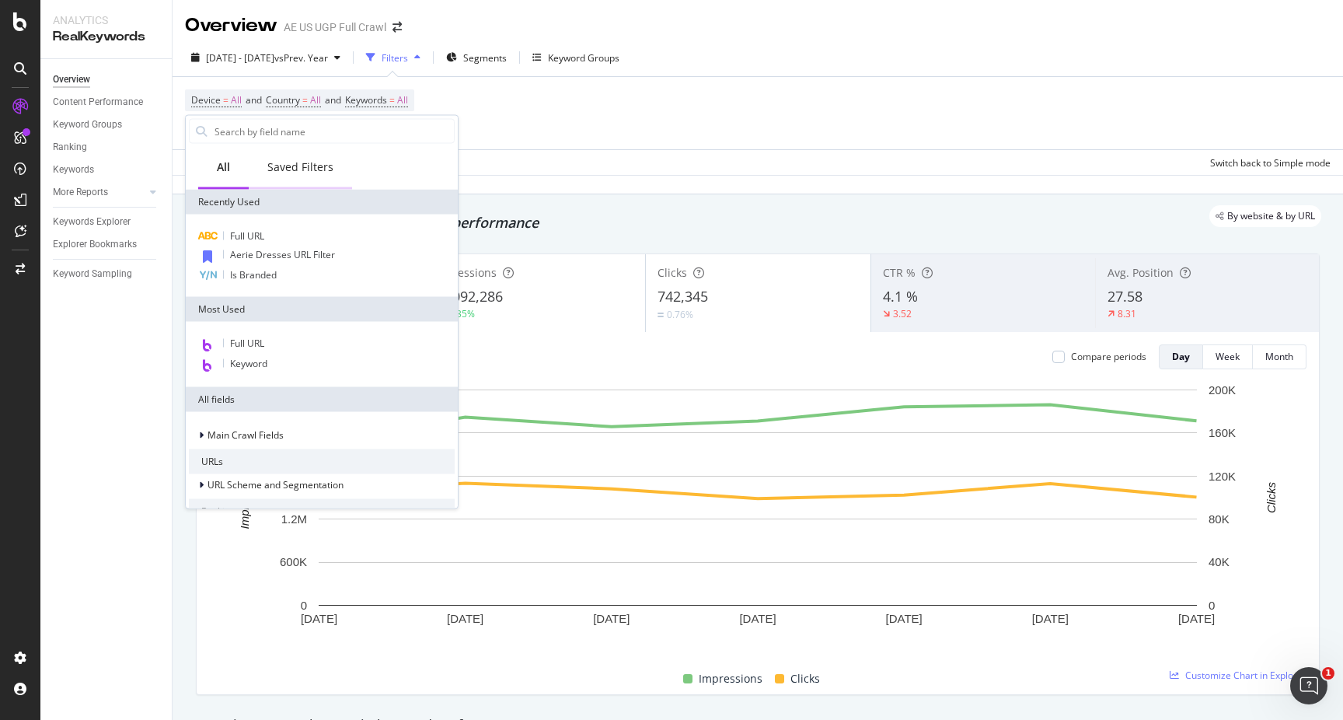
click at [308, 164] on div "Saved Filters" at bounding box center [300, 167] width 66 height 16
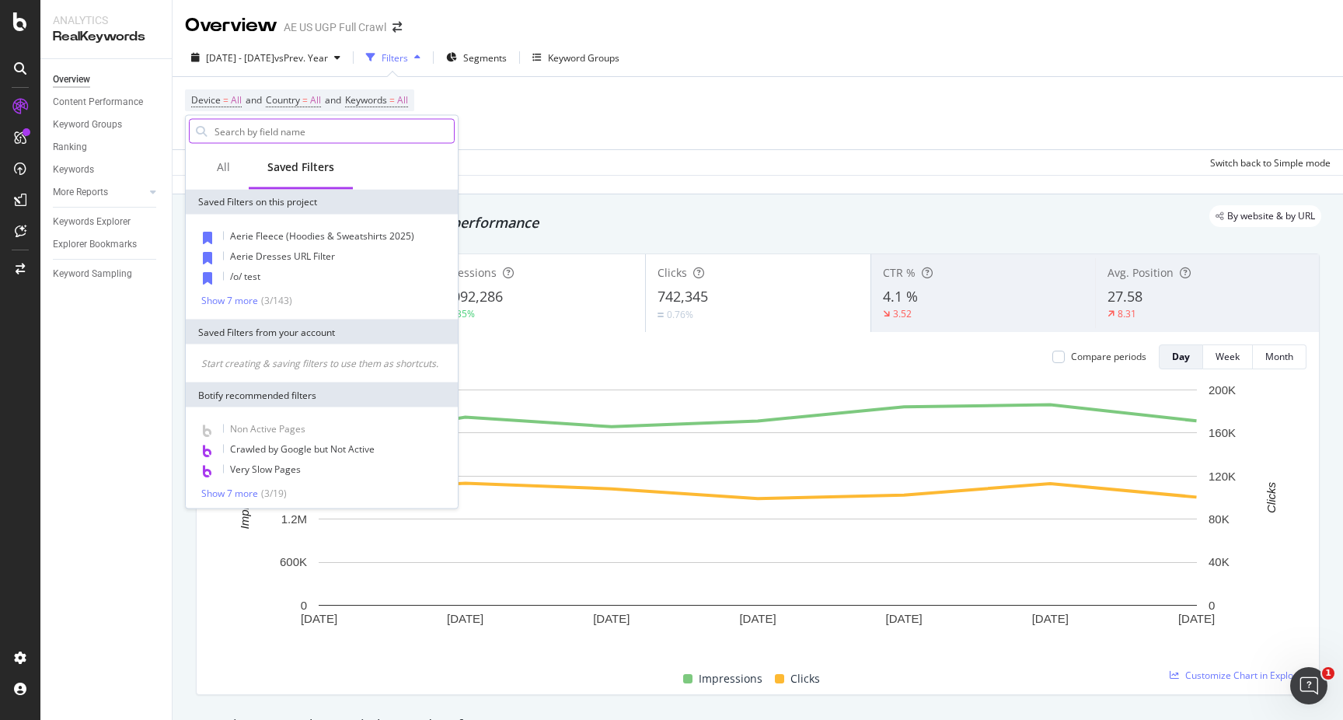
click at [299, 128] on input "text" at bounding box center [333, 131] width 241 height 23
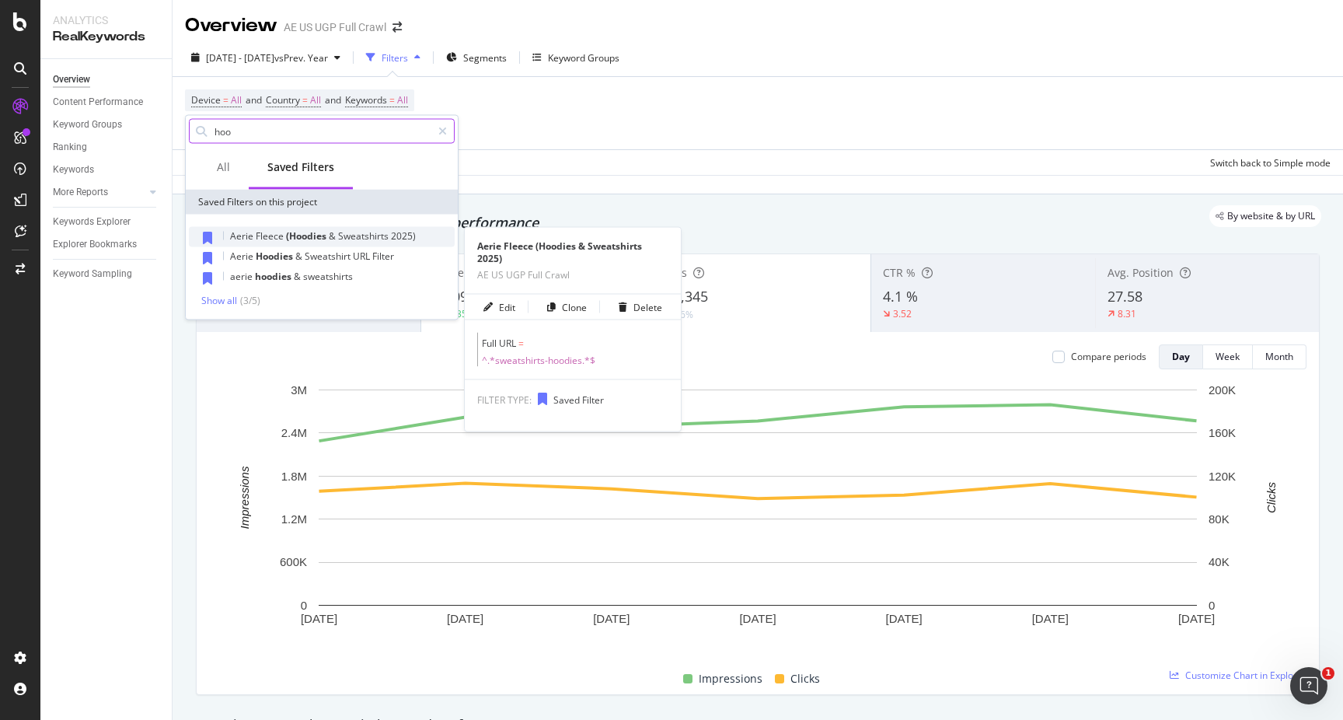
type input "hoo"
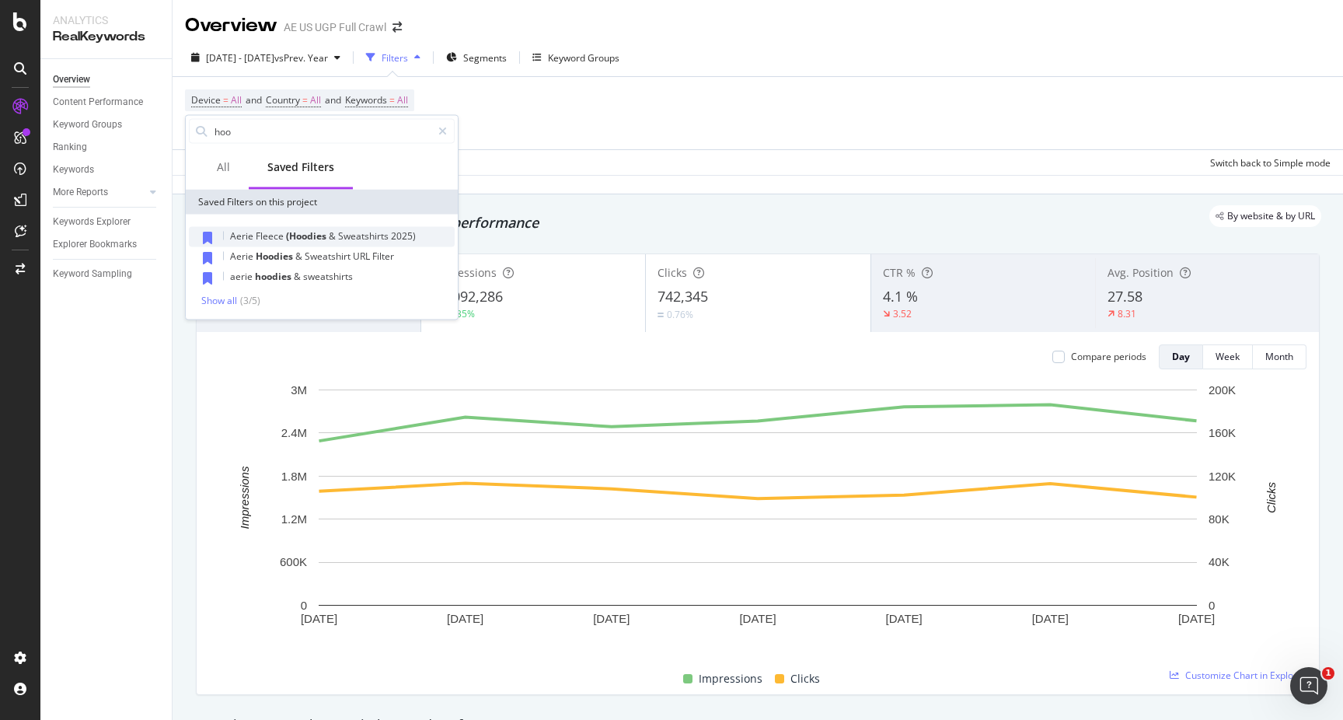
click at [324, 240] on span "(Hoodies" at bounding box center [307, 235] width 43 height 13
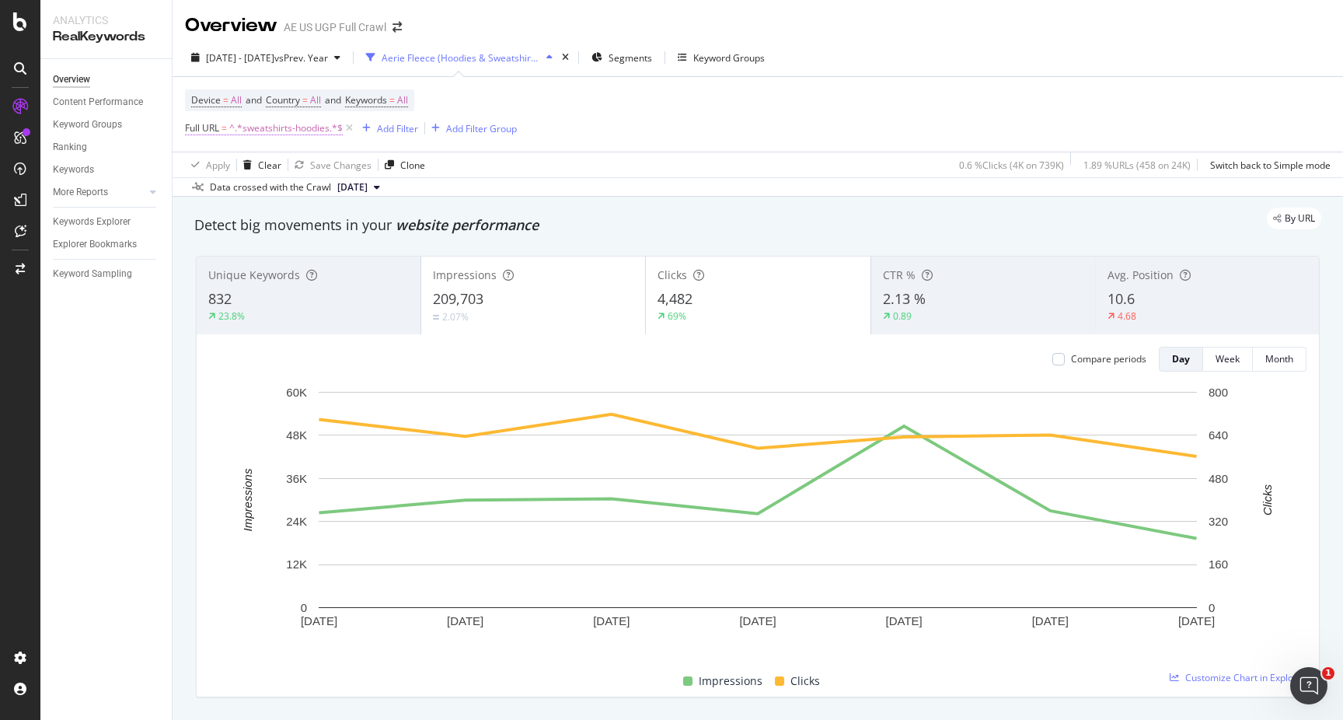
click at [308, 130] on span "^.*sweatshirts-hoodies.*$" at bounding box center [285, 128] width 113 height 22
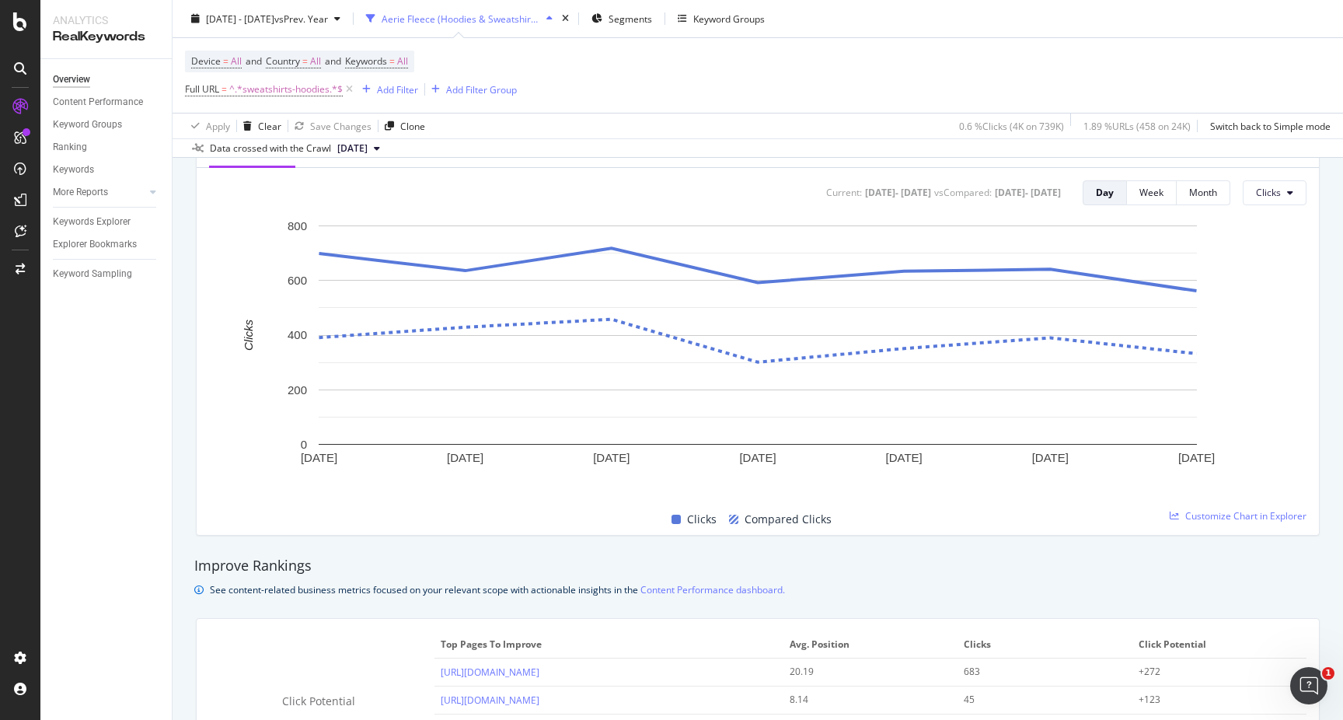
scroll to position [712, 0]
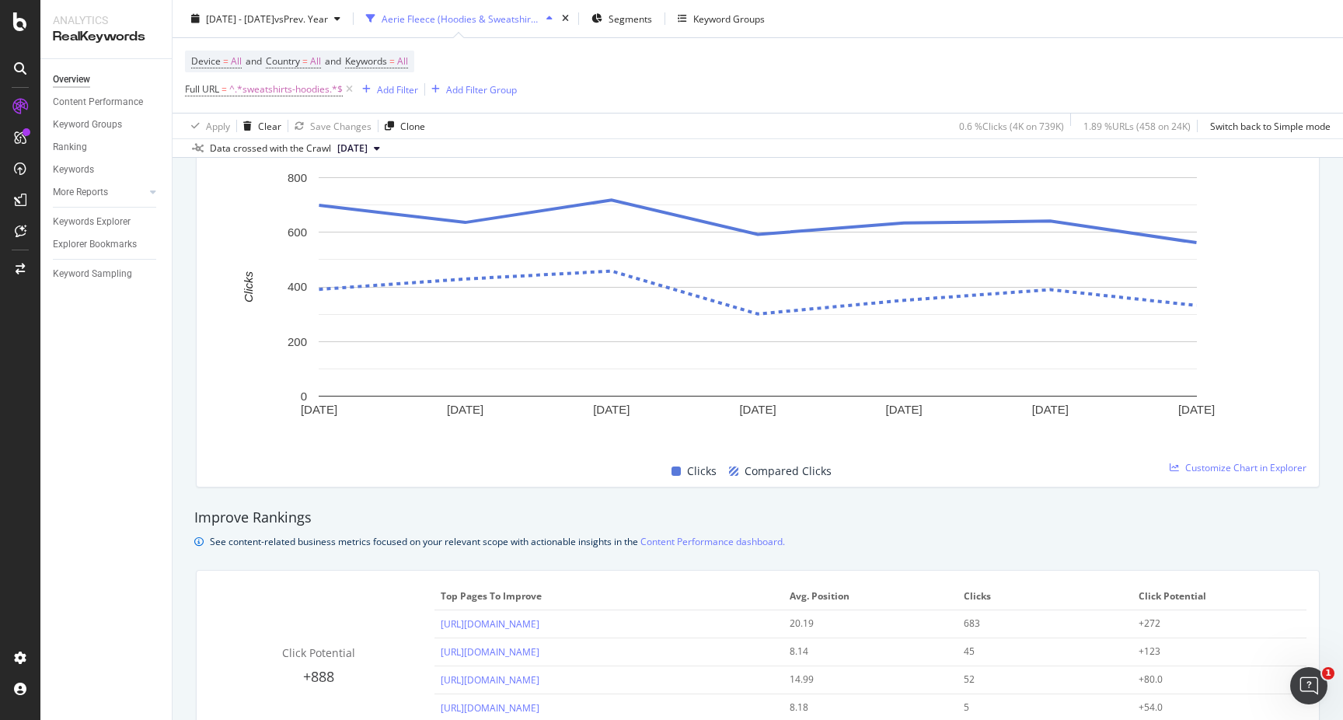
click at [406, 462] on div "Clicks Compared Clicks" at bounding box center [751, 471] width 1097 height 30
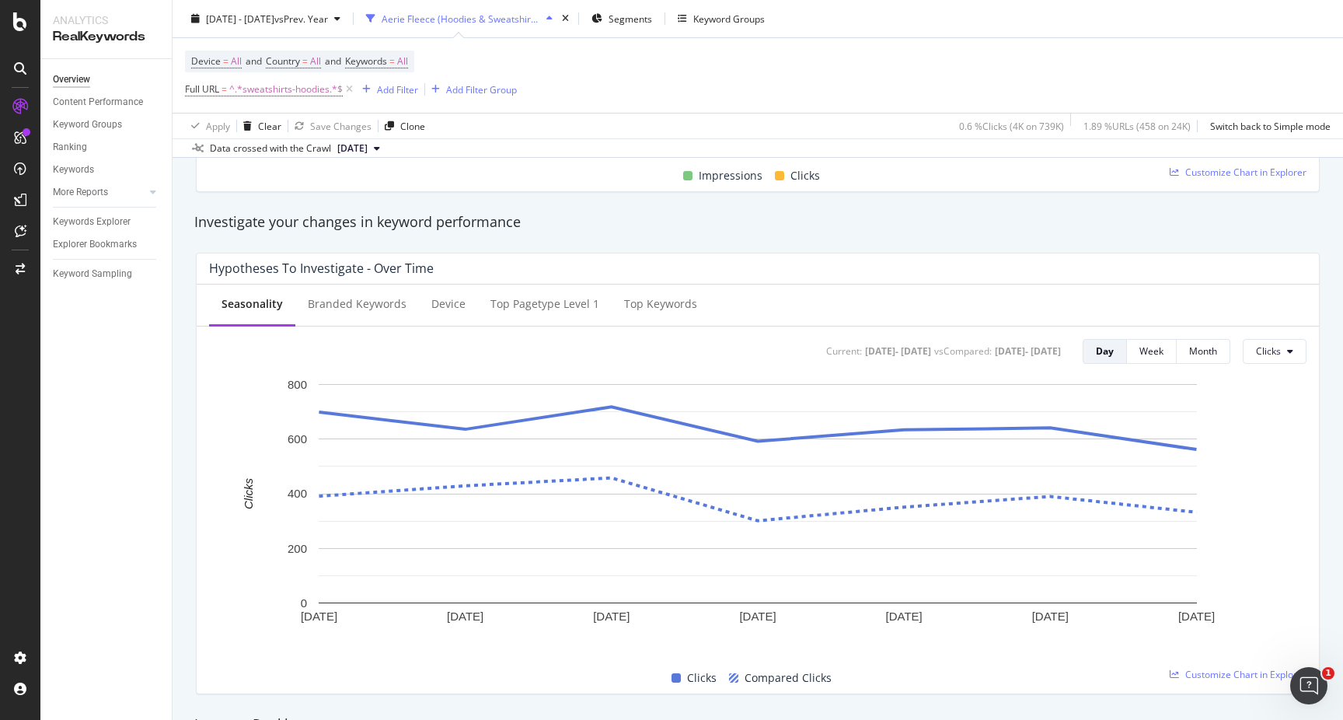
scroll to position [0, 0]
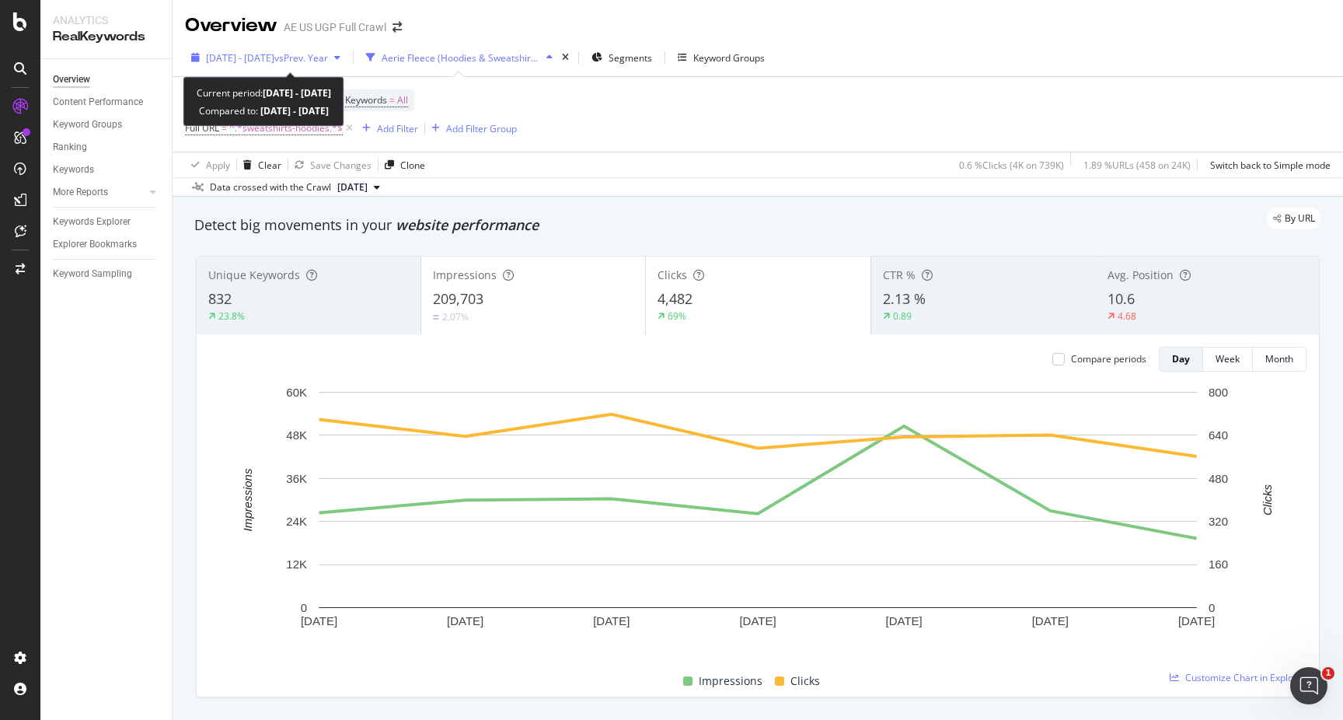
click at [328, 60] on span "vs Prev. Year" at bounding box center [301, 57] width 54 height 13
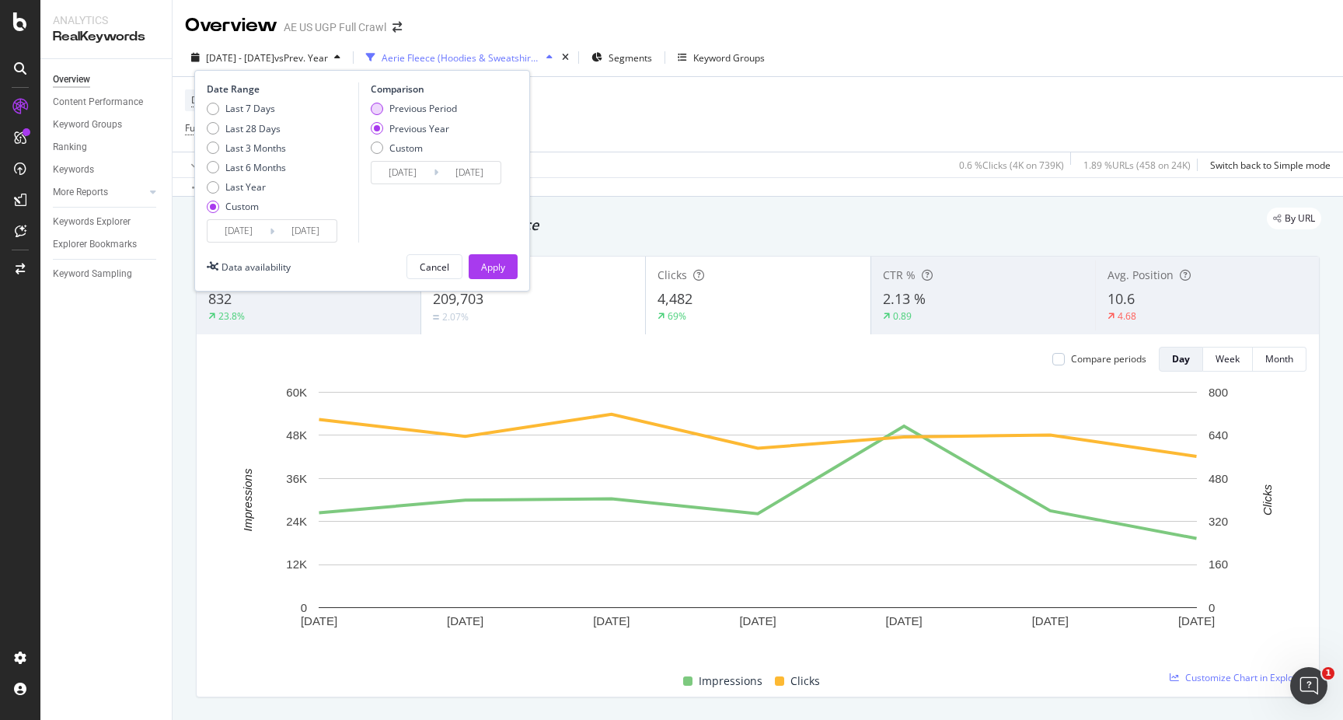
click at [423, 113] on div "Previous Period" at bounding box center [423, 108] width 68 height 13
type input "[DATE]"
click at [495, 260] on div "Apply" at bounding box center [493, 266] width 24 height 13
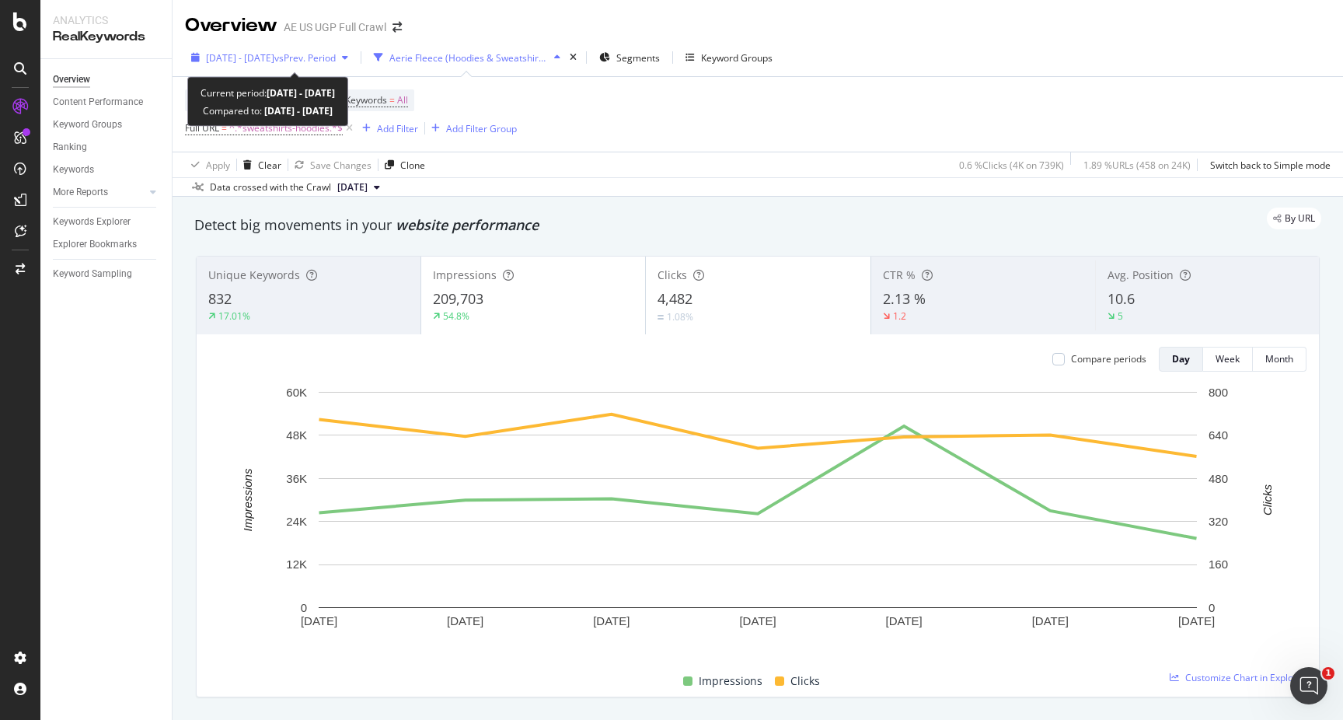
click at [336, 51] on span "vs Prev. Period" at bounding box center [304, 57] width 61 height 13
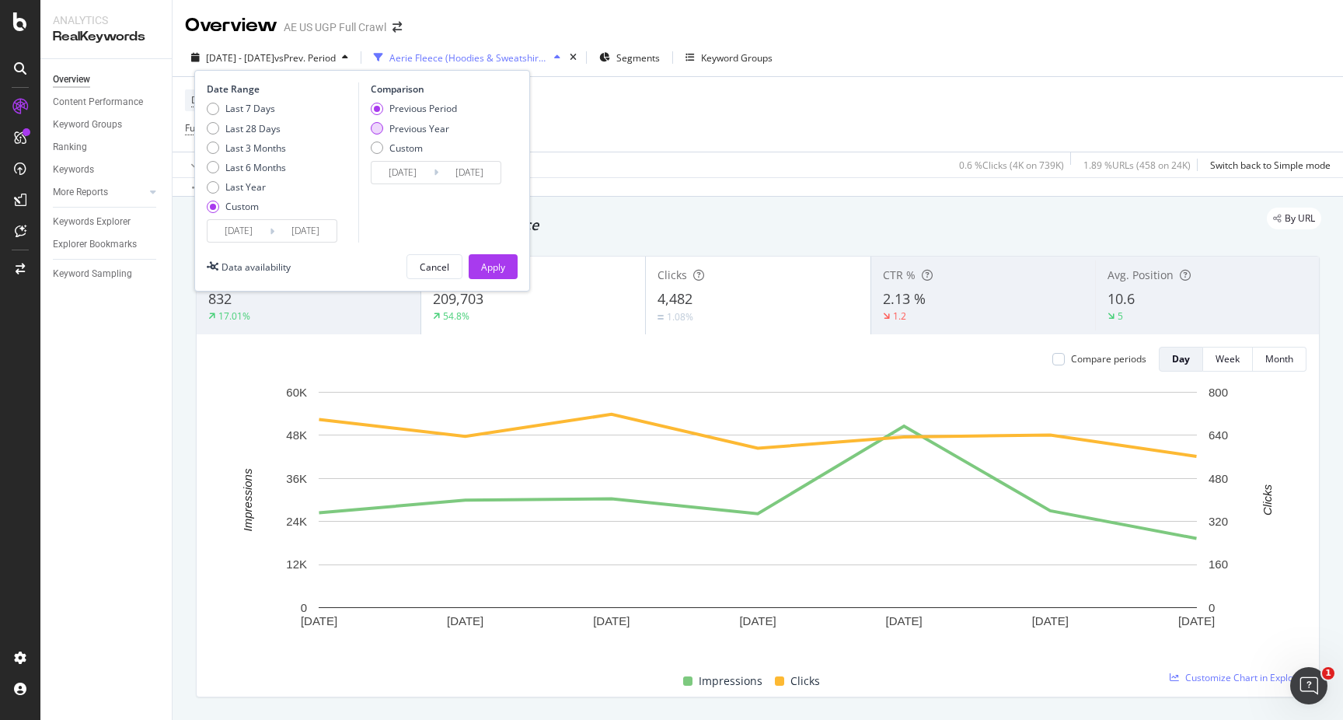
click at [417, 127] on div "Previous Year" at bounding box center [419, 128] width 60 height 13
type input "[DATE]"
click at [493, 257] on div "Apply" at bounding box center [493, 266] width 24 height 23
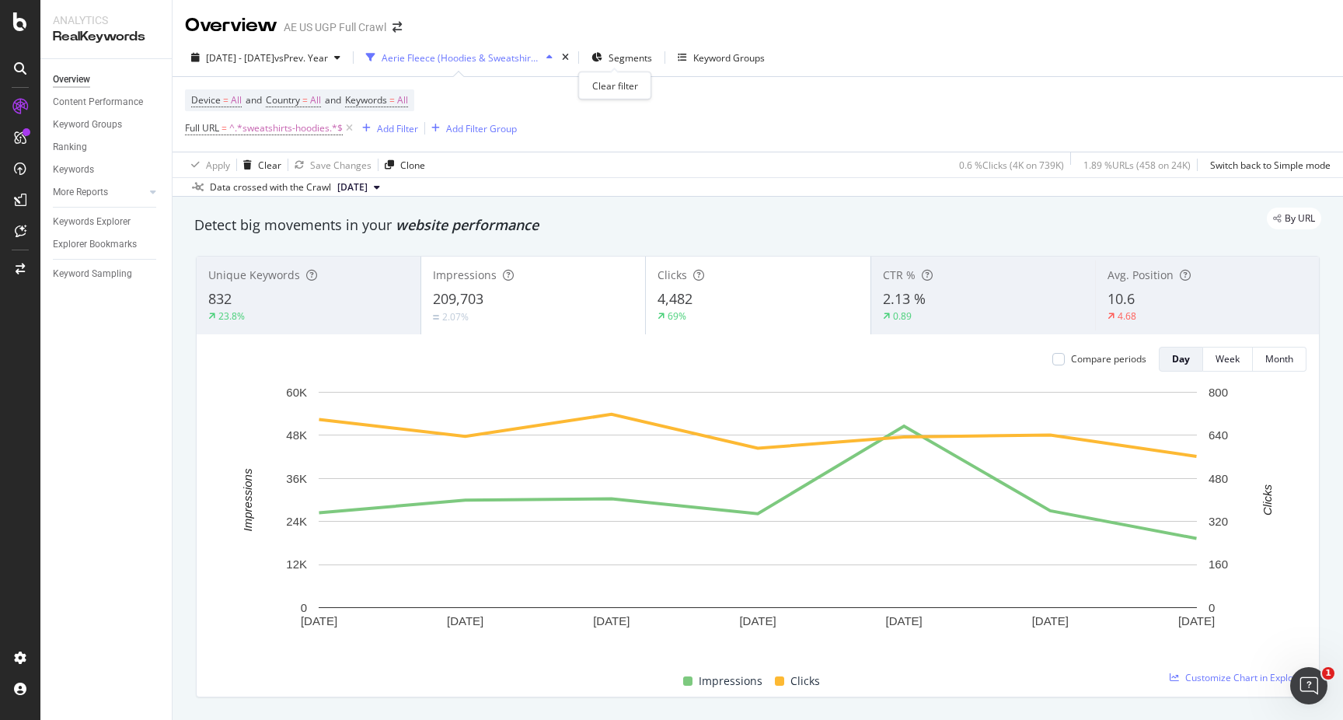
click at [572, 55] on div "times" at bounding box center [565, 58] width 13 height 16
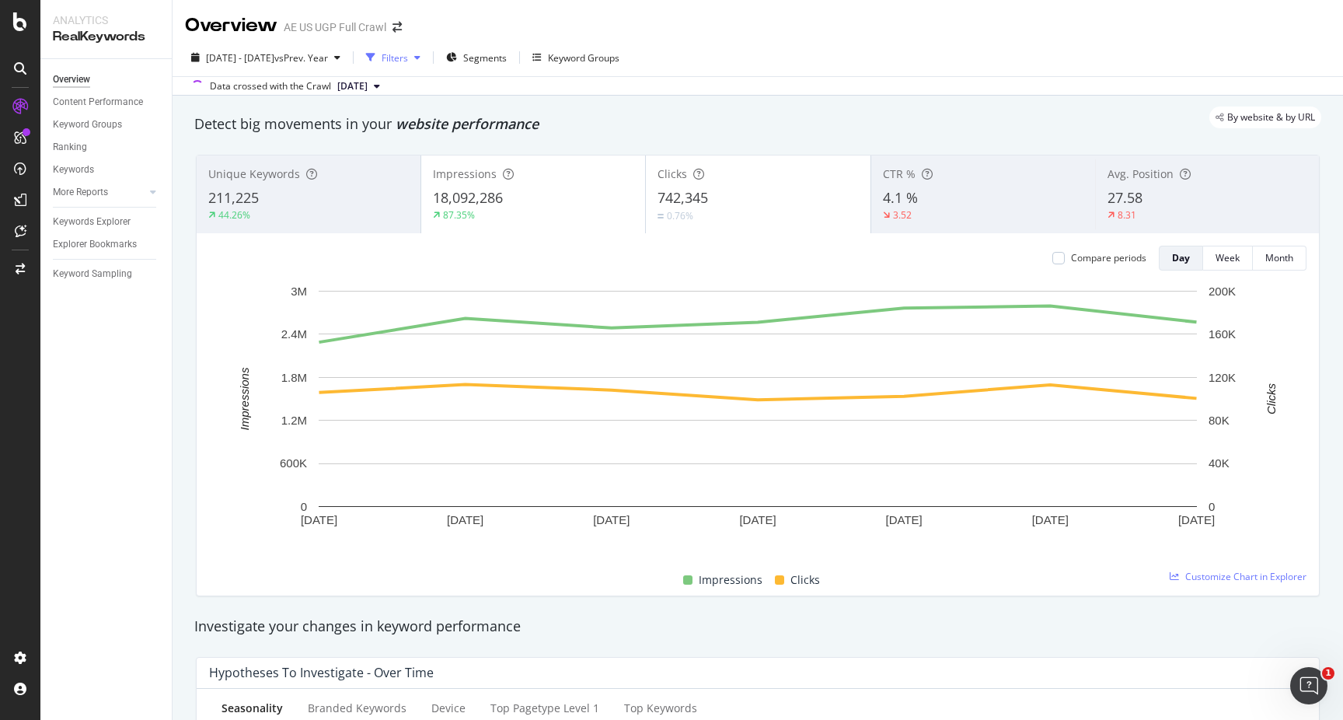
click at [408, 57] on div "Filters" at bounding box center [395, 57] width 26 height 13
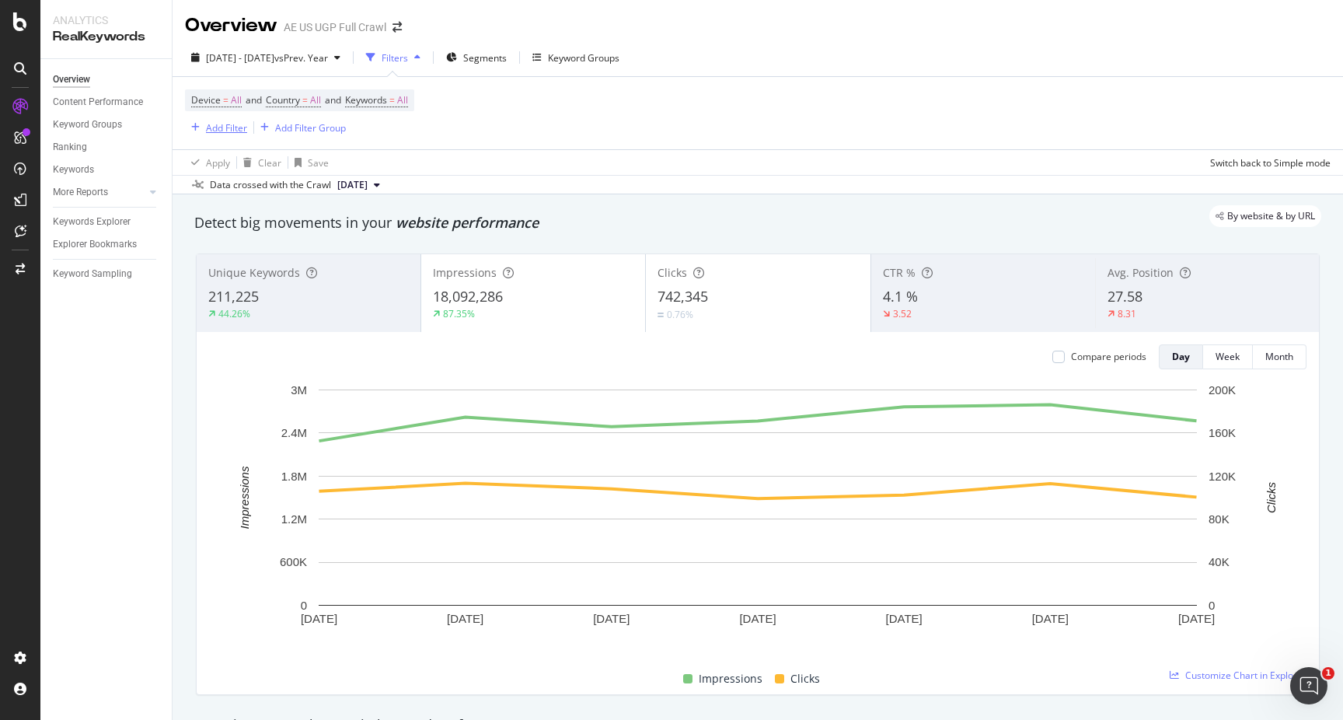
click at [235, 134] on div "Add Filter" at bounding box center [226, 127] width 41 height 13
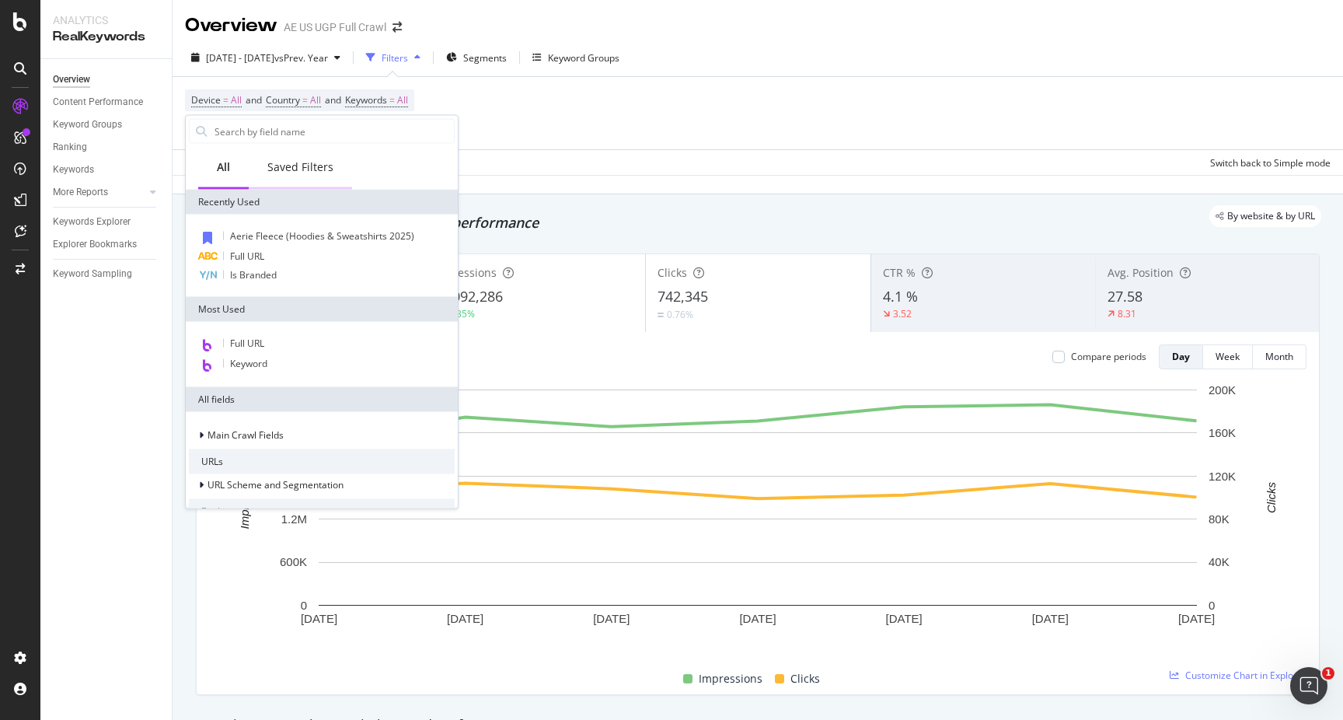
click at [292, 168] on div "Saved Filters" at bounding box center [300, 167] width 66 height 16
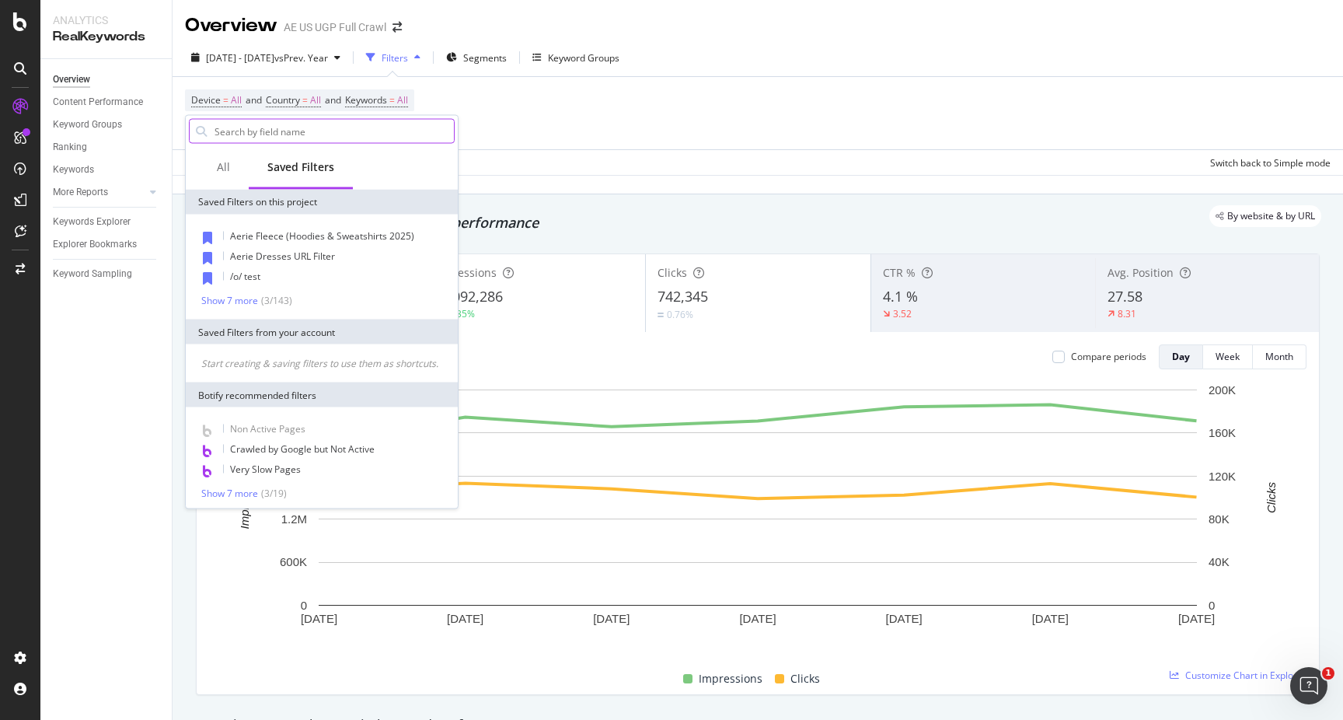
click at [274, 136] on input "text" at bounding box center [333, 131] width 241 height 23
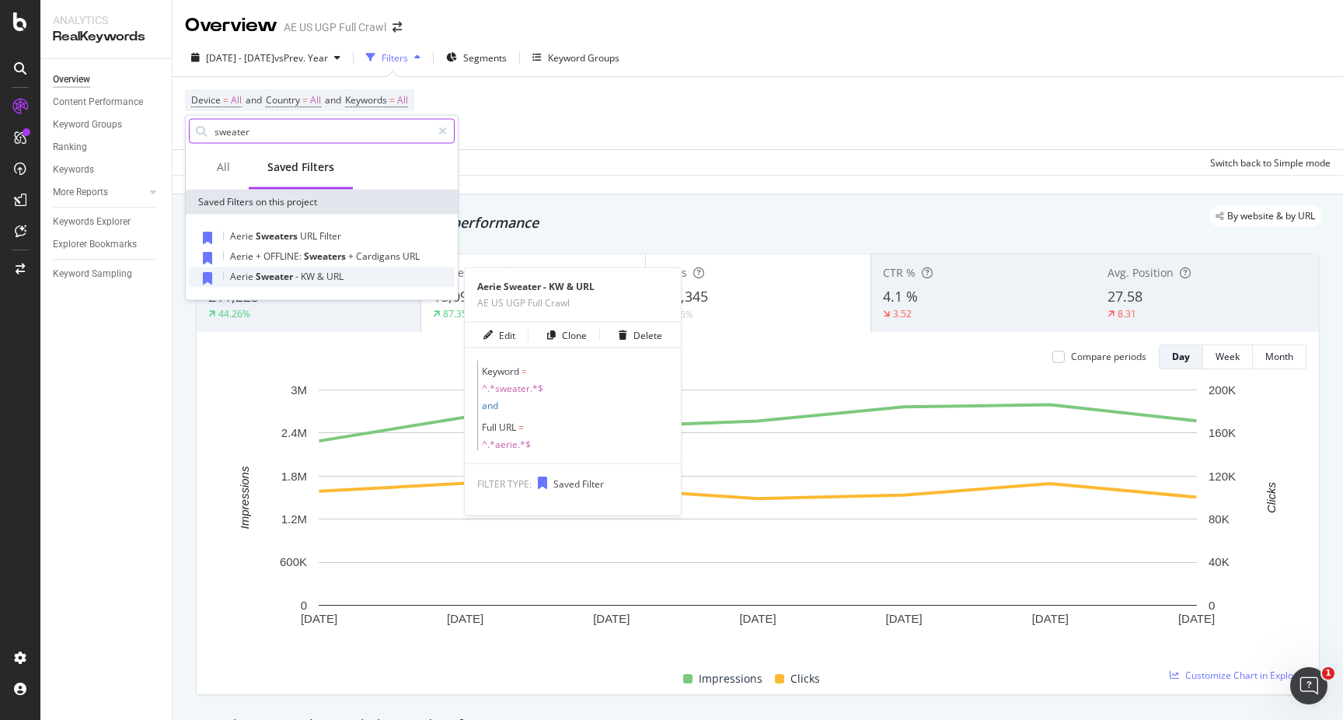
type input "sweater"
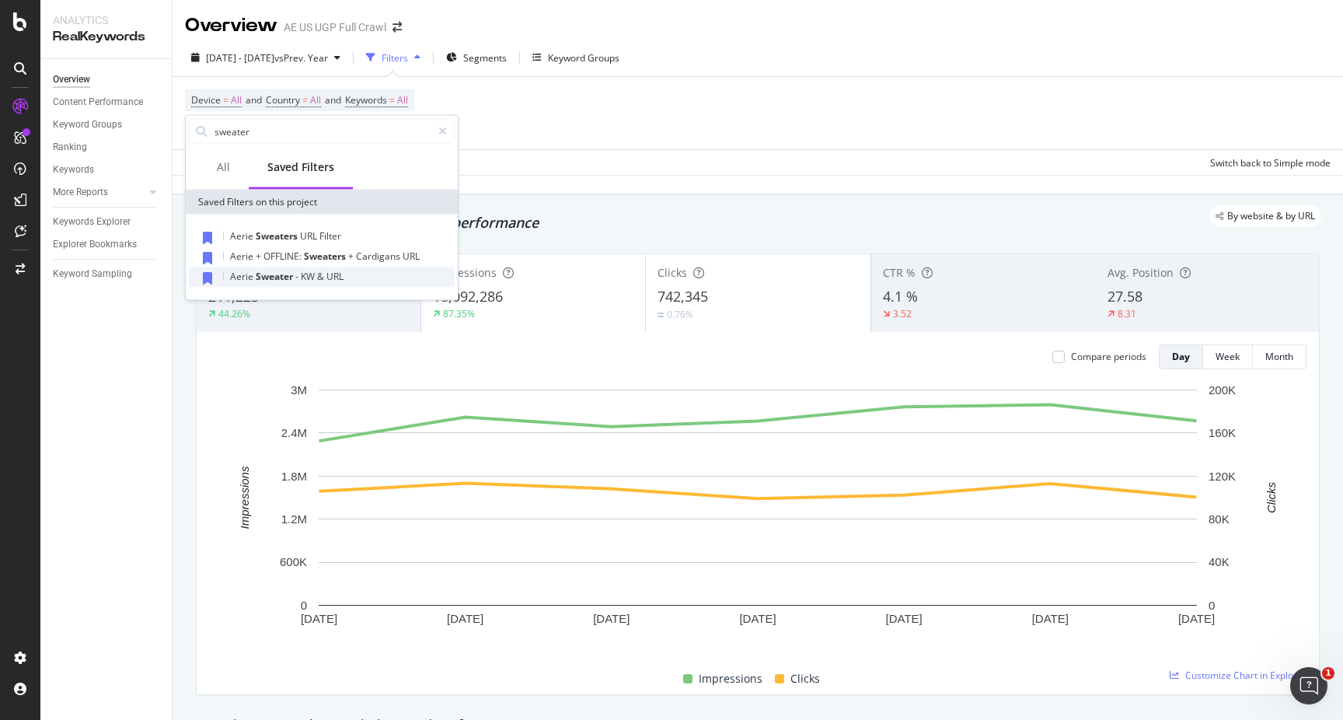
click at [278, 270] on span "Sweater" at bounding box center [276, 276] width 40 height 13
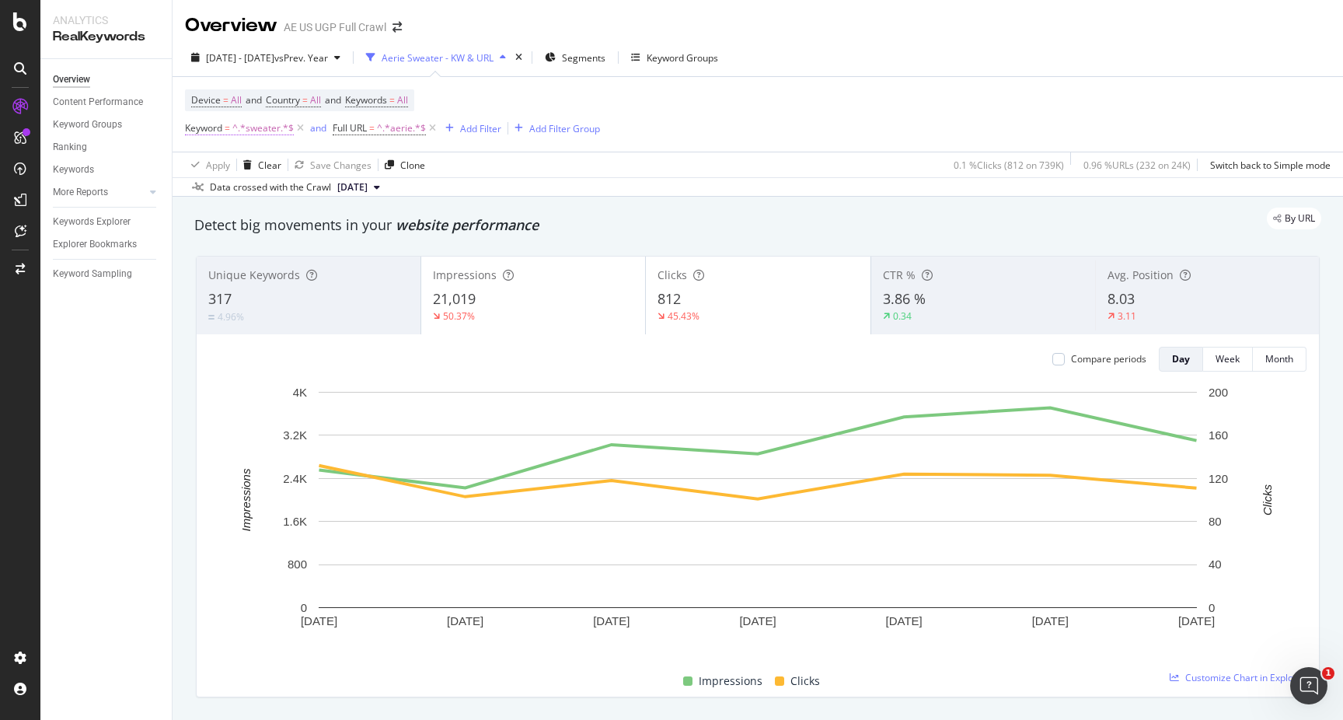
click at [244, 131] on span "^.*sweater.*$" at bounding box center [262, 128] width 61 height 22
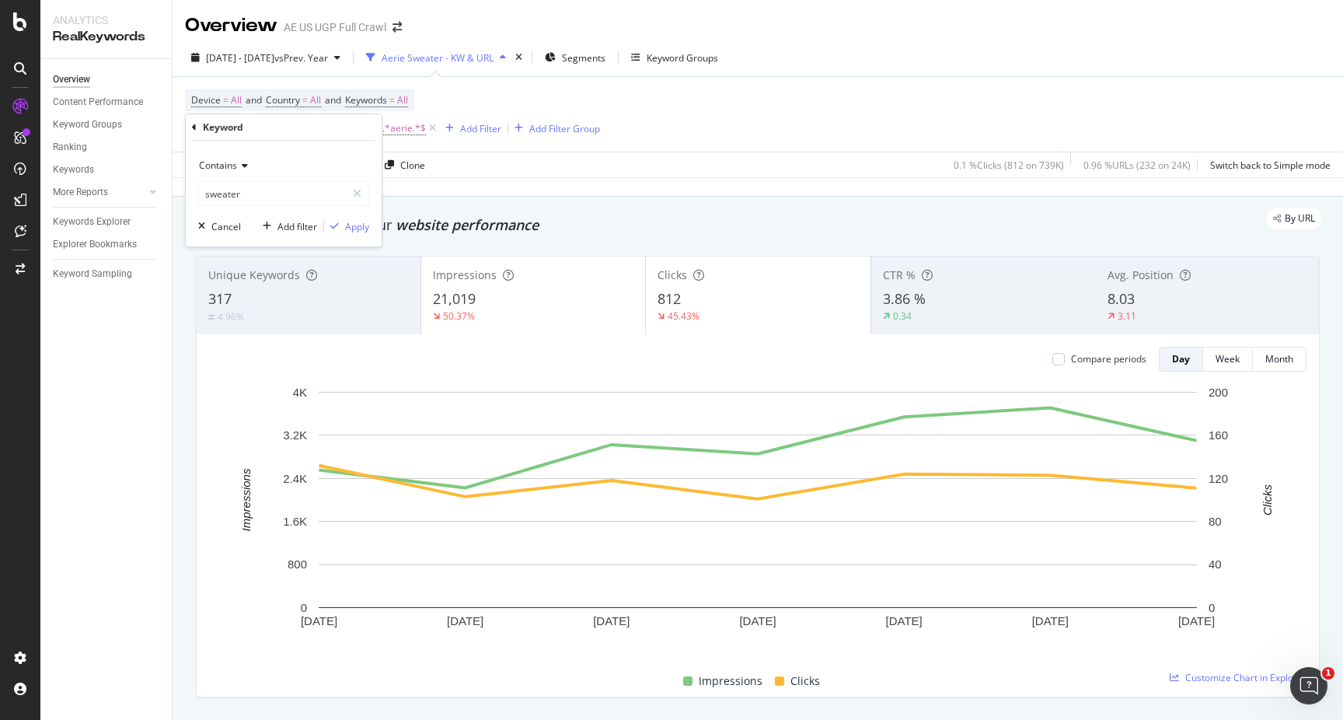
click at [245, 163] on icon at bounding box center [242, 165] width 11 height 9
type input "url"
click at [193, 127] on icon at bounding box center [194, 127] width 5 height 9
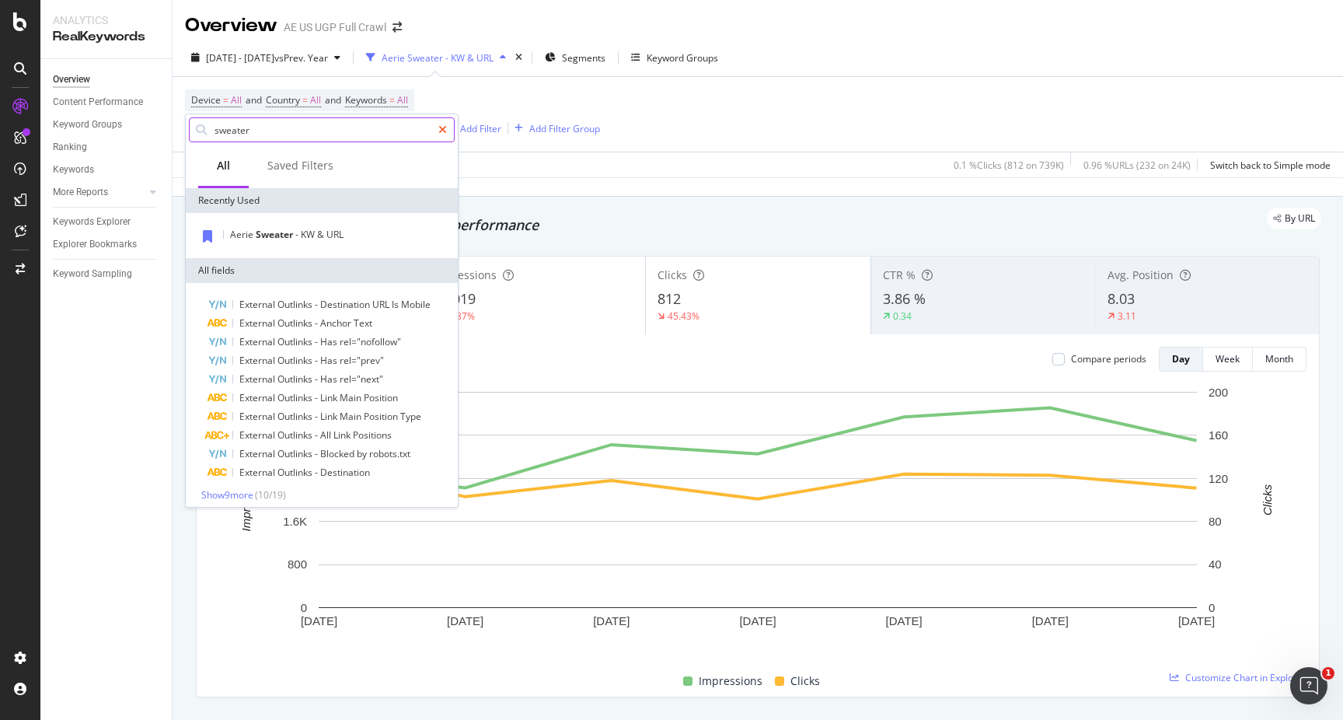
click at [443, 129] on icon at bounding box center [442, 129] width 9 height 11
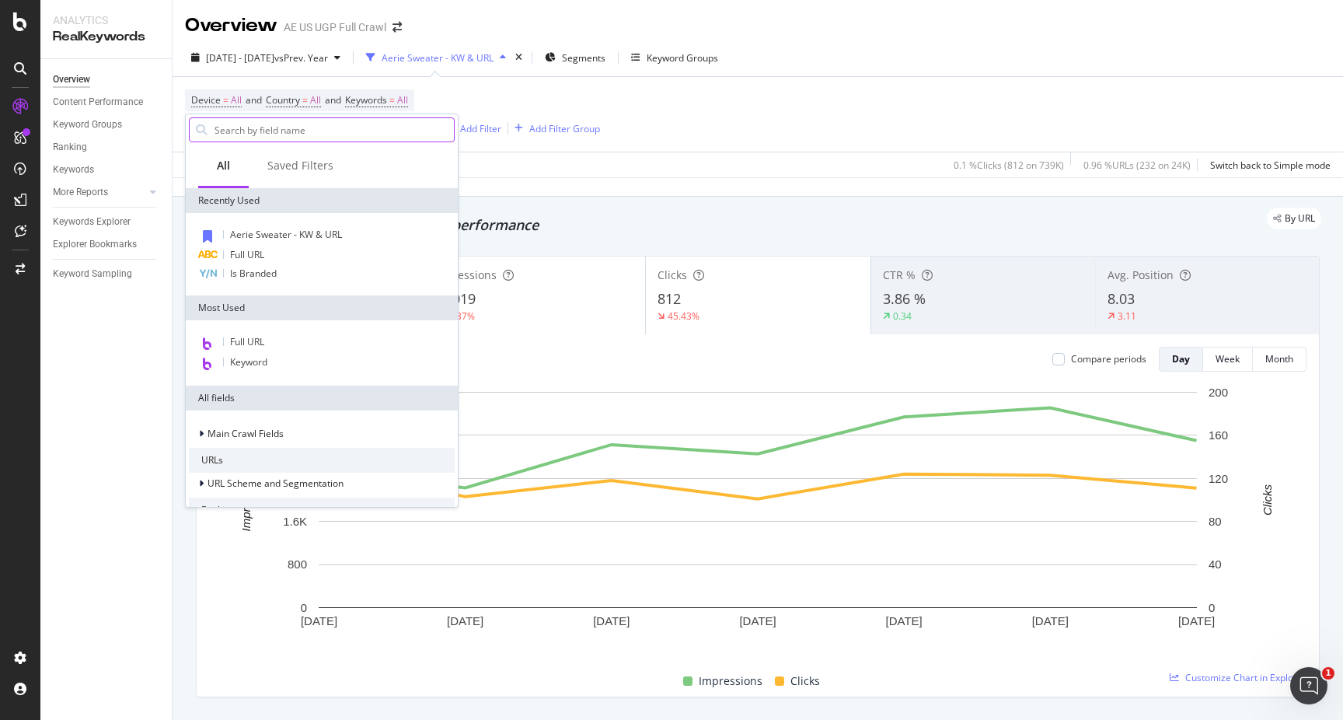
click at [509, 161] on div "Apply Clear Save Changes Clone 0.1 % Clicks ( 812 on 739K ) 0.96 % URLs ( 232 o…" at bounding box center [757, 165] width 1170 height 26
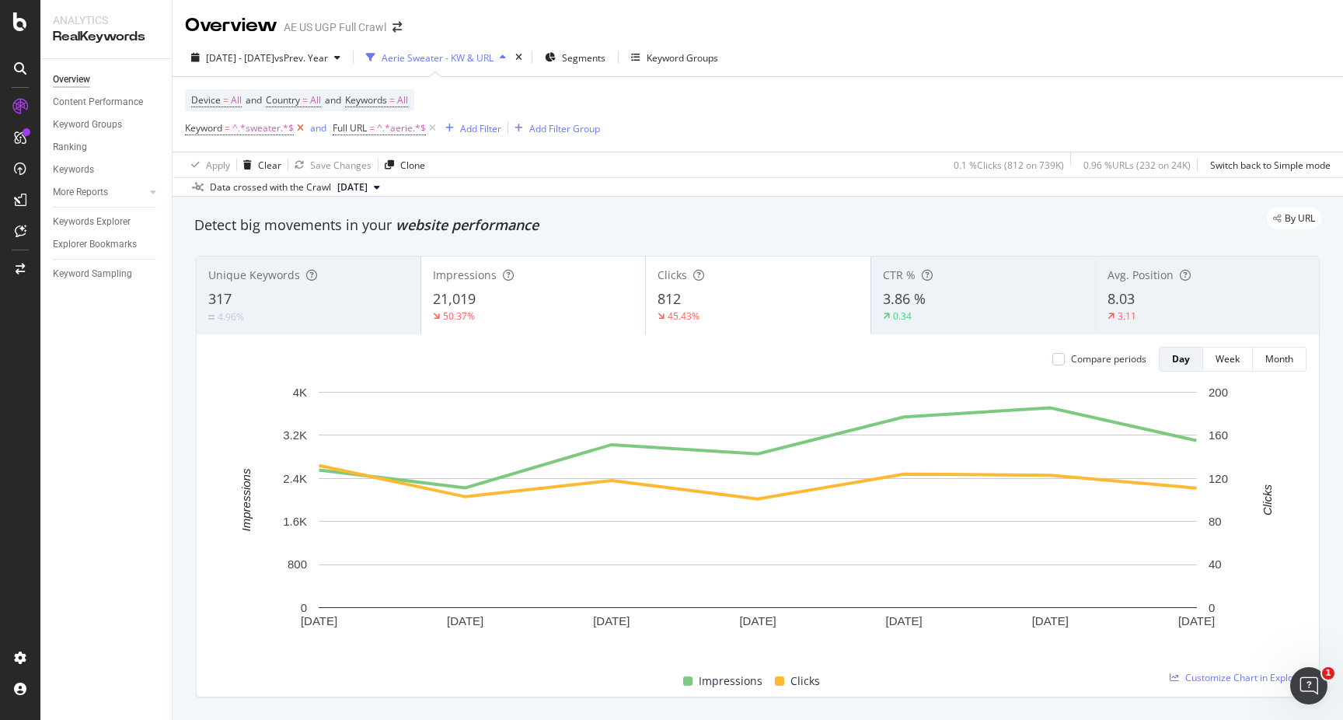
click at [299, 128] on icon at bounding box center [300, 128] width 13 height 16
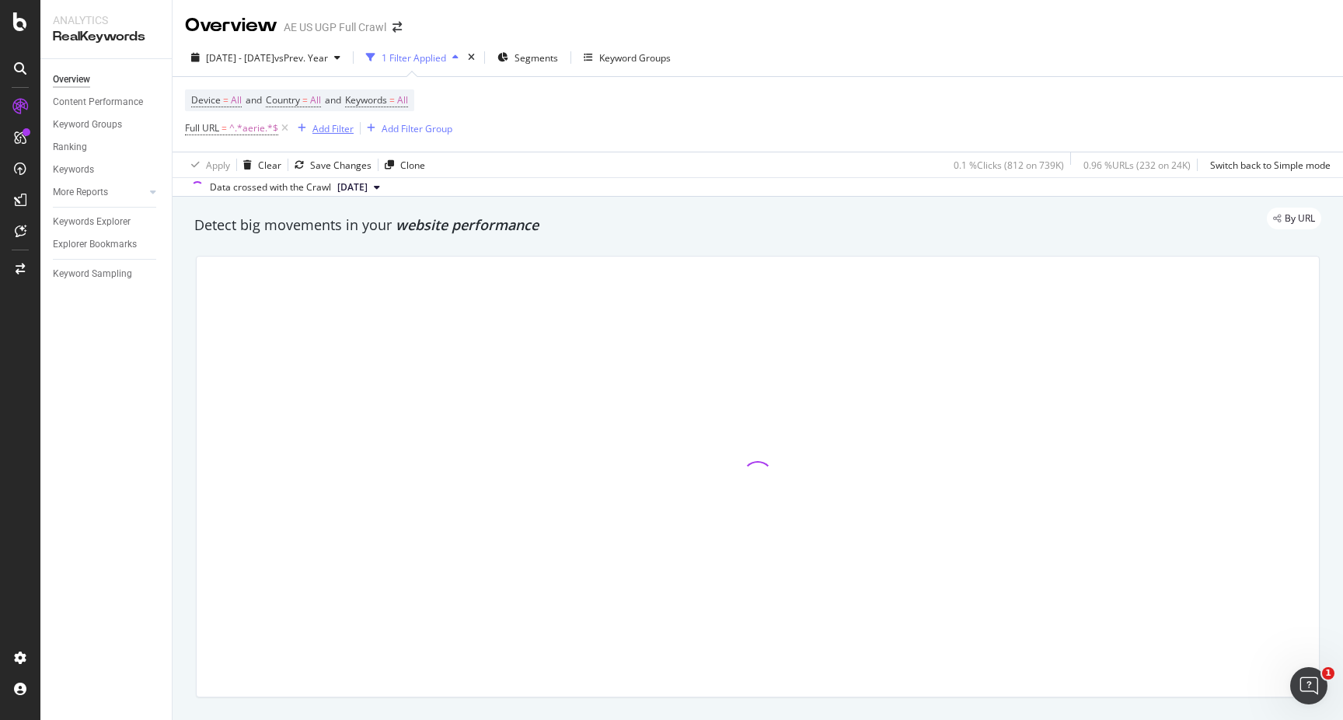
click at [325, 130] on div "Add Filter" at bounding box center [332, 128] width 41 height 13
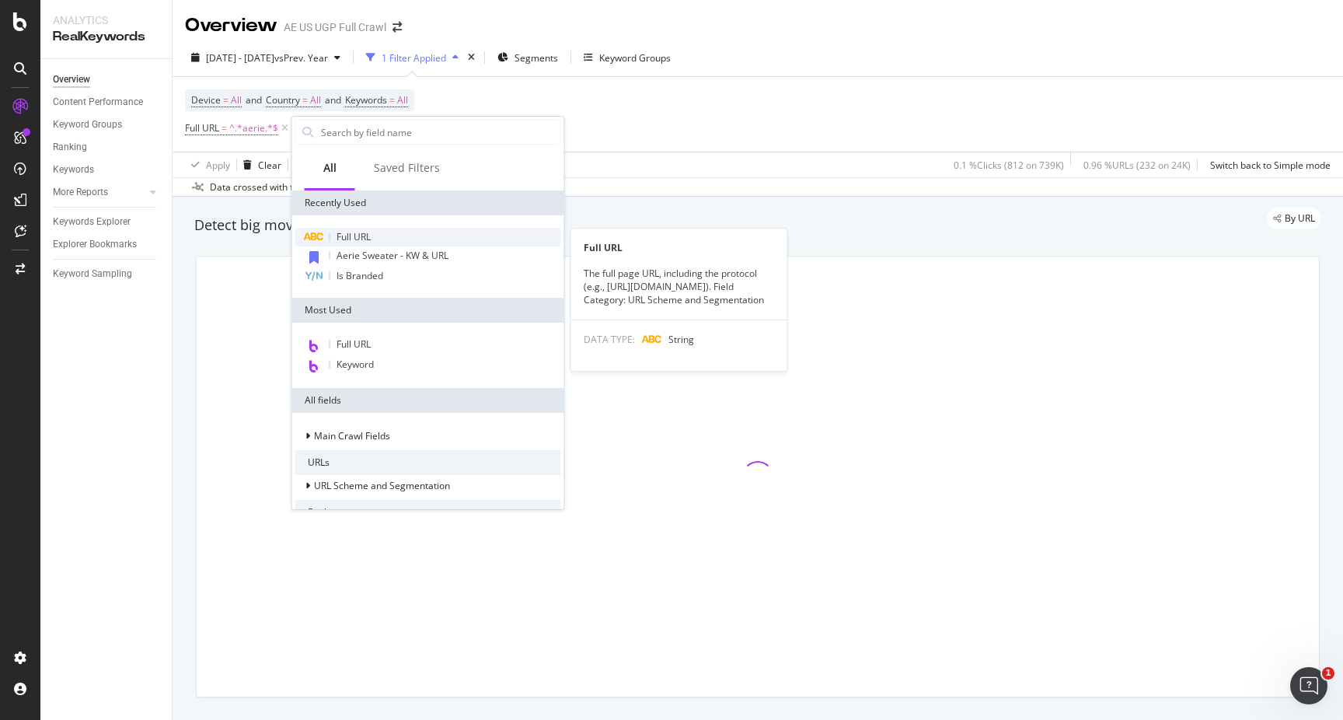
click at [364, 233] on span "Full URL" at bounding box center [353, 236] width 34 height 13
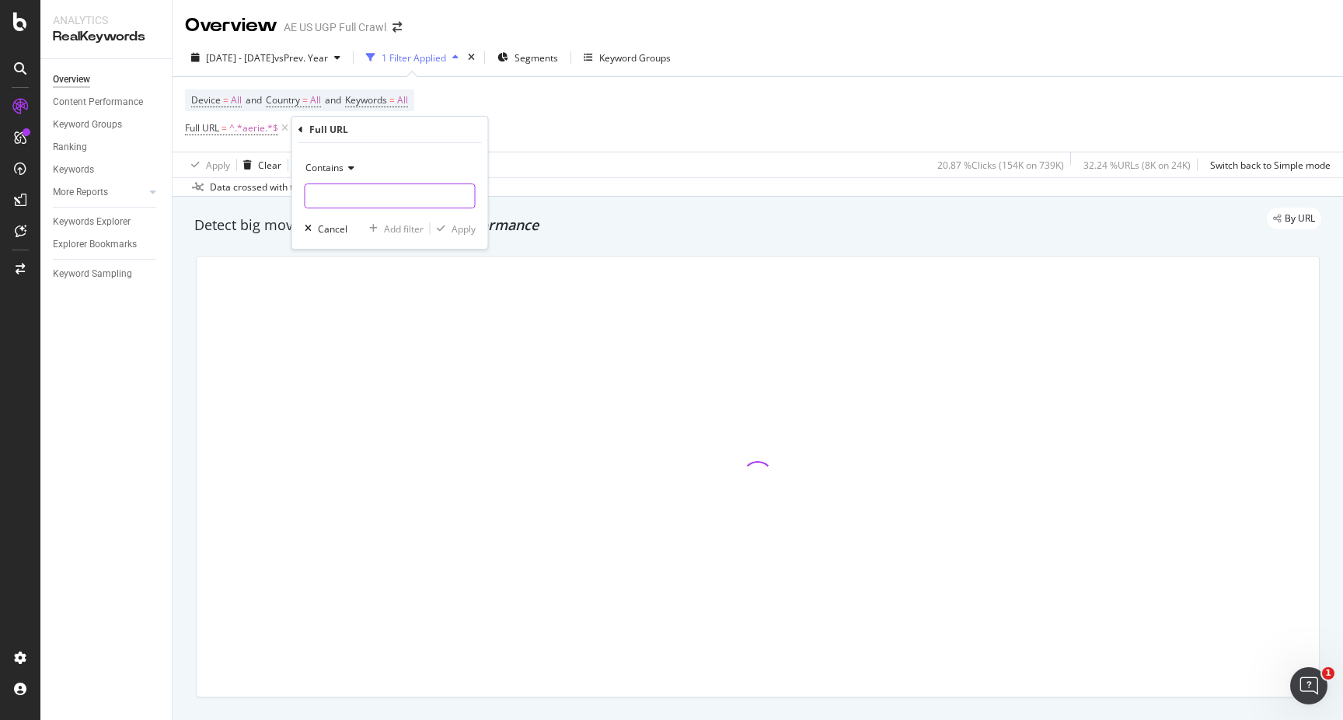
click at [361, 196] on input "text" at bounding box center [389, 195] width 169 height 25
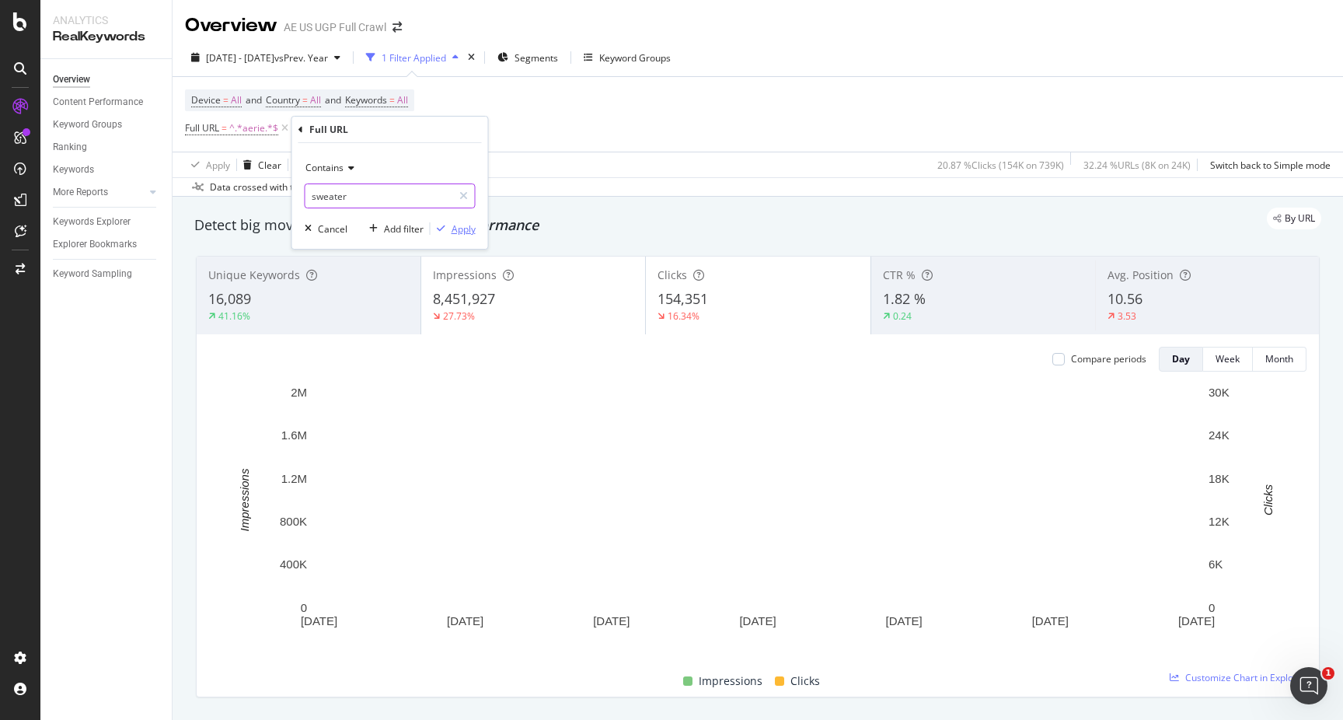
type input "sweater"
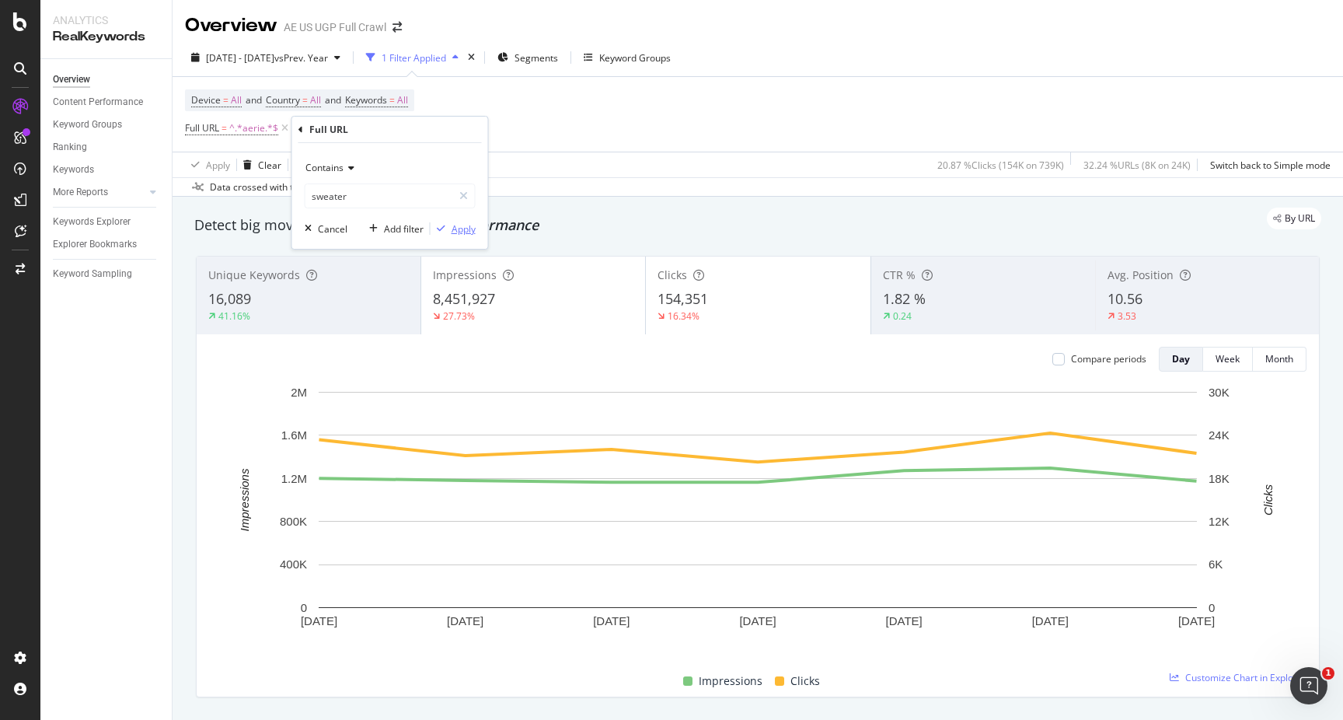
click at [456, 229] on div "Apply" at bounding box center [463, 228] width 24 height 13
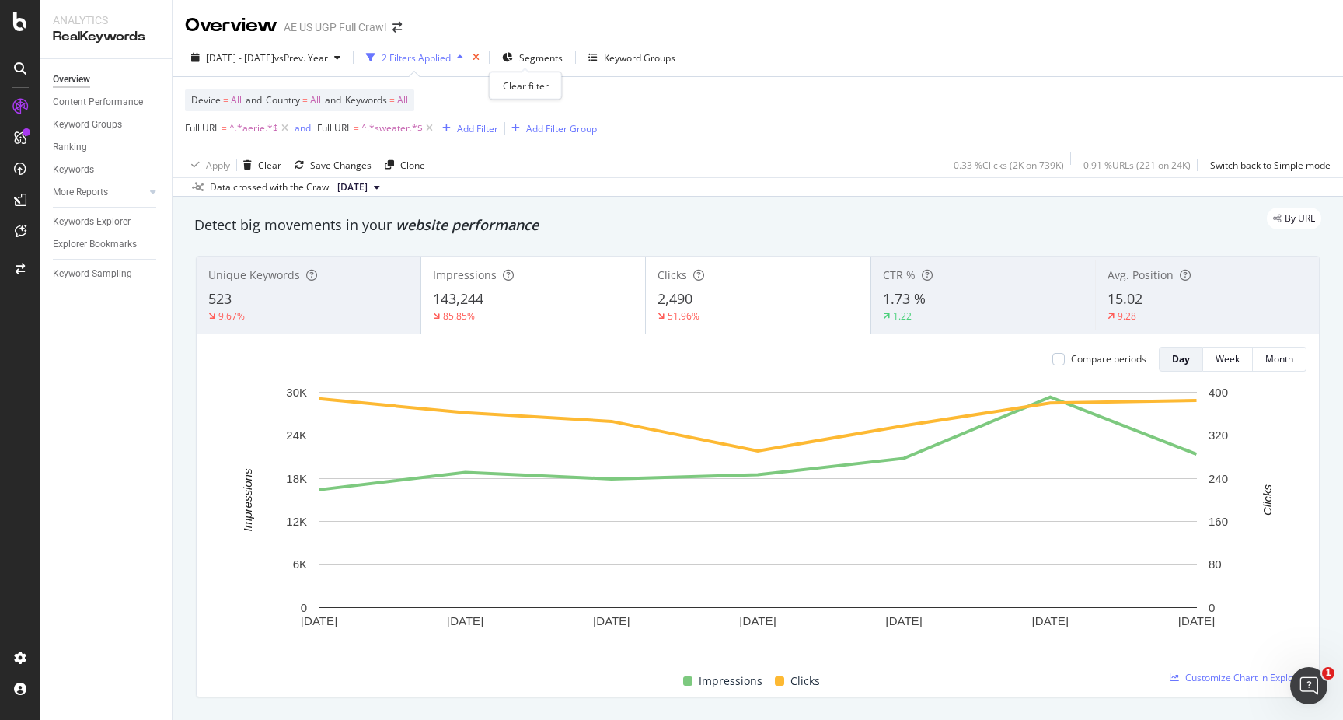
click at [479, 54] on icon "times" at bounding box center [475, 57] width 7 height 9
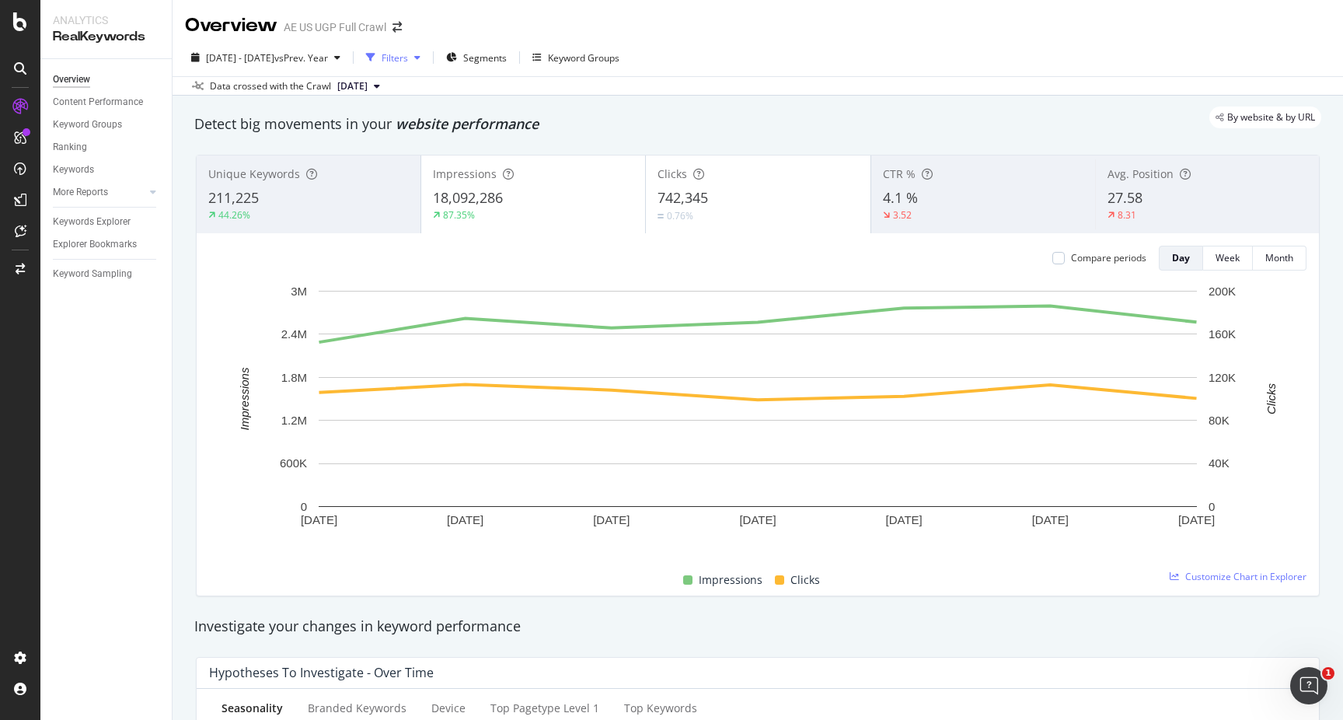
click at [408, 57] on div "Filters" at bounding box center [395, 57] width 26 height 13
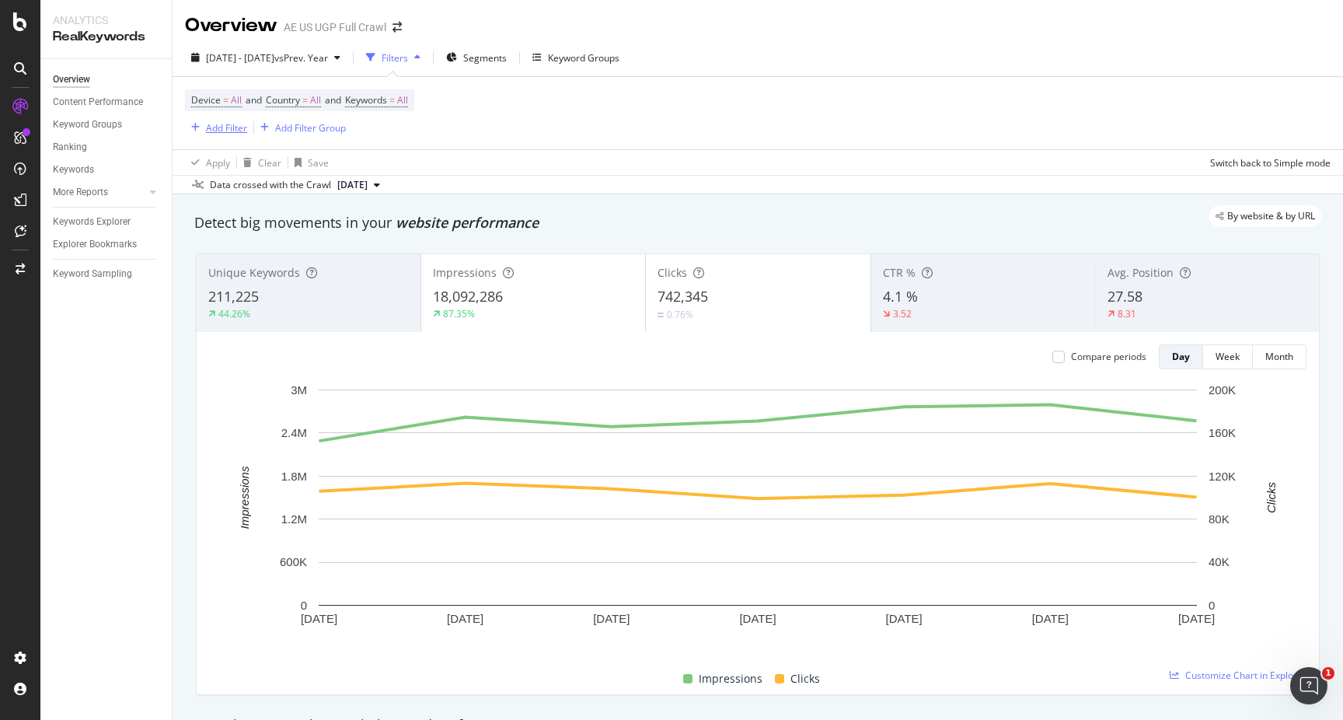
click at [221, 126] on div "Add Filter" at bounding box center [226, 127] width 41 height 13
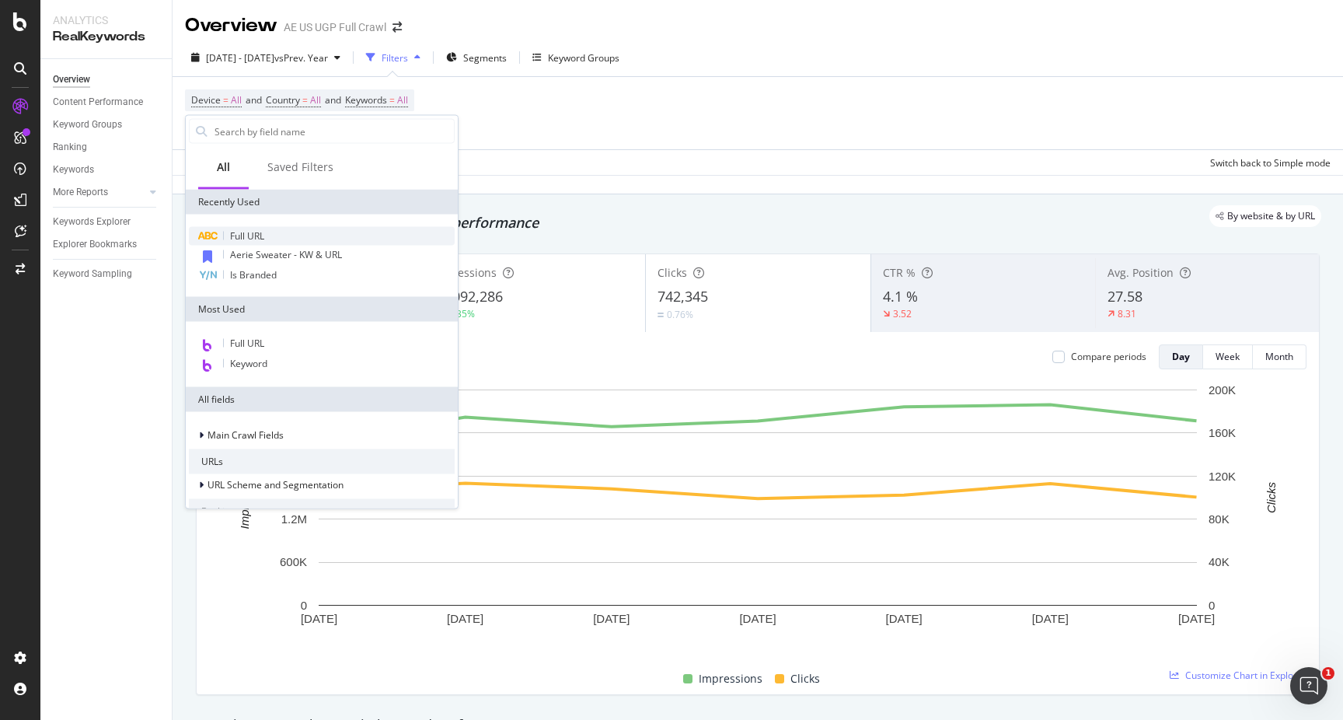
click at [258, 236] on span "Full URL" at bounding box center [247, 235] width 34 height 13
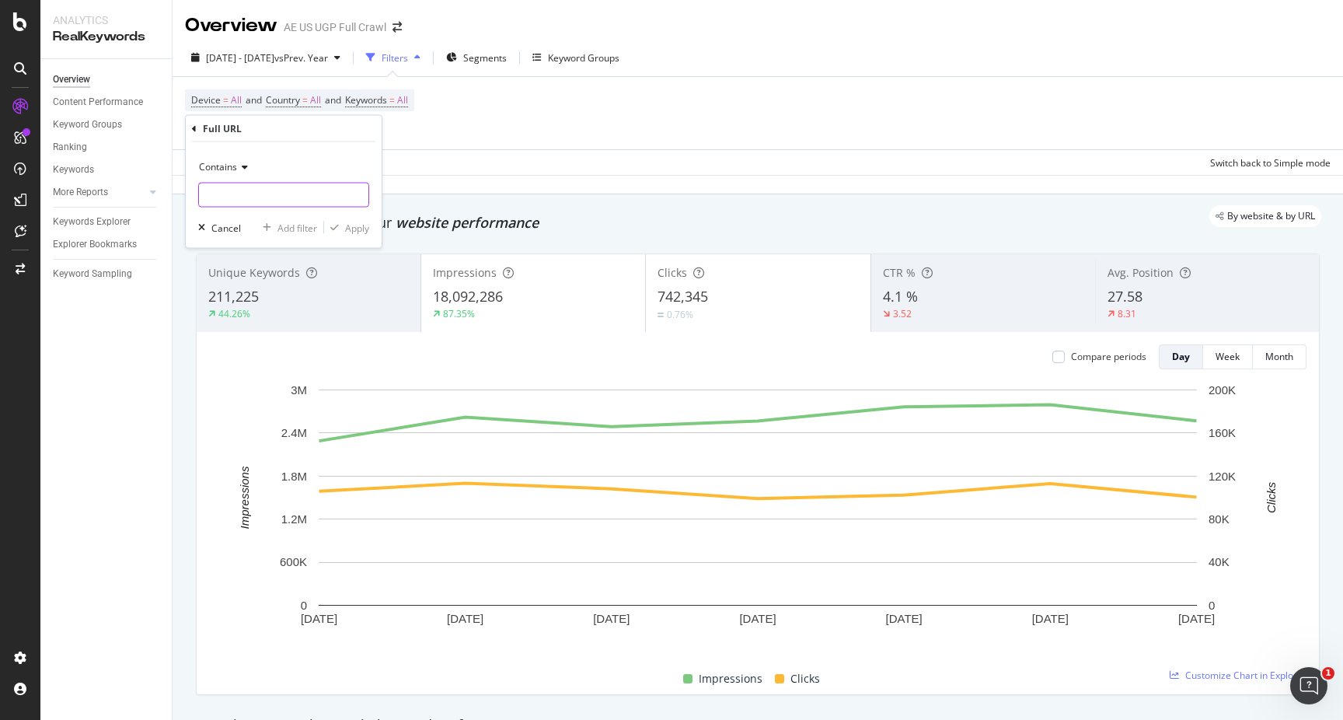
click at [258, 196] on input "text" at bounding box center [283, 195] width 169 height 25
paste input "sweaters-cardigans/aerie"
type input "sweaters-cardigans/aerie"
click at [357, 228] on div "Apply" at bounding box center [357, 227] width 24 height 13
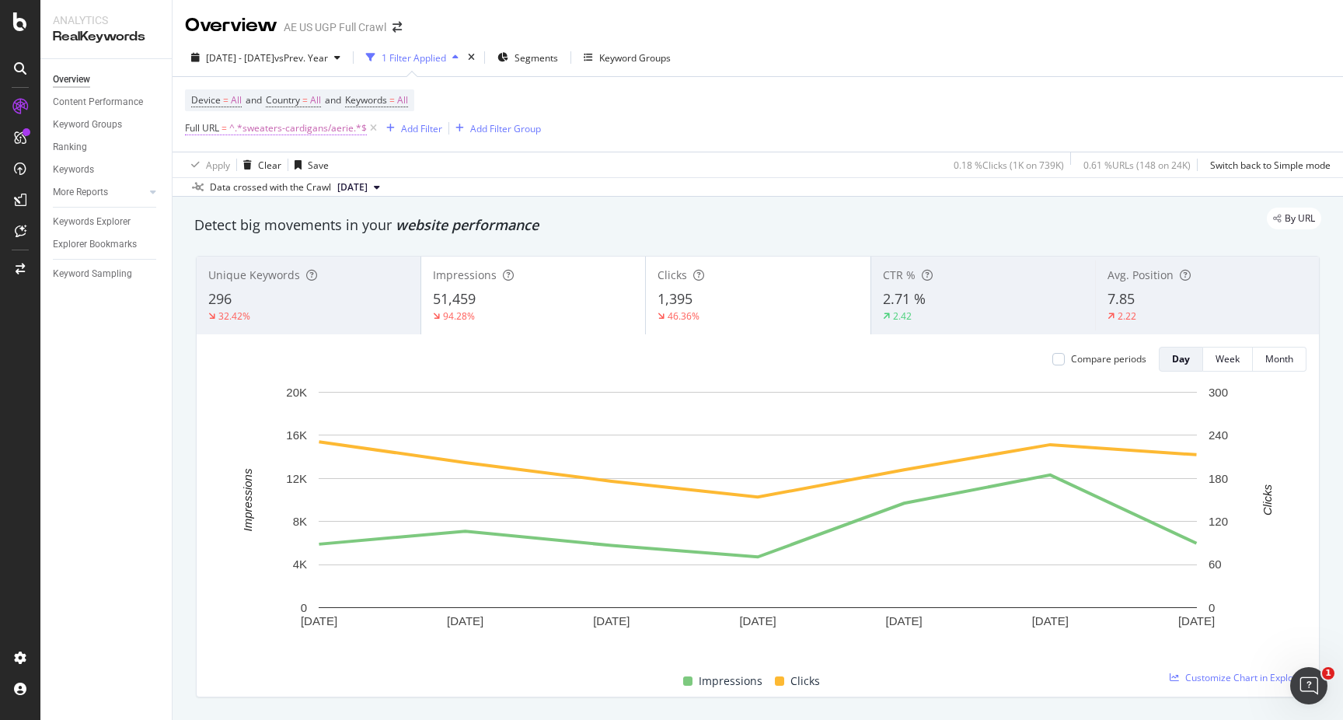
click at [336, 125] on span "^.*sweaters-cardigans/aerie.*$" at bounding box center [298, 128] width 138 height 22
drag, startPoint x: 333, startPoint y: 193, endPoint x: 305, endPoint y: 193, distance: 28.0
click at [305, 193] on input "sweaters-cardigans/aerie" at bounding box center [272, 193] width 147 height 25
click at [325, 193] on input "sweaters-cardigans/aerie" at bounding box center [272, 193] width 147 height 25
type input "sweaters-cardigans"
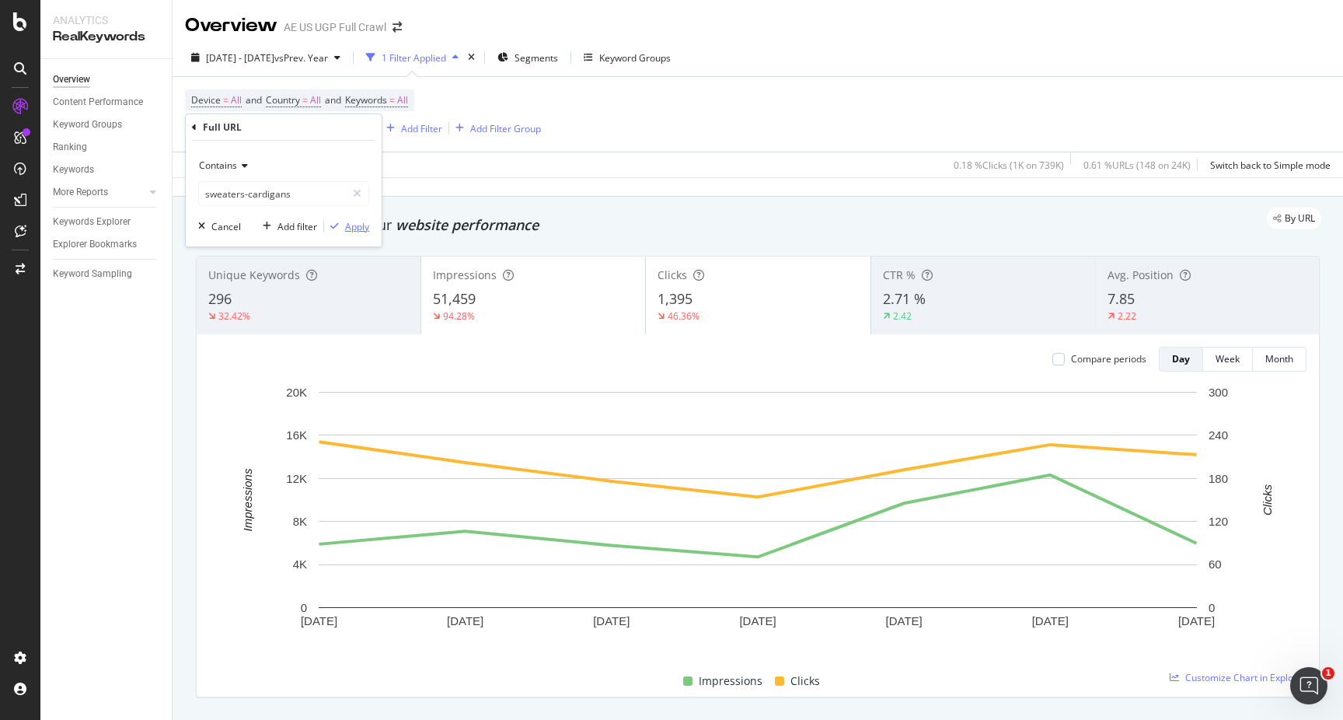
click at [360, 227] on div "Apply" at bounding box center [357, 226] width 24 height 13
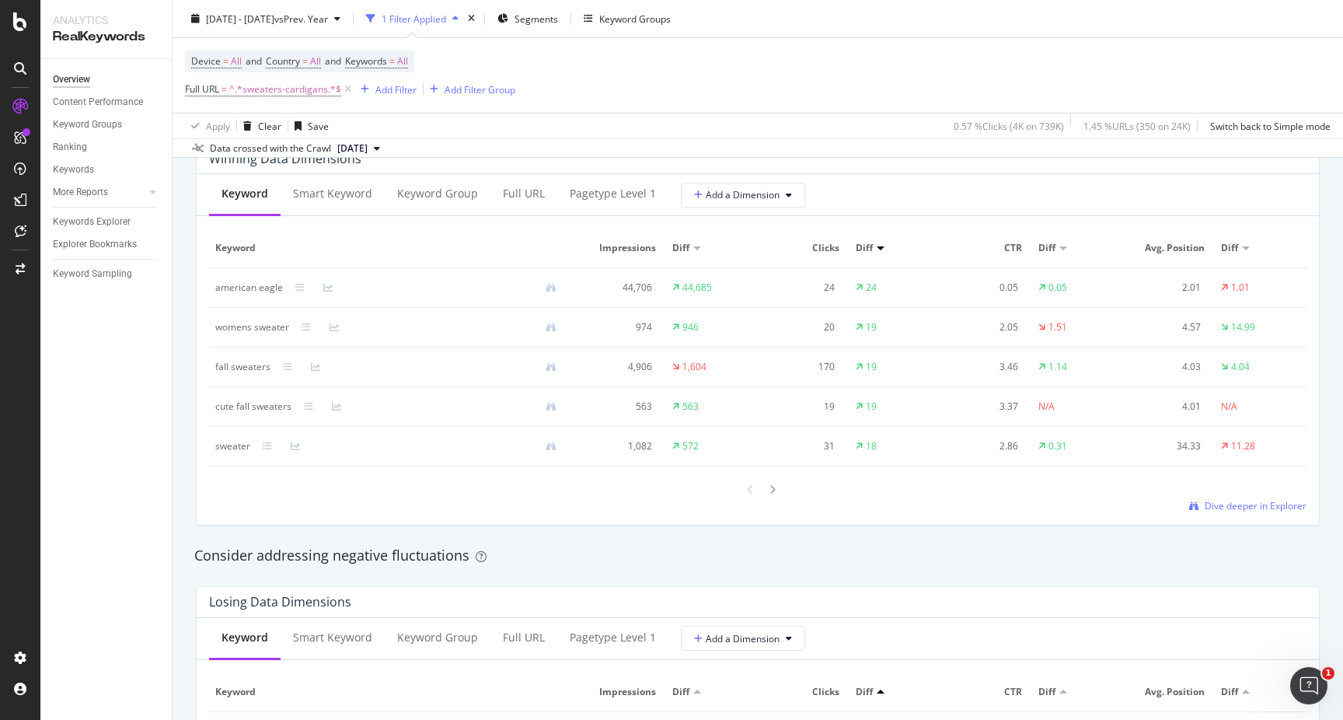
scroll to position [1438, 0]
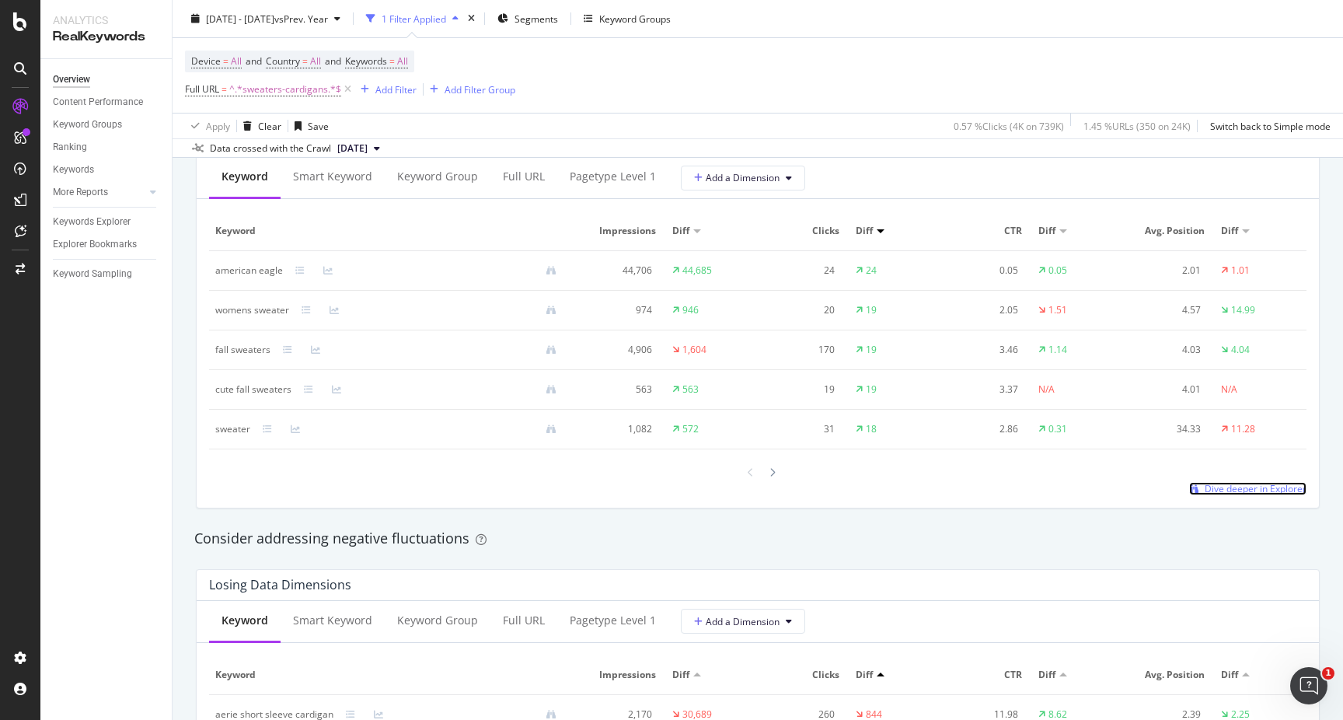
click at [1225, 486] on span "Dive deeper in Explorer" at bounding box center [1255, 488] width 102 height 13
click at [302, 96] on span "^.*sweaters-cardigans.*$" at bounding box center [285, 89] width 112 height 22
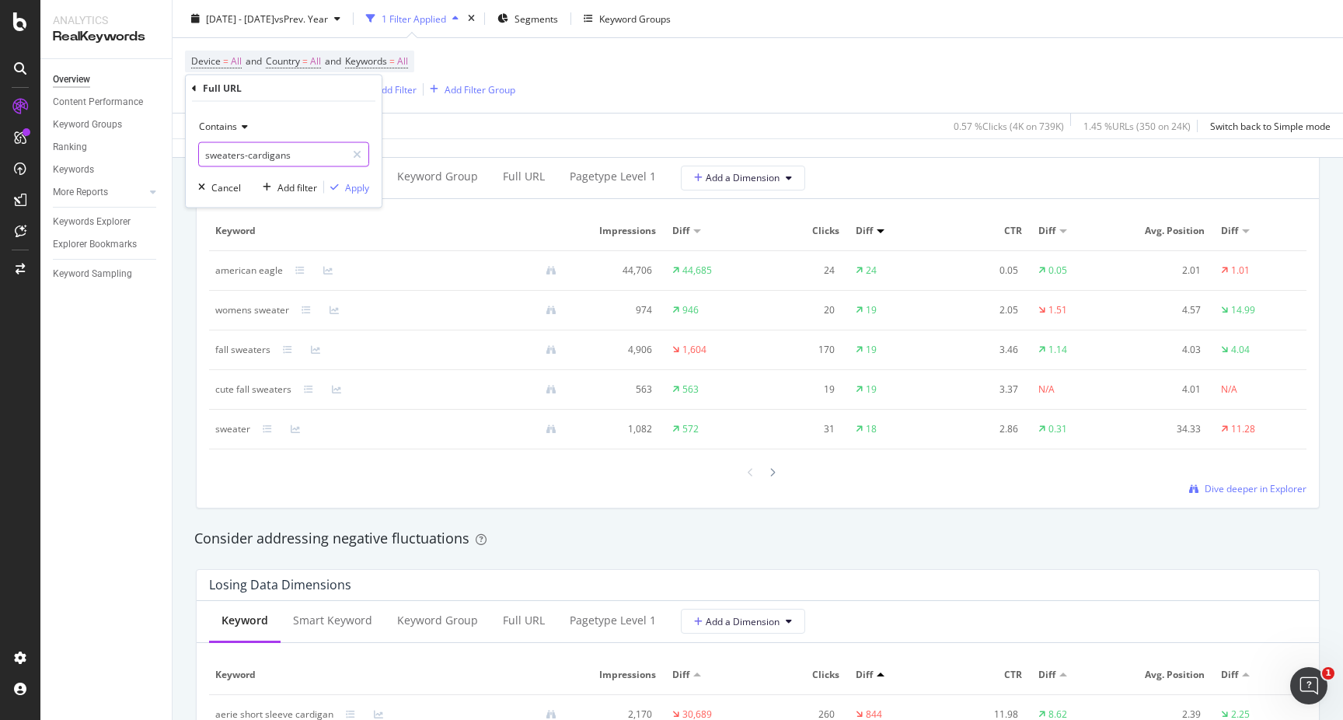
click at [302, 158] on input "sweaters-cardigans" at bounding box center [272, 154] width 147 height 25
click at [318, 157] on input "sweaters-cardigans" at bounding box center [272, 154] width 147 height 25
type input "sweaters-cardigans/aerie"
click at [357, 186] on div "Apply" at bounding box center [357, 186] width 24 height 13
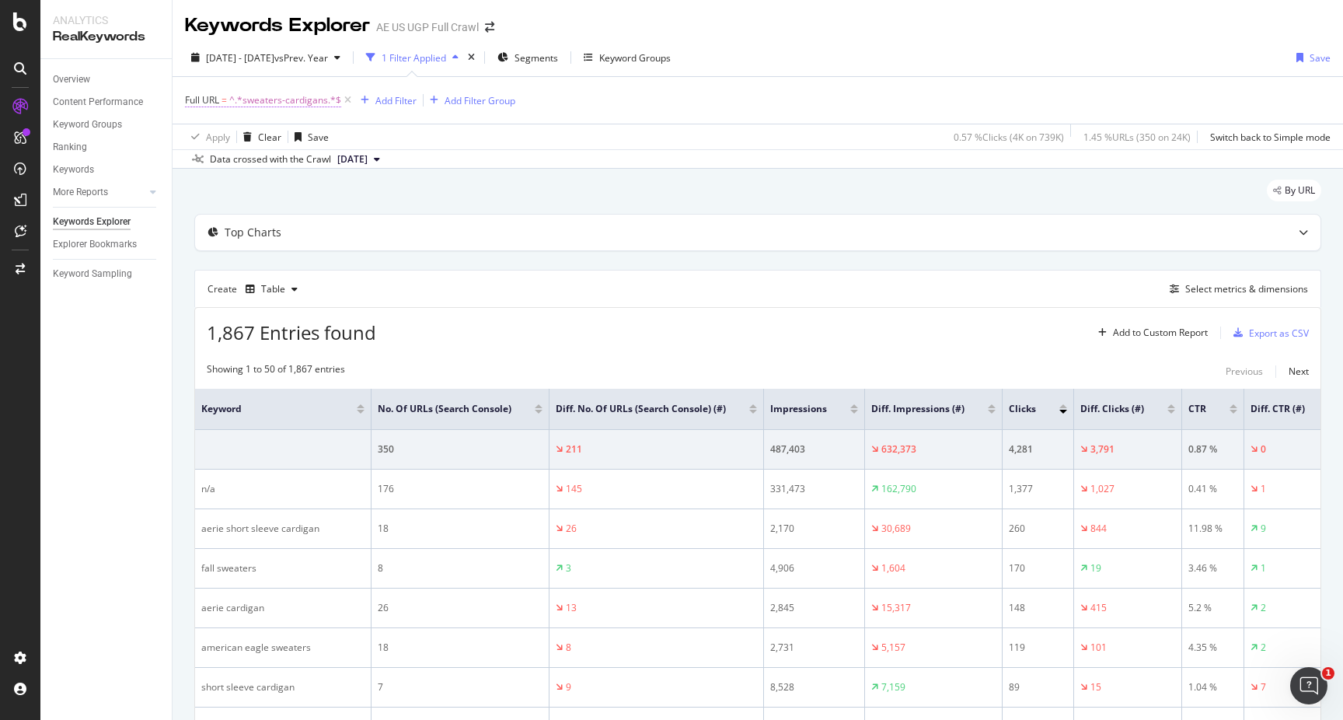
click at [312, 103] on span "^.*sweaters-cardigans.*$" at bounding box center [285, 100] width 112 height 22
click at [318, 166] on input "sweaters-cardigans" at bounding box center [272, 165] width 147 height 25
click at [335, 170] on input "sweaters-cardigans" at bounding box center [272, 165] width 147 height 25
type input "sweaters-cardigans/aerie"
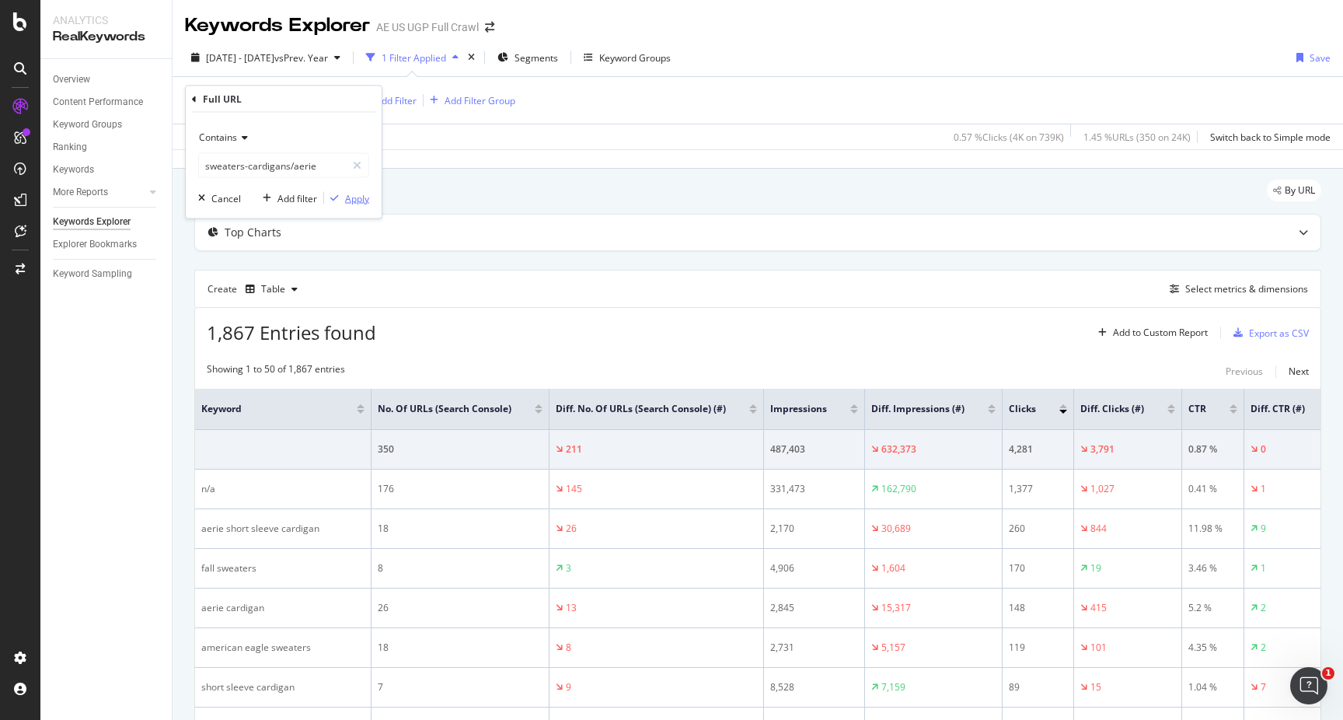
click at [358, 199] on div "Apply" at bounding box center [357, 197] width 24 height 13
